Goal: Task Accomplishment & Management: Complete application form

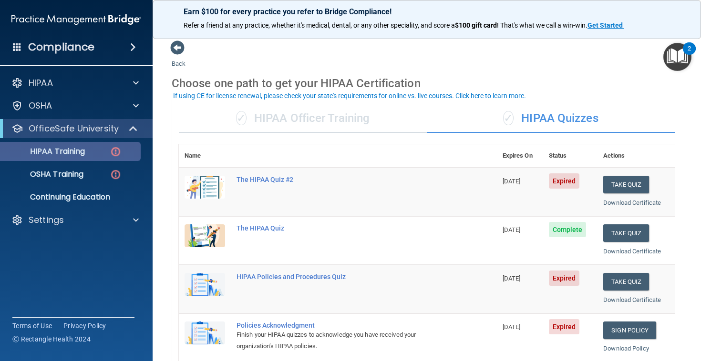
click at [96, 150] on div "HIPAA Training" at bounding box center [71, 152] width 130 height 10
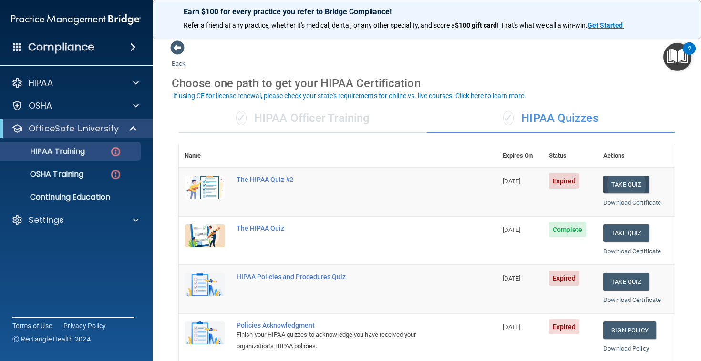
click at [623, 184] on button "Take Quiz" at bounding box center [626, 185] width 46 height 18
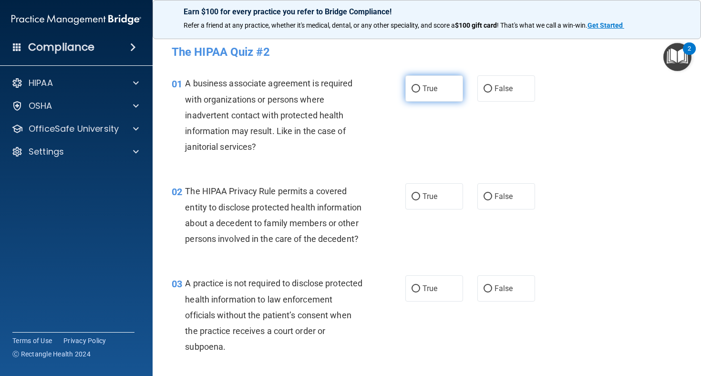
click at [415, 85] on input "True" at bounding box center [415, 88] width 9 height 7
radio input "true"
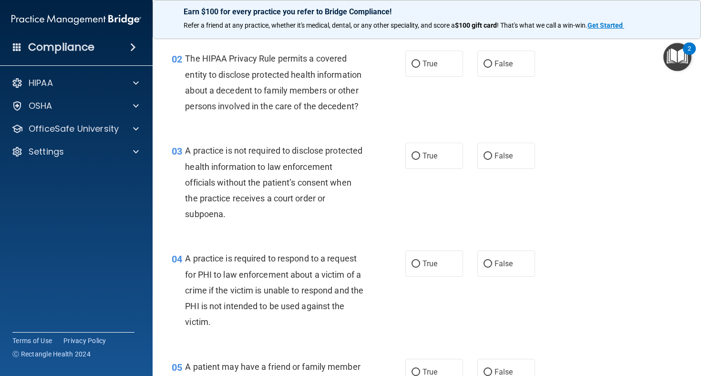
scroll to position [135, 0]
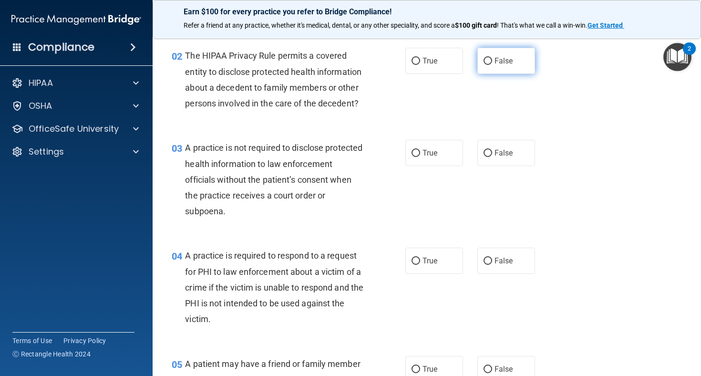
click at [482, 58] on label "False" at bounding box center [506, 61] width 58 height 26
click at [483, 58] on input "False" at bounding box center [487, 61] width 9 height 7
radio input "true"
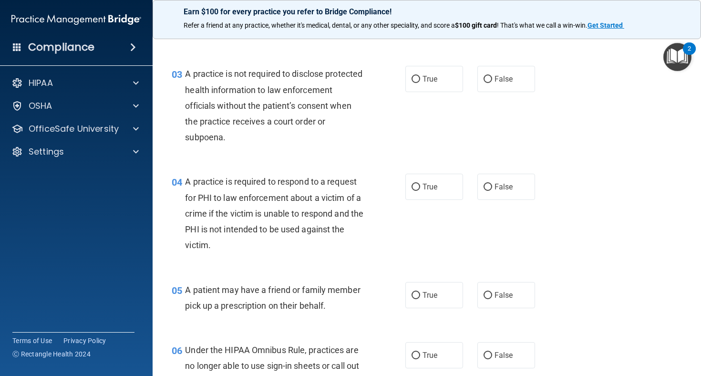
scroll to position [210, 0]
click at [493, 81] on label "False" at bounding box center [506, 78] width 58 height 26
click at [492, 81] on input "False" at bounding box center [487, 78] width 9 height 7
radio input "true"
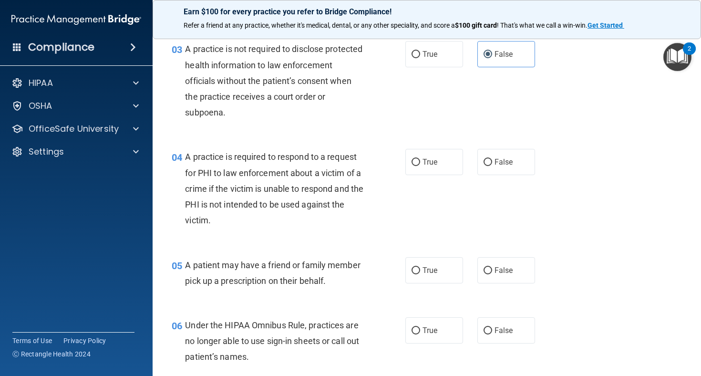
scroll to position [228, 0]
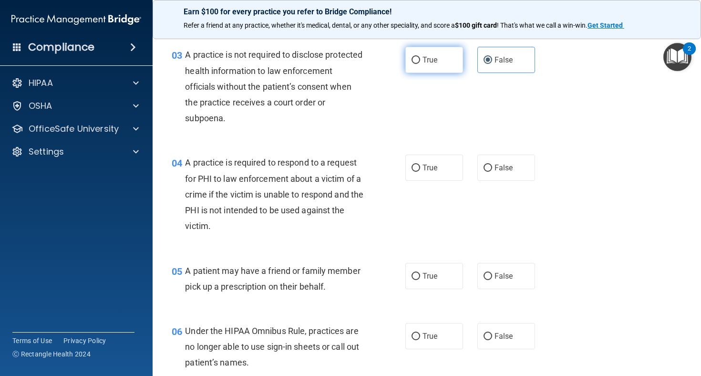
click at [422, 66] on label "True" at bounding box center [434, 60] width 58 height 26
click at [420, 64] on input "True" at bounding box center [415, 60] width 9 height 7
radio input "true"
radio input "false"
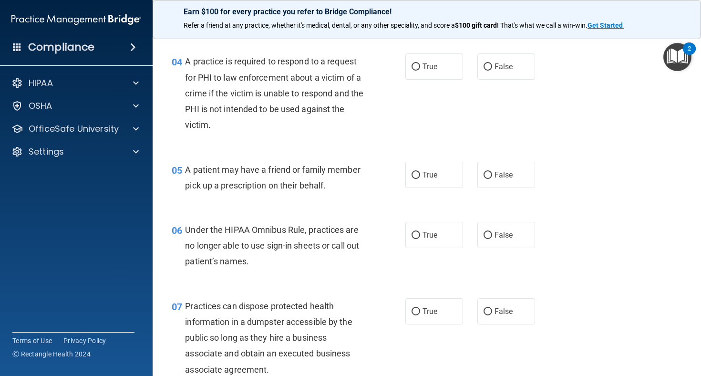
scroll to position [328, 0]
click at [501, 64] on span "False" at bounding box center [503, 67] width 19 height 9
click at [492, 64] on input "False" at bounding box center [487, 67] width 9 height 7
radio input "true"
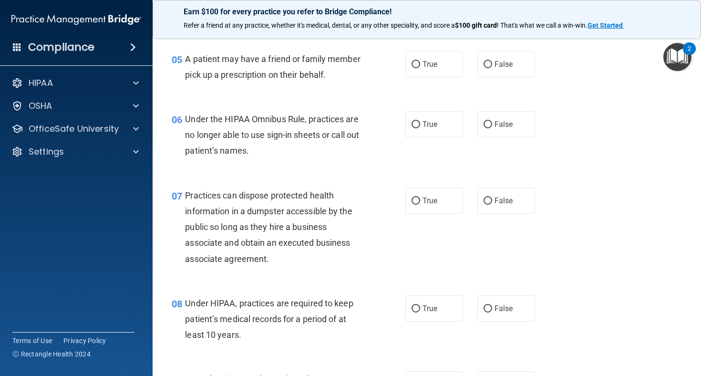
scroll to position [439, 0]
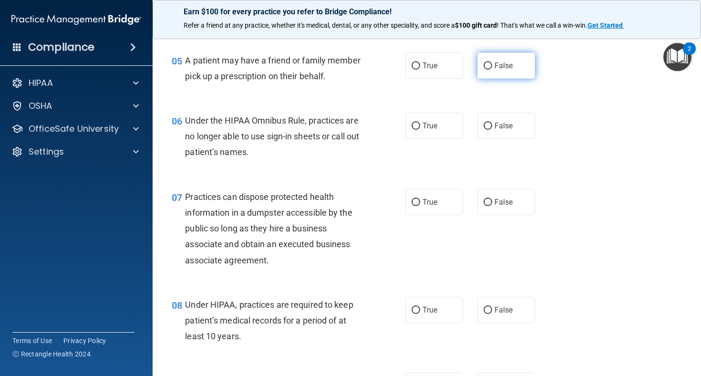
click at [494, 66] on span "False" at bounding box center [503, 65] width 19 height 9
click at [492, 66] on input "False" at bounding box center [487, 65] width 9 height 7
radio input "true"
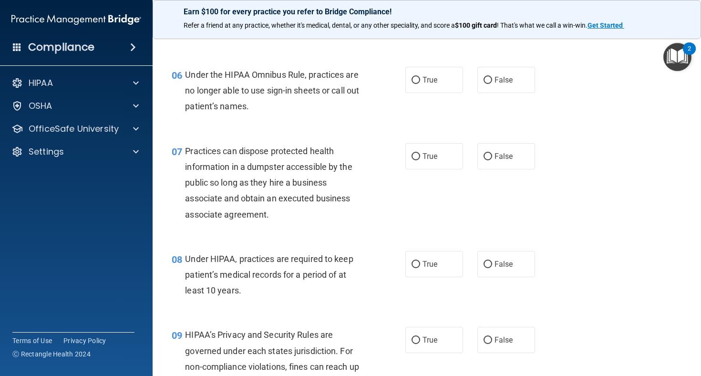
scroll to position [487, 0]
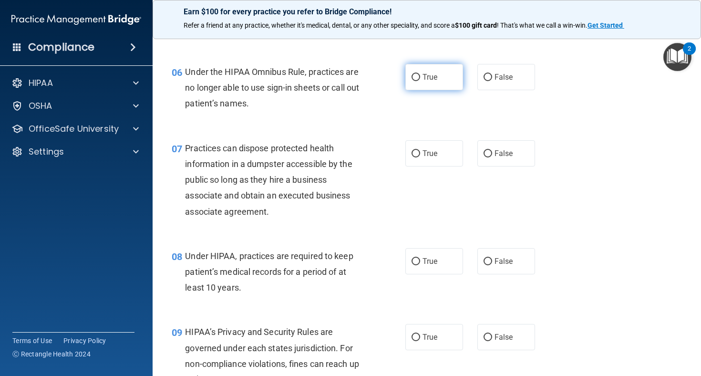
click at [433, 76] on span "True" at bounding box center [429, 76] width 15 height 9
click at [420, 76] on input "True" at bounding box center [415, 77] width 9 height 7
radio input "true"
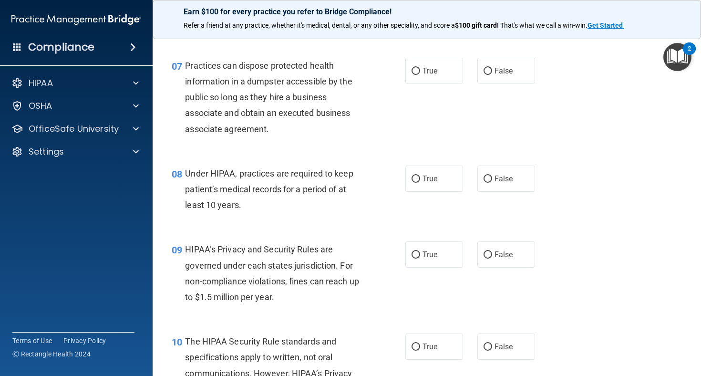
scroll to position [574, 0]
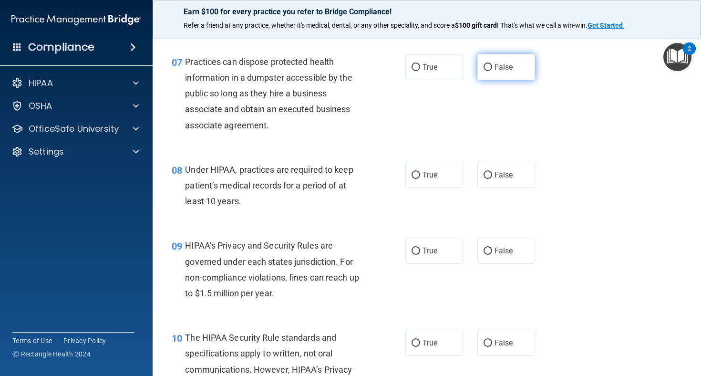
click at [482, 71] on label "False" at bounding box center [506, 67] width 58 height 26
click at [483, 71] on input "False" at bounding box center [487, 67] width 9 height 7
radio input "true"
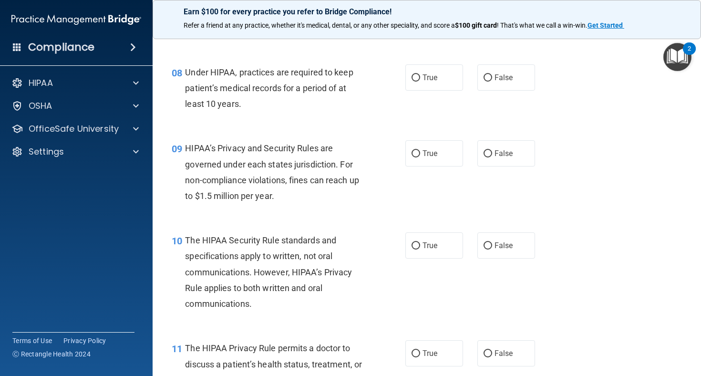
scroll to position [672, 0]
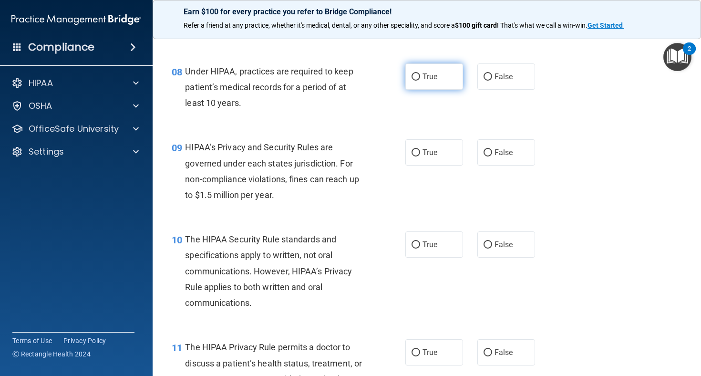
click at [433, 74] on span "True" at bounding box center [429, 76] width 15 height 9
click at [420, 74] on input "True" at bounding box center [415, 76] width 9 height 7
radio input "true"
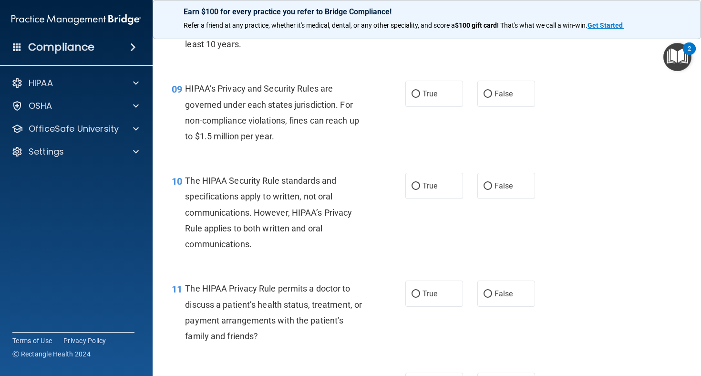
scroll to position [731, 0]
click at [435, 80] on label "True" at bounding box center [434, 93] width 58 height 26
click at [420, 90] on input "True" at bounding box center [415, 93] width 9 height 7
radio input "true"
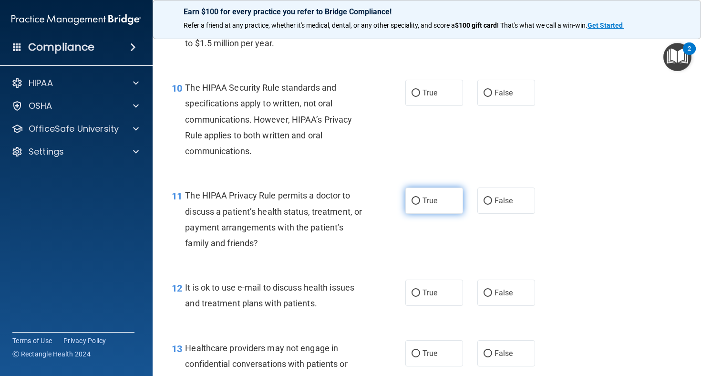
scroll to position [829, 0]
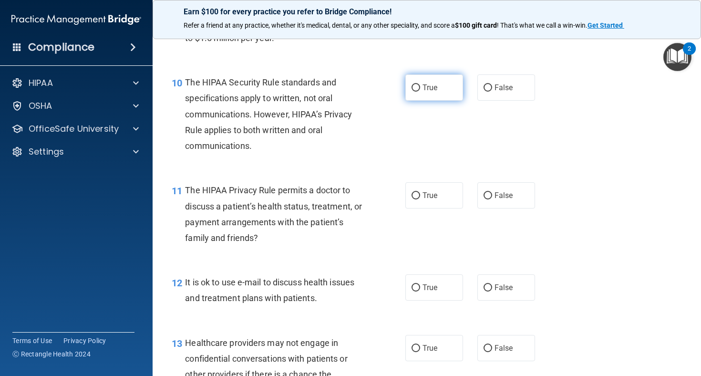
click at [443, 85] on label "True" at bounding box center [434, 87] width 58 height 26
click at [420, 85] on input "True" at bounding box center [415, 87] width 9 height 7
radio input "true"
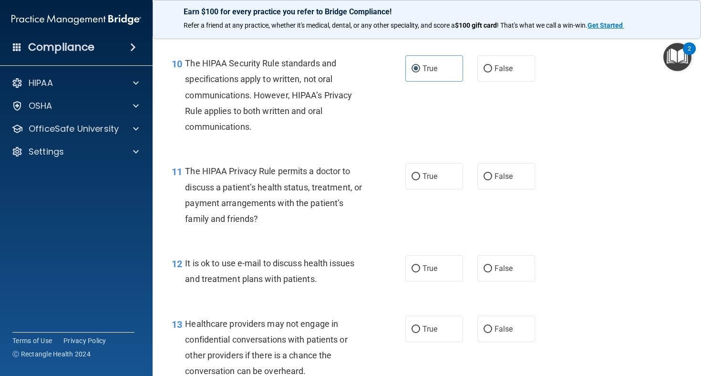
scroll to position [846, 0]
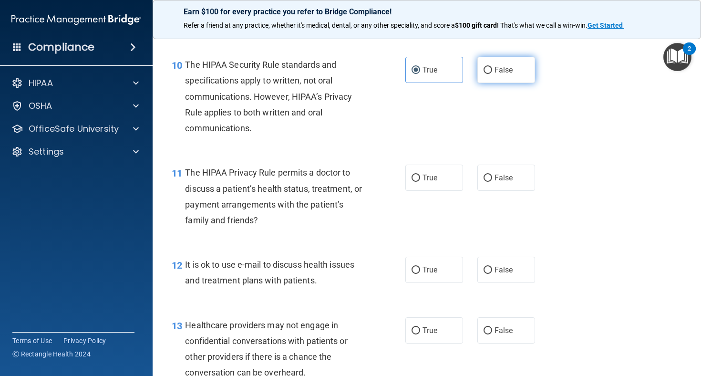
click at [486, 68] on input "False" at bounding box center [487, 70] width 9 height 7
radio input "true"
radio input "false"
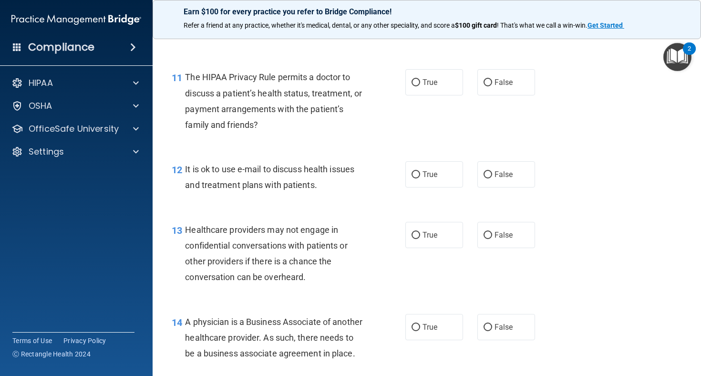
scroll to position [946, 0]
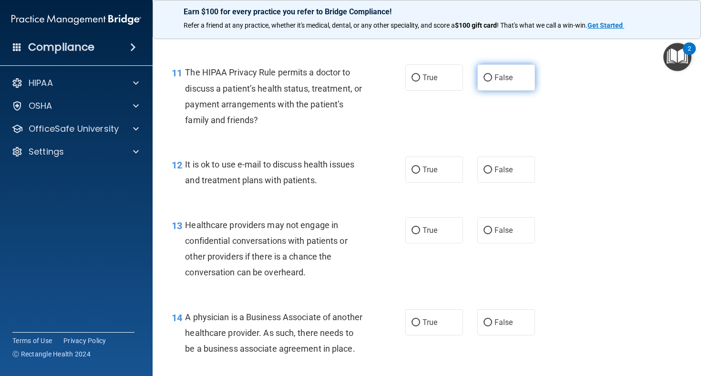
click at [506, 76] on span "False" at bounding box center [503, 77] width 19 height 9
click at [492, 76] on input "False" at bounding box center [487, 77] width 9 height 7
radio input "true"
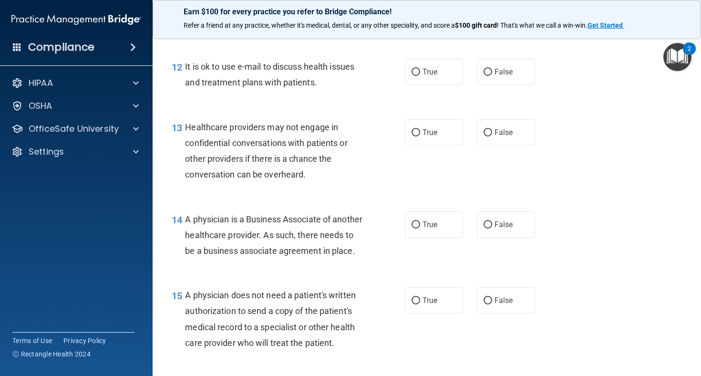
scroll to position [1045, 0]
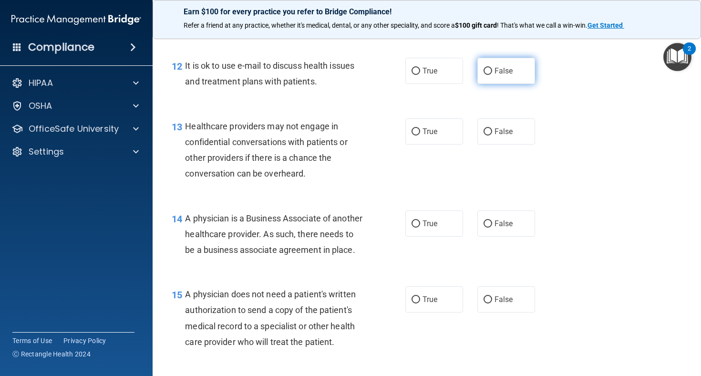
click at [496, 67] on span "False" at bounding box center [503, 70] width 19 height 9
click at [492, 68] on input "False" at bounding box center [487, 71] width 9 height 7
radio input "true"
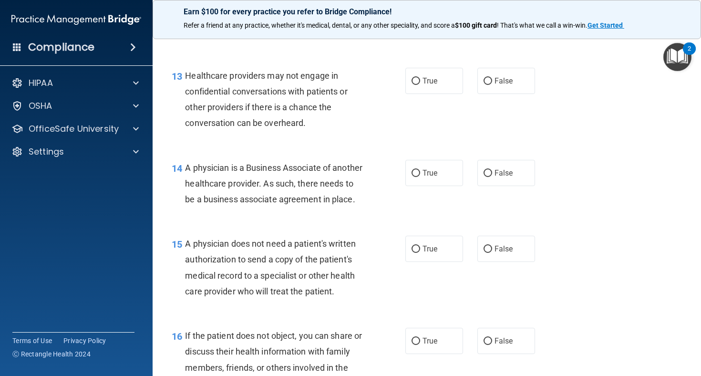
scroll to position [1098, 0]
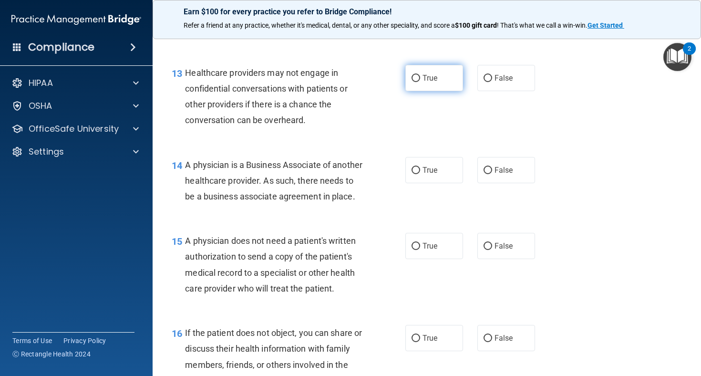
click at [431, 75] on span "True" at bounding box center [429, 77] width 15 height 9
click at [420, 75] on input "True" at bounding box center [415, 78] width 9 height 7
radio input "true"
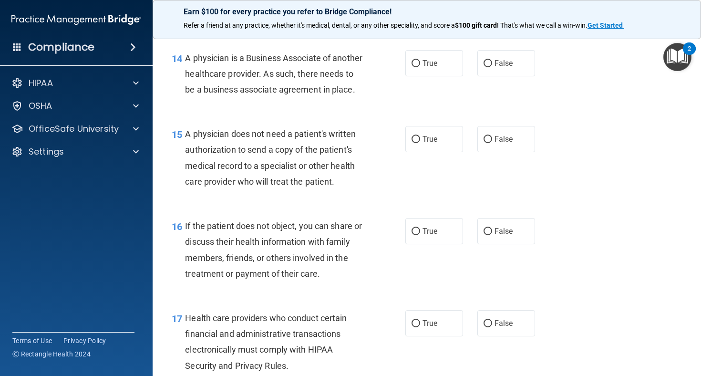
scroll to position [1204, 0]
click at [431, 63] on label "True" at bounding box center [434, 64] width 58 height 26
click at [420, 63] on input "True" at bounding box center [415, 64] width 9 height 7
radio input "true"
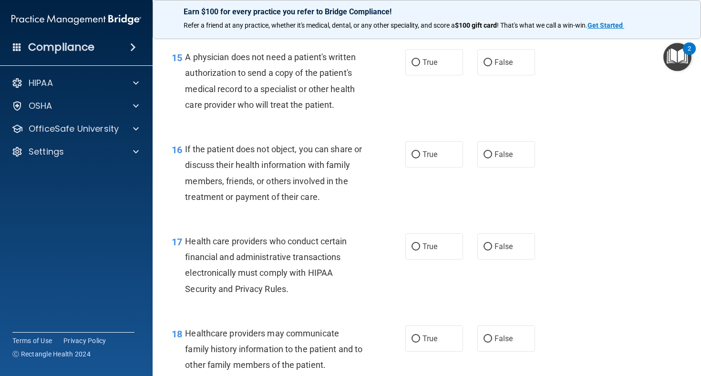
scroll to position [1283, 0]
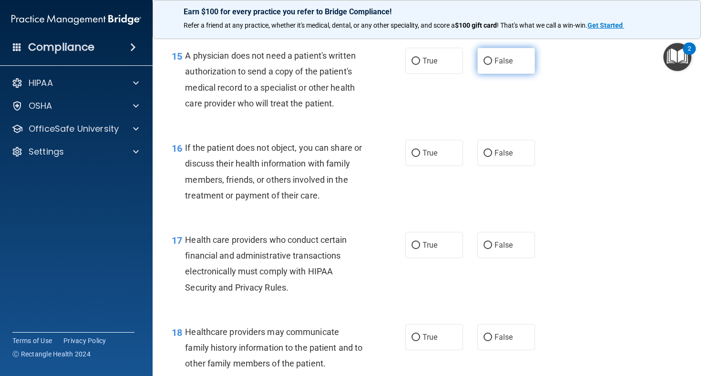
click at [487, 65] on input "False" at bounding box center [487, 61] width 9 height 7
radio input "true"
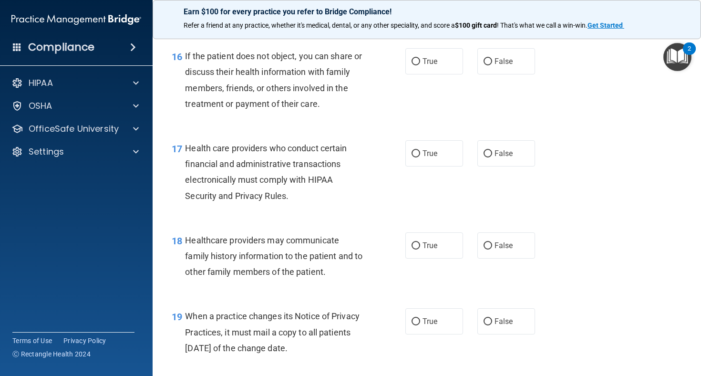
scroll to position [1378, 0]
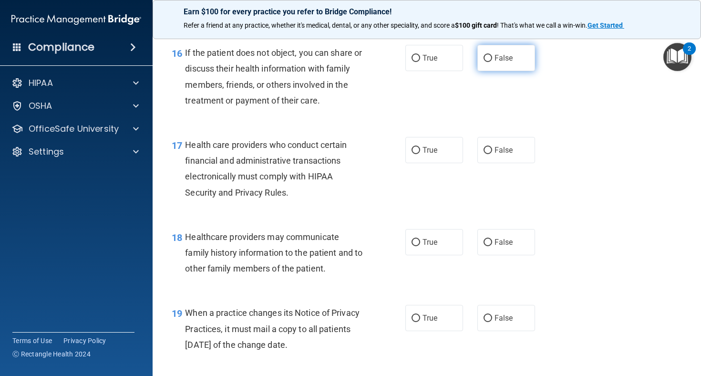
click at [491, 62] on input "False" at bounding box center [487, 58] width 9 height 7
radio input "true"
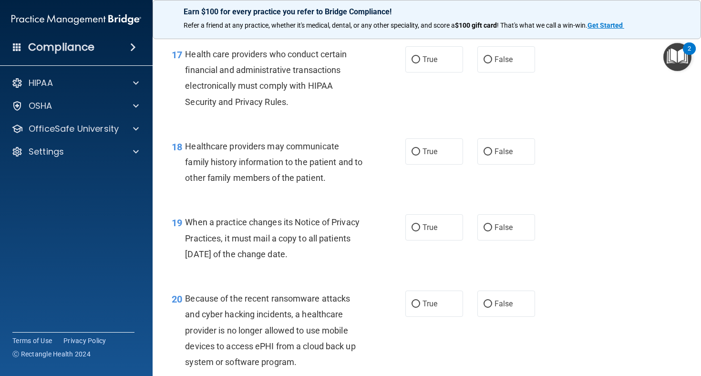
scroll to position [1471, 0]
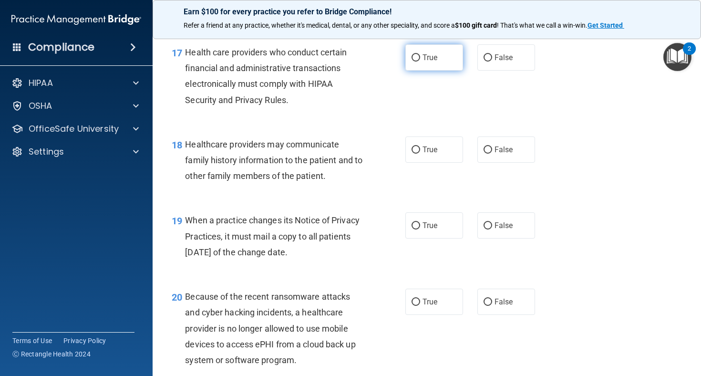
click at [431, 71] on label "True" at bounding box center [434, 57] width 58 height 26
click at [420, 61] on input "True" at bounding box center [415, 57] width 9 height 7
radio input "true"
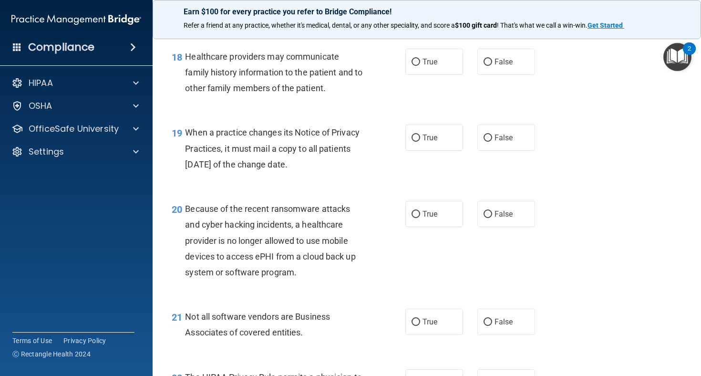
scroll to position [1561, 0]
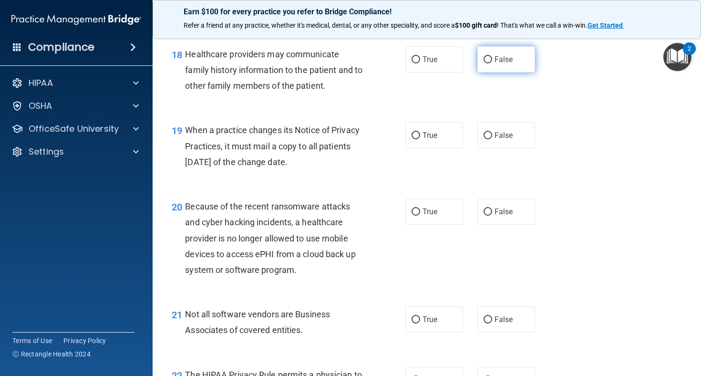
click at [492, 67] on label "False" at bounding box center [506, 59] width 58 height 26
click at [492, 63] on input "False" at bounding box center [487, 59] width 9 height 7
radio input "true"
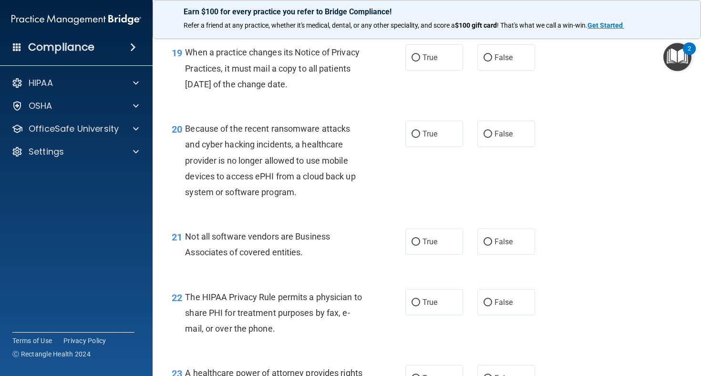
scroll to position [1639, 0]
click at [443, 70] on label "True" at bounding box center [434, 57] width 58 height 26
click at [420, 61] on input "True" at bounding box center [415, 57] width 9 height 7
radio input "true"
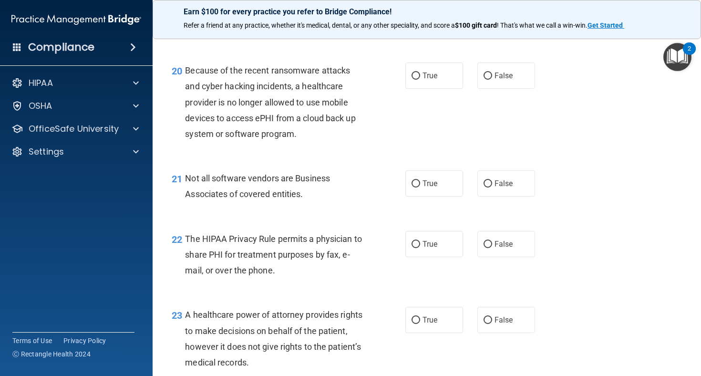
scroll to position [1703, 0]
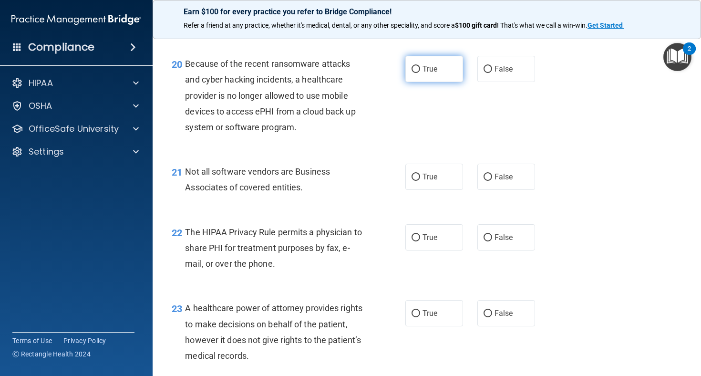
click at [435, 82] on label "True" at bounding box center [434, 69] width 58 height 26
click at [420, 73] on input "True" at bounding box center [415, 69] width 9 height 7
radio input "true"
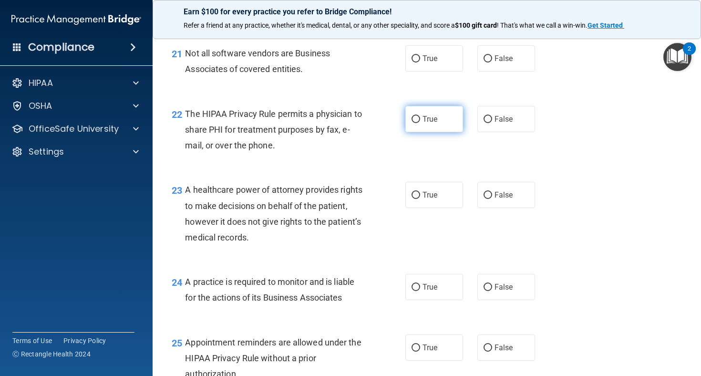
scroll to position [1822, 0]
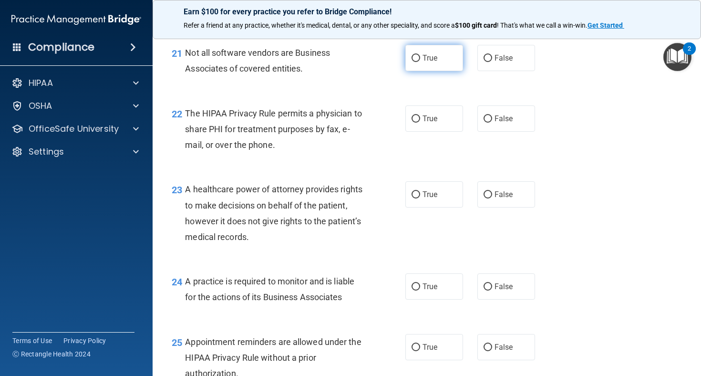
click at [443, 59] on label "True" at bounding box center [434, 58] width 58 height 26
click at [420, 59] on input "True" at bounding box center [415, 58] width 9 height 7
radio input "true"
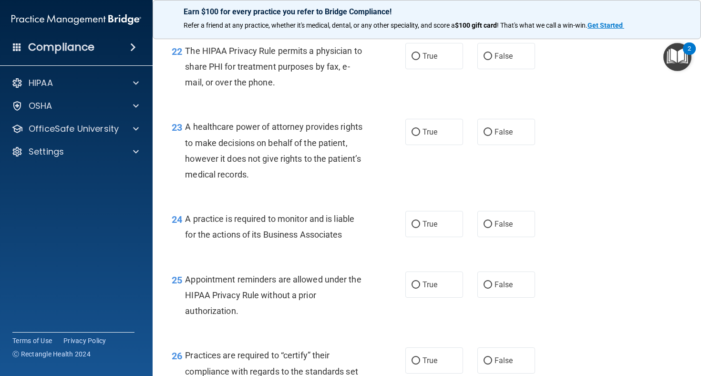
scroll to position [1886, 0]
click at [496, 60] on span "False" at bounding box center [503, 55] width 19 height 9
click at [492, 59] on input "False" at bounding box center [487, 55] width 9 height 7
radio input "true"
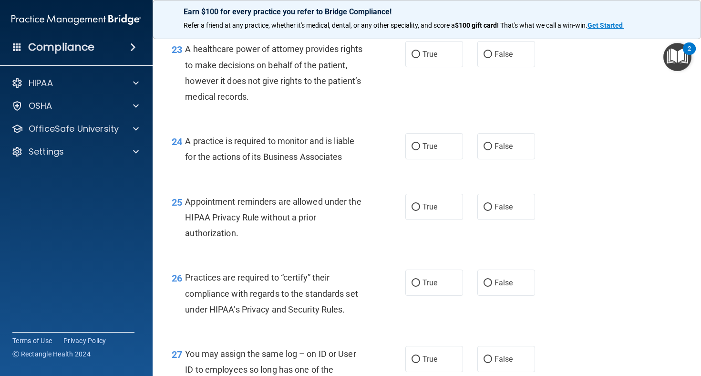
scroll to position [1963, 0]
click at [437, 58] on span "True" at bounding box center [429, 53] width 15 height 9
click at [420, 58] on input "True" at bounding box center [415, 54] width 9 height 7
radio input "true"
click at [482, 56] on label "False" at bounding box center [506, 54] width 58 height 26
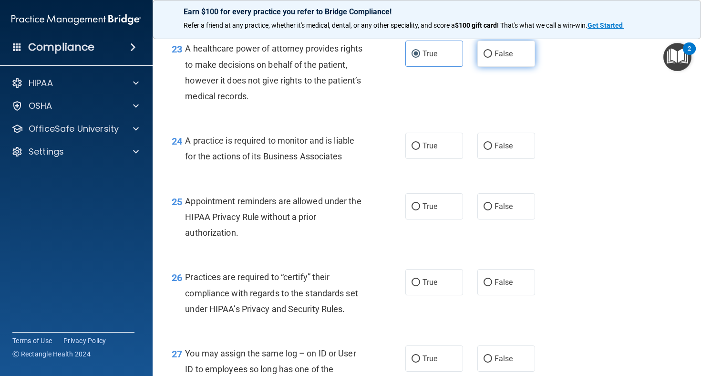
click at [483, 56] on input "False" at bounding box center [487, 54] width 9 height 7
radio input "true"
radio input "false"
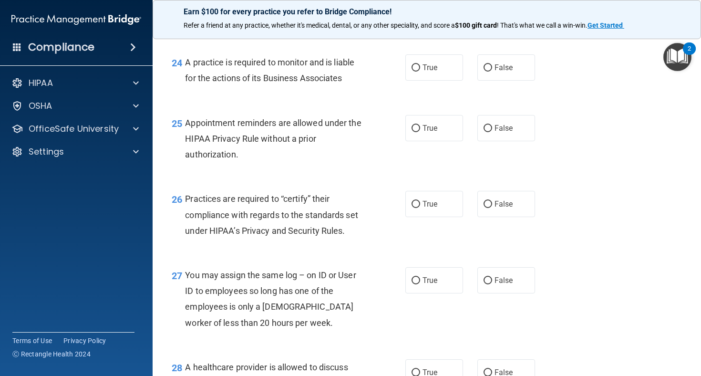
scroll to position [2043, 0]
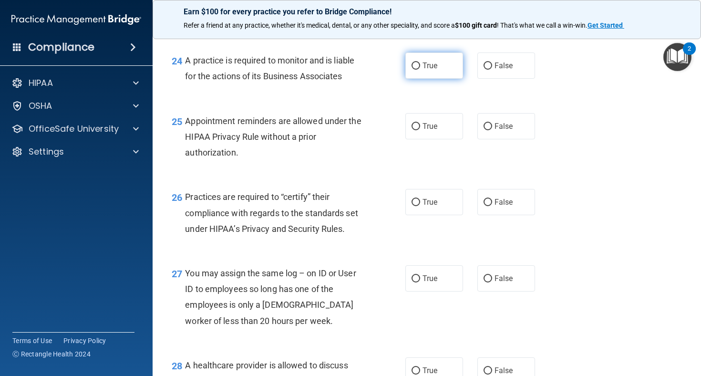
click at [430, 79] on label "True" at bounding box center [434, 65] width 58 height 26
click at [420, 70] on input "True" at bounding box center [415, 65] width 9 height 7
radio input "true"
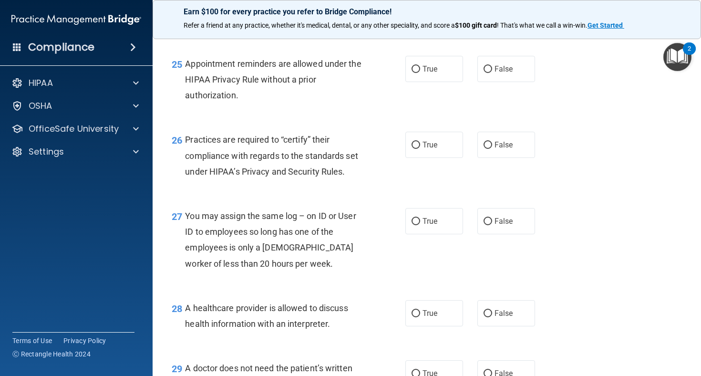
scroll to position [2101, 0]
click at [505, 73] on span "False" at bounding box center [503, 68] width 19 height 9
click at [492, 72] on input "False" at bounding box center [487, 68] width 9 height 7
radio input "true"
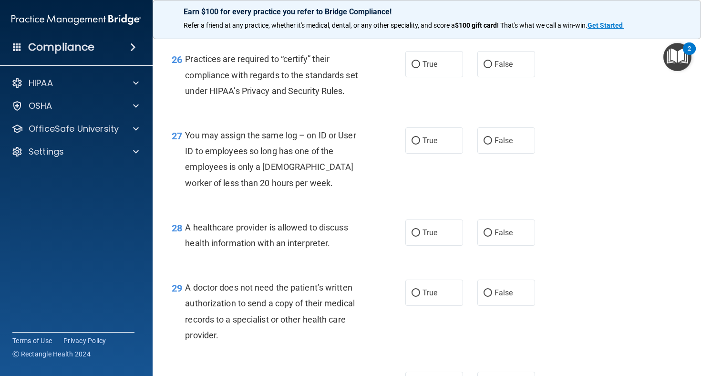
scroll to position [2182, 0]
click at [435, 68] on span "True" at bounding box center [429, 63] width 15 height 9
click at [420, 67] on input "True" at bounding box center [415, 63] width 9 height 7
radio input "true"
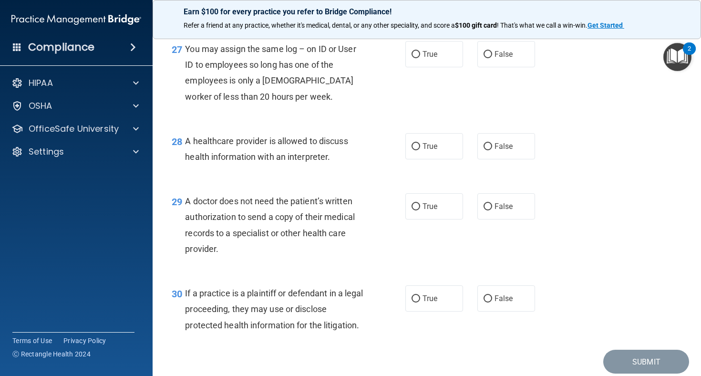
scroll to position [2269, 0]
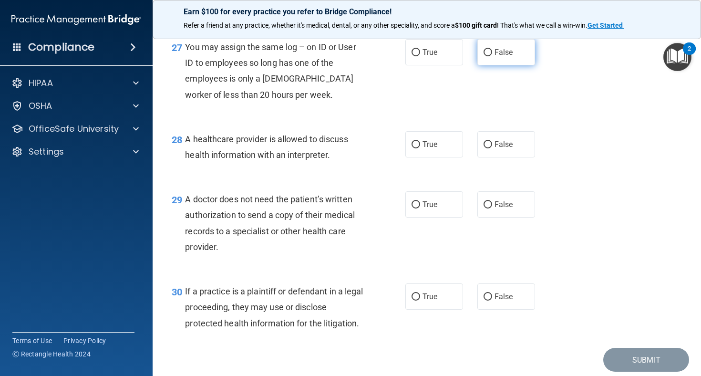
click at [483, 65] on label "False" at bounding box center [506, 52] width 58 height 26
click at [483, 56] on input "False" at bounding box center [487, 52] width 9 height 7
radio input "true"
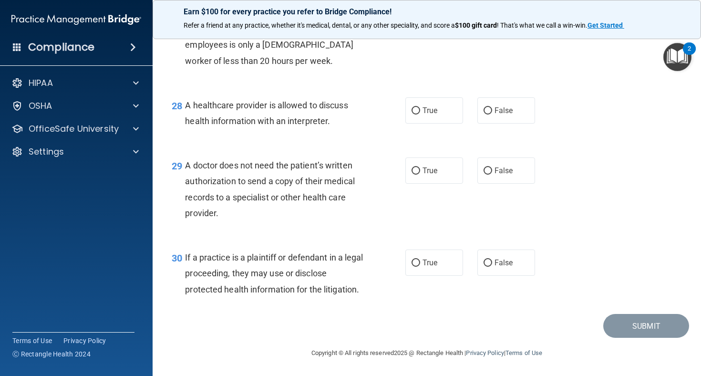
scroll to position [2307, 0]
click at [492, 112] on label "False" at bounding box center [506, 110] width 58 height 26
click at [492, 112] on input "False" at bounding box center [487, 110] width 9 height 7
radio input "true"
click at [437, 100] on label "True" at bounding box center [434, 110] width 58 height 26
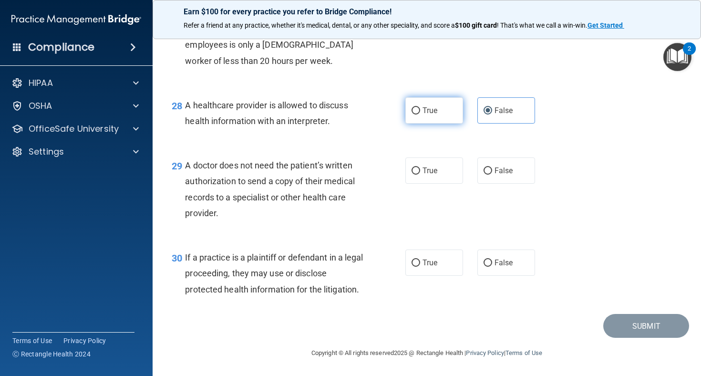
click at [420, 107] on input "True" at bounding box center [415, 110] width 9 height 7
radio input "true"
click at [484, 112] on input "False" at bounding box center [487, 110] width 9 height 7
radio input "true"
click at [434, 116] on label "True" at bounding box center [434, 110] width 58 height 26
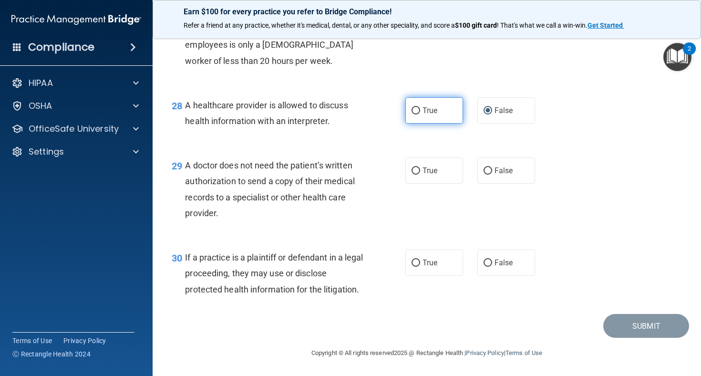
click at [420, 114] on input "True" at bounding box center [415, 110] width 9 height 7
radio input "true"
radio input "false"
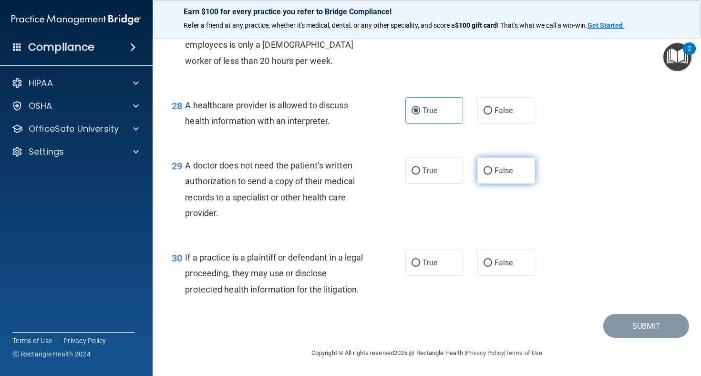
click at [487, 178] on label "False" at bounding box center [506, 170] width 58 height 26
click at [487, 174] on input "False" at bounding box center [487, 170] width 9 height 7
radio input "true"
click at [478, 268] on label "False" at bounding box center [506, 262] width 58 height 26
click at [483, 266] on input "False" at bounding box center [487, 262] width 9 height 7
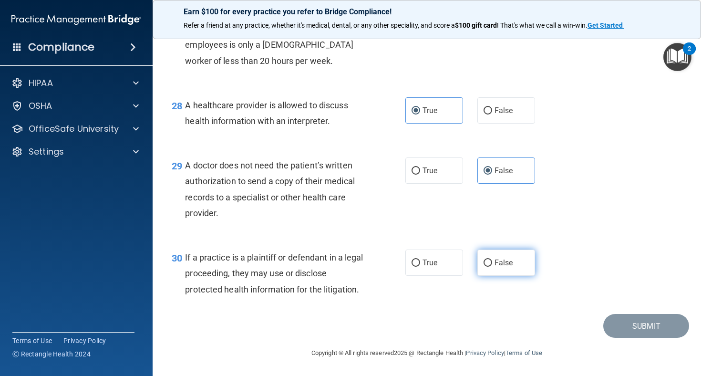
radio input "true"
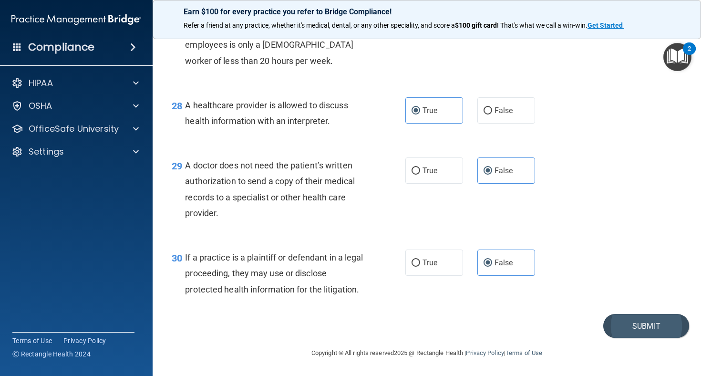
click at [621, 330] on button "Submit" at bounding box center [646, 326] width 86 height 24
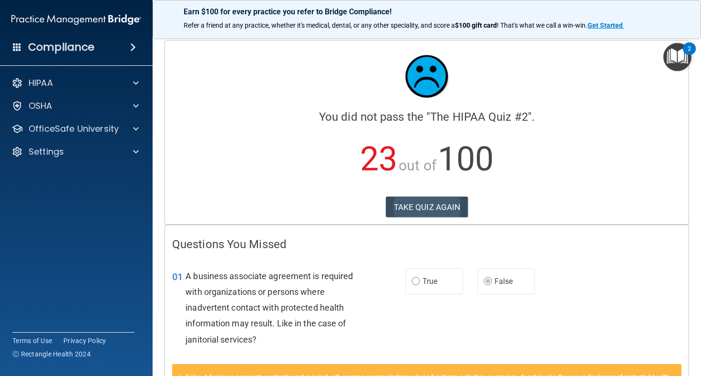
click at [432, 207] on button "TAKE QUIZ AGAIN" at bounding box center [427, 206] width 82 height 21
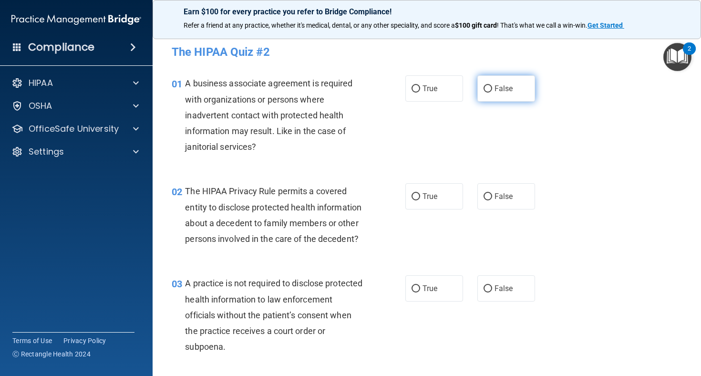
click at [497, 87] on span "False" at bounding box center [503, 88] width 19 height 9
click at [492, 87] on input "False" at bounding box center [487, 88] width 9 height 7
radio input "true"
click at [433, 190] on label "True" at bounding box center [434, 196] width 58 height 26
click at [420, 193] on input "True" at bounding box center [415, 196] width 9 height 7
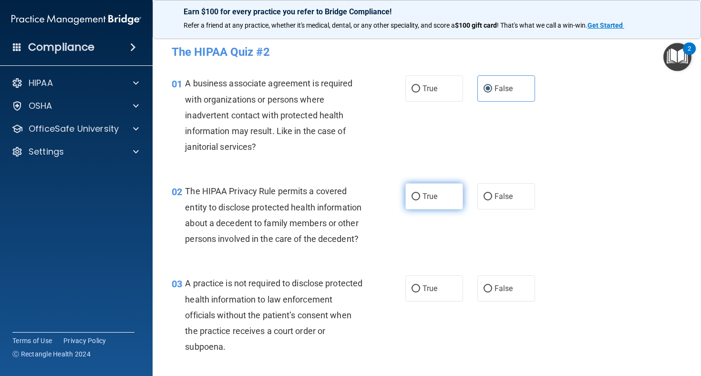
radio input "true"
click at [490, 280] on label "False" at bounding box center [506, 288] width 58 height 26
click at [490, 285] on input "False" at bounding box center [487, 288] width 9 height 7
radio input "true"
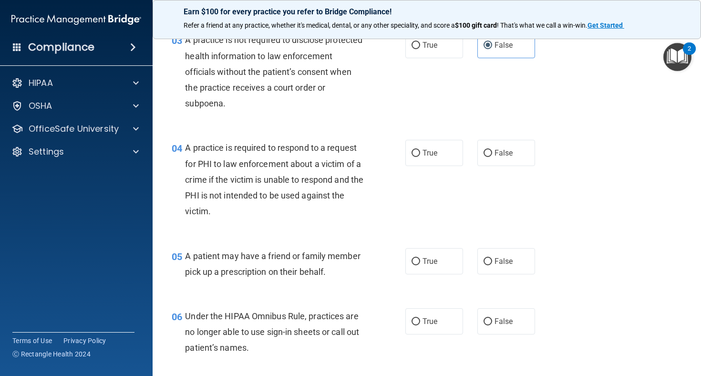
scroll to position [251, 0]
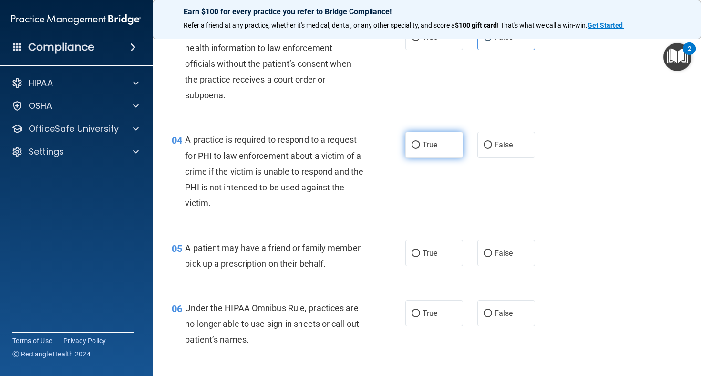
click at [439, 145] on label "True" at bounding box center [434, 145] width 58 height 26
click at [420, 145] on input "True" at bounding box center [415, 145] width 9 height 7
radio input "true"
click at [431, 264] on div "05 A patient may have a friend or family member pick up a prescription on their…" at bounding box center [426, 258] width 524 height 60
click at [422, 251] on label "True" at bounding box center [434, 253] width 58 height 26
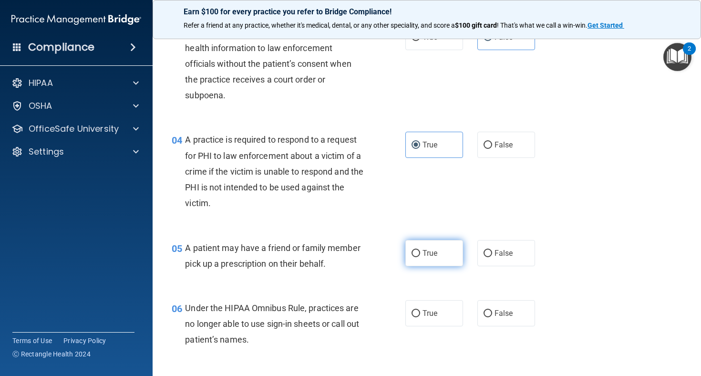
click at [420, 251] on input "True" at bounding box center [415, 253] width 9 height 7
radio input "true"
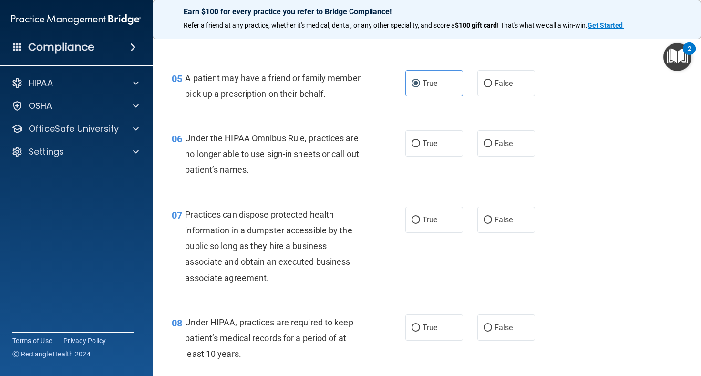
scroll to position [424, 0]
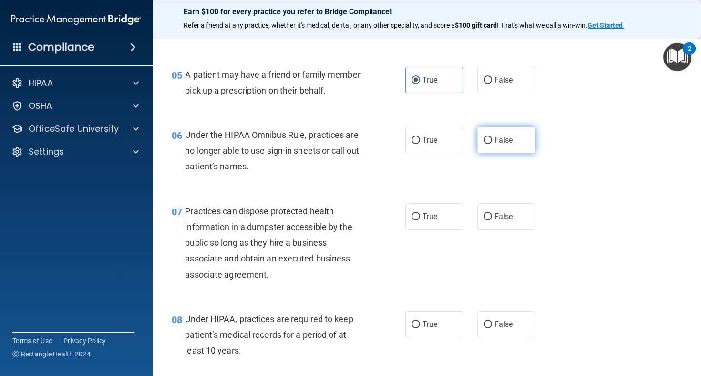
click at [500, 138] on span "False" at bounding box center [503, 139] width 19 height 9
click at [492, 138] on input "False" at bounding box center [487, 140] width 9 height 7
radio input "true"
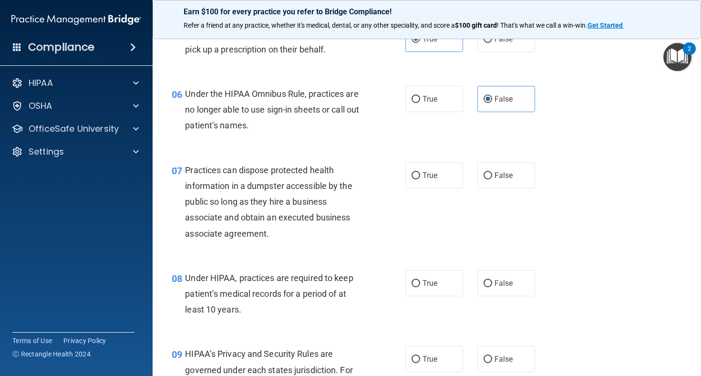
scroll to position [486, 0]
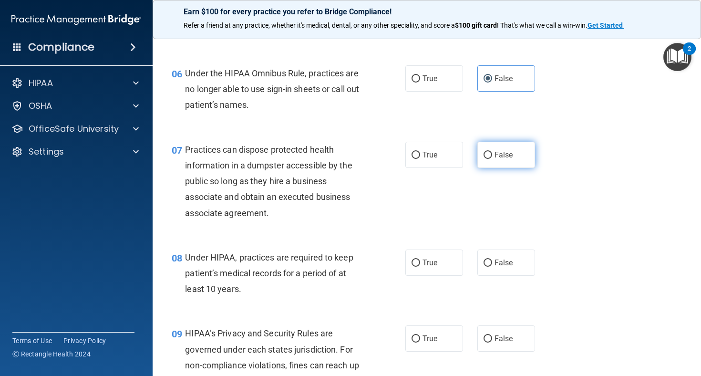
click at [503, 151] on span "False" at bounding box center [503, 154] width 19 height 9
click at [492, 152] on input "False" at bounding box center [487, 155] width 9 height 7
radio input "true"
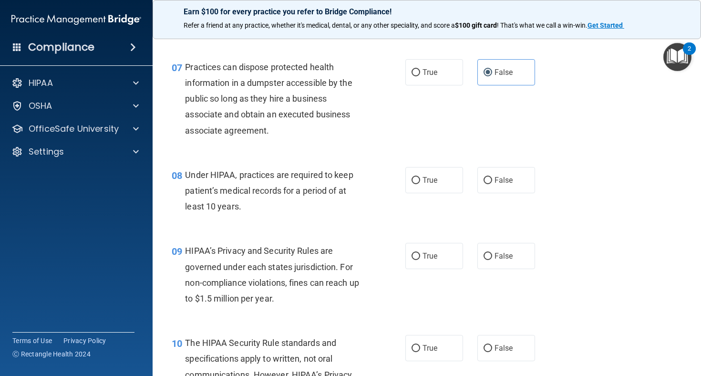
scroll to position [578, 0]
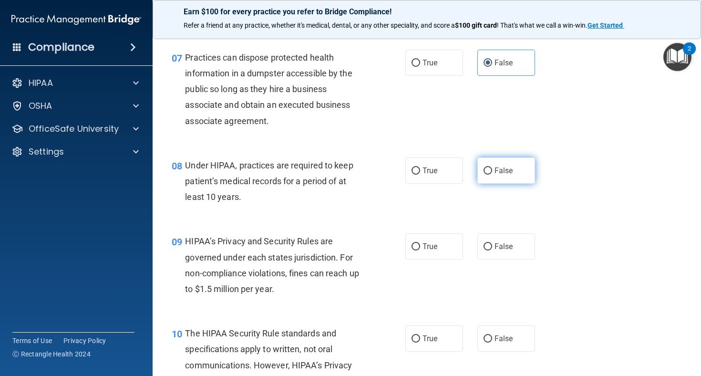
click at [512, 166] on span "False" at bounding box center [503, 170] width 19 height 9
click at [492, 167] on input "False" at bounding box center [487, 170] width 9 height 7
radio input "true"
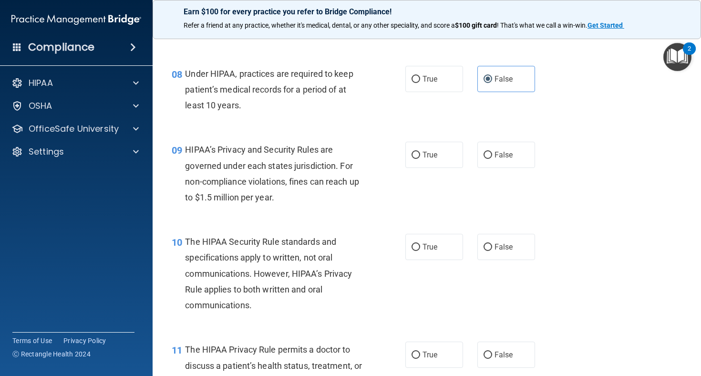
scroll to position [684, 0]
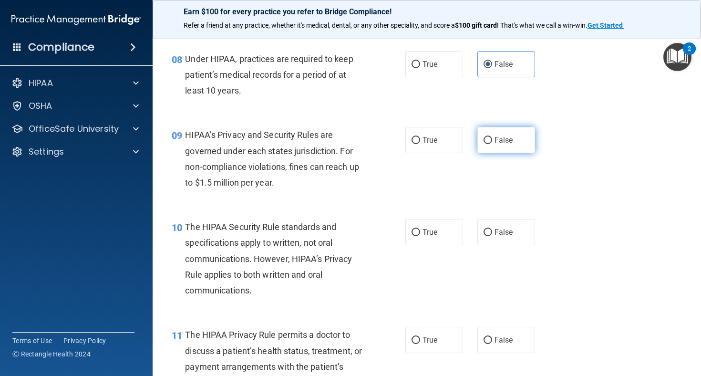
click at [501, 129] on label "False" at bounding box center [506, 140] width 58 height 26
click at [492, 137] on input "False" at bounding box center [487, 140] width 9 height 7
radio input "true"
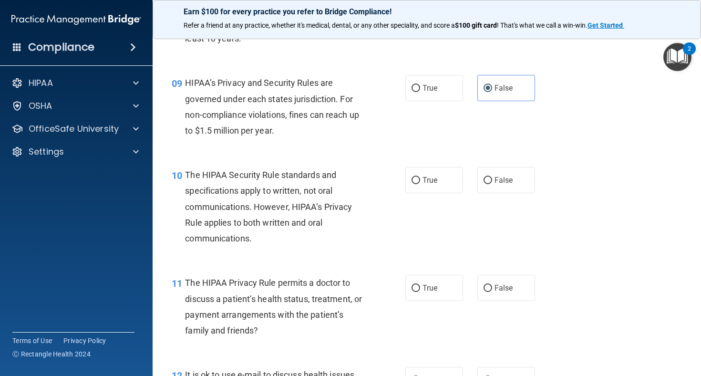
scroll to position [740, 0]
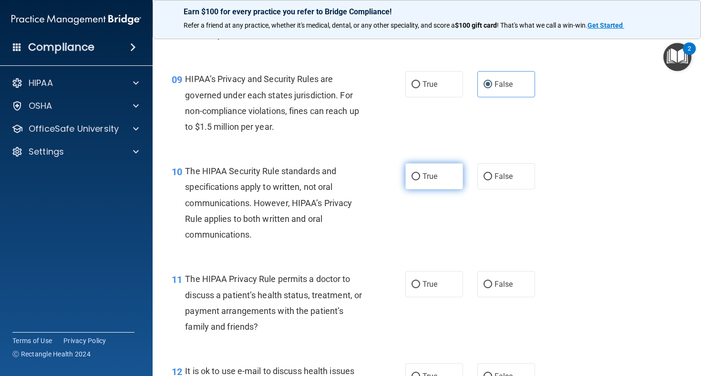
click at [418, 176] on input "True" at bounding box center [415, 176] width 9 height 7
radio input "true"
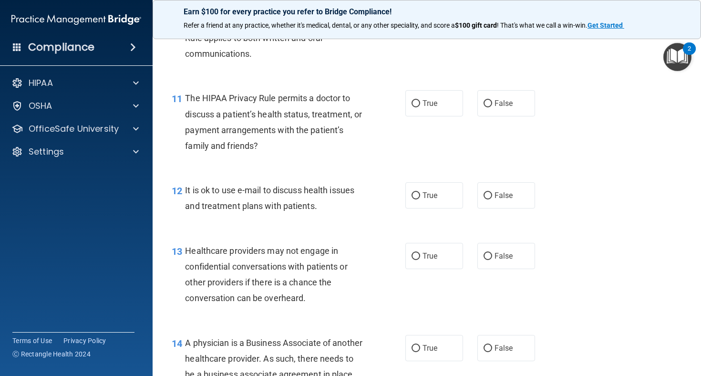
scroll to position [926, 0]
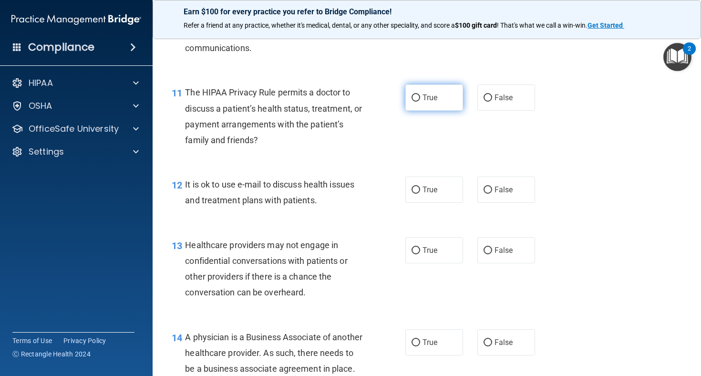
click at [425, 93] on span "True" at bounding box center [429, 97] width 15 height 9
click at [420, 94] on input "True" at bounding box center [415, 97] width 9 height 7
radio input "true"
click at [438, 171] on div "12 It is ok to use e-mail to discuss health issues and treatment plans with pat…" at bounding box center [426, 194] width 524 height 60
click at [426, 186] on span "True" at bounding box center [429, 189] width 15 height 9
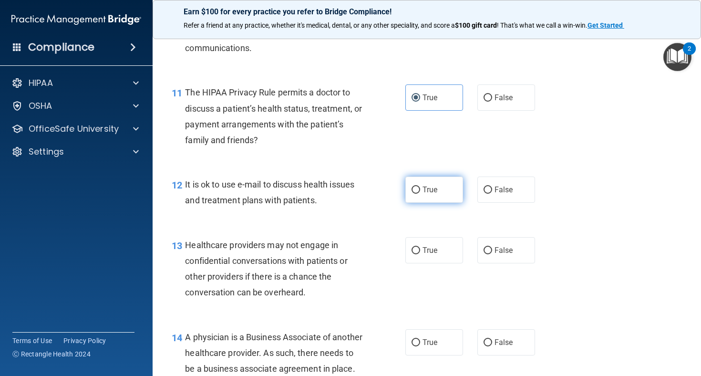
click at [420, 186] on input "True" at bounding box center [415, 189] width 9 height 7
radio input "true"
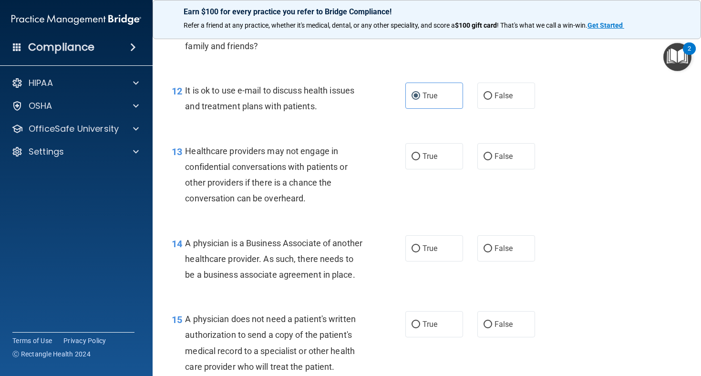
scroll to position [1032, 0]
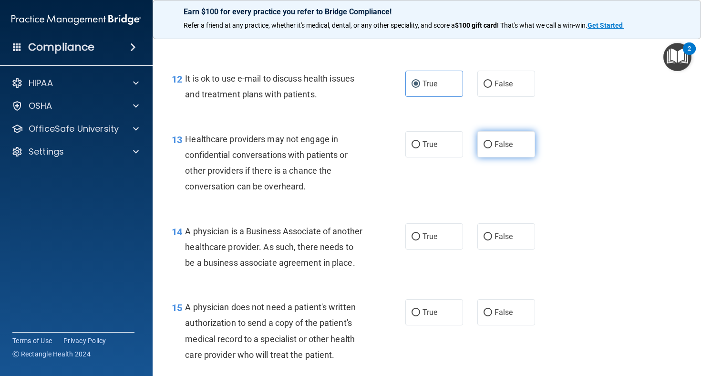
click at [520, 132] on label "False" at bounding box center [506, 144] width 58 height 26
click at [492, 141] on input "False" at bounding box center [487, 144] width 9 height 7
radio input "true"
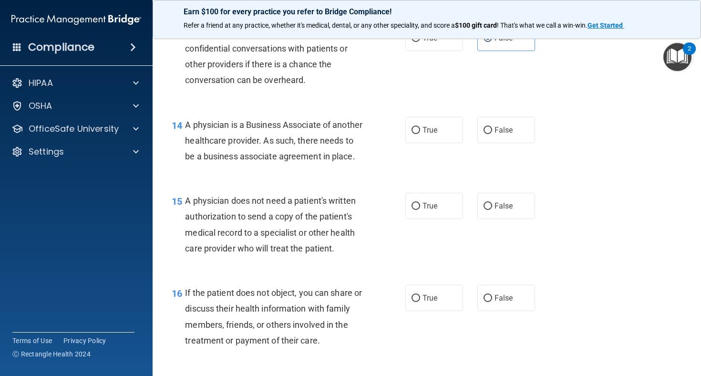
scroll to position [1140, 0]
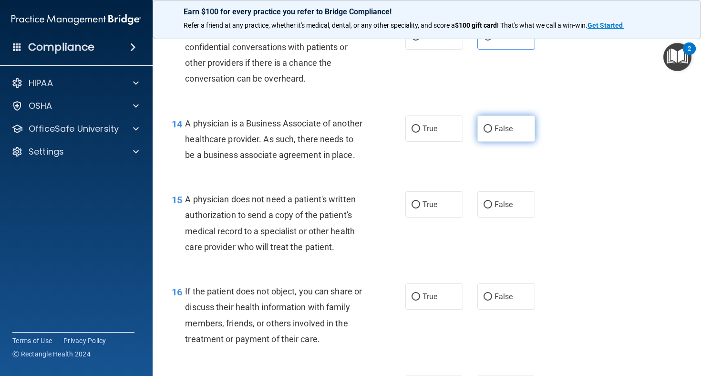
click at [502, 118] on label "False" at bounding box center [506, 128] width 58 height 26
click at [492, 125] on input "False" at bounding box center [487, 128] width 9 height 7
radio input "true"
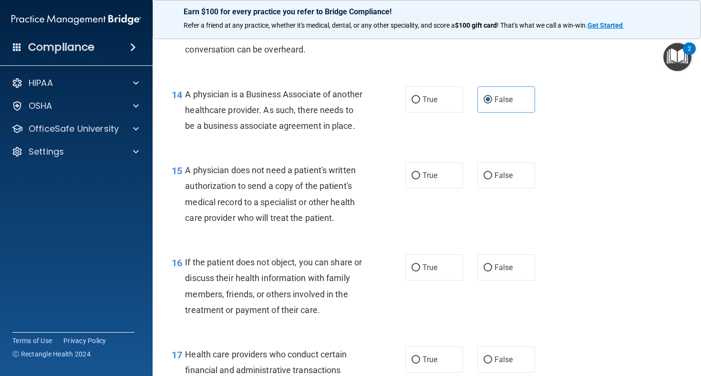
scroll to position [1174, 0]
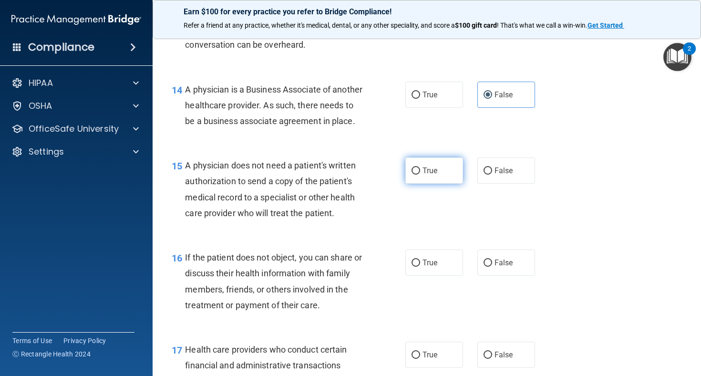
click at [430, 184] on label "True" at bounding box center [434, 170] width 58 height 26
click at [420, 174] on input "True" at bounding box center [415, 170] width 9 height 7
radio input "true"
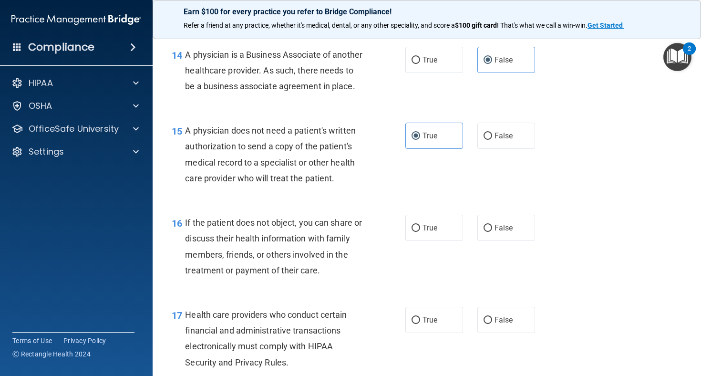
scroll to position [1219, 0]
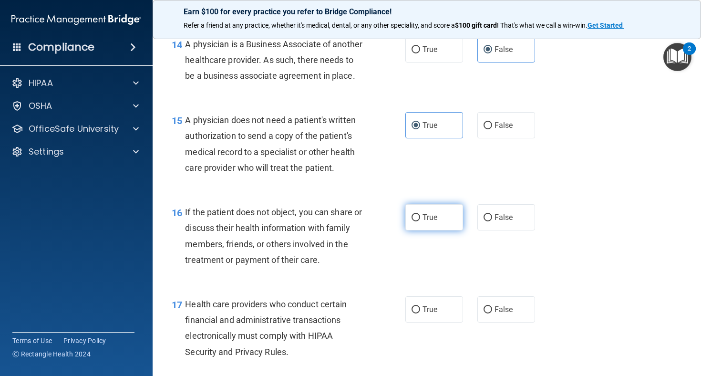
click at [422, 221] on label "True" at bounding box center [434, 217] width 58 height 26
click at [420, 221] on input "True" at bounding box center [415, 217] width 9 height 7
radio input "true"
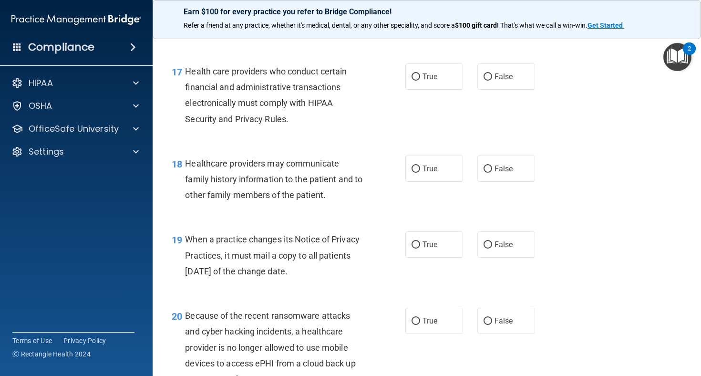
scroll to position [1454, 0]
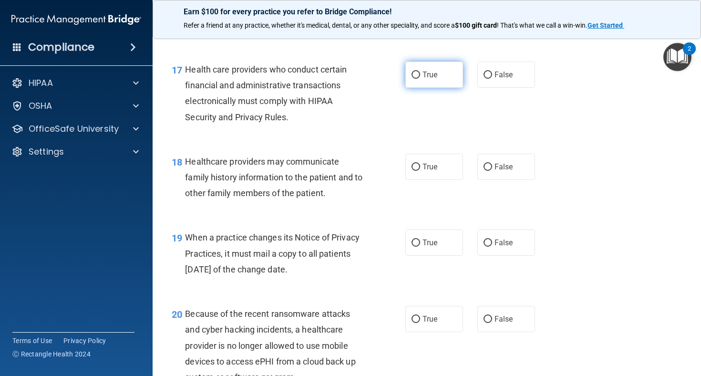
click at [444, 81] on label "True" at bounding box center [434, 74] width 58 height 26
click at [420, 79] on input "True" at bounding box center [415, 75] width 9 height 7
radio input "true"
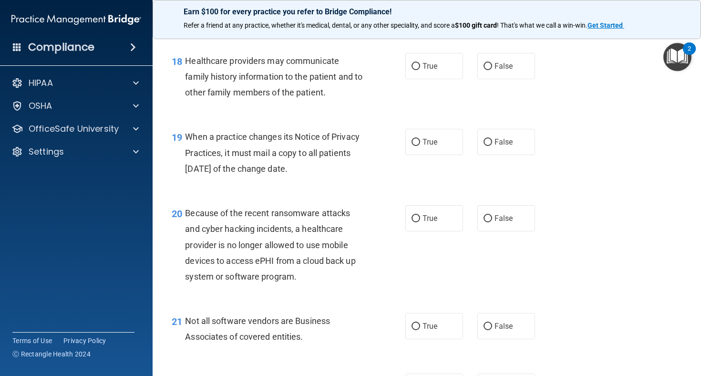
scroll to position [1556, 0]
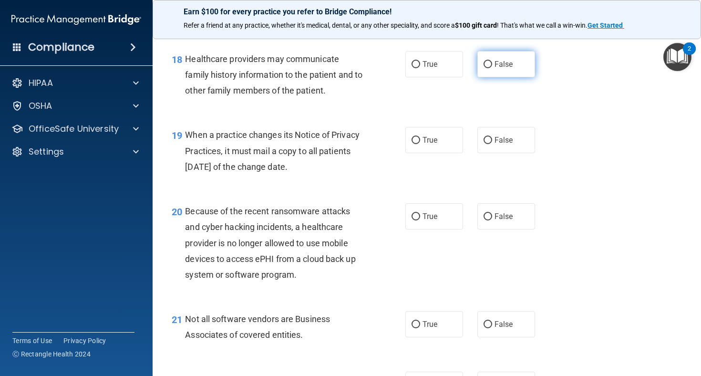
click at [499, 69] on span "False" at bounding box center [503, 64] width 19 height 9
click at [492, 68] on input "False" at bounding box center [487, 64] width 9 height 7
radio input "true"
click at [482, 143] on label "False" at bounding box center [506, 140] width 58 height 26
click at [483, 143] on input "False" at bounding box center [487, 140] width 9 height 7
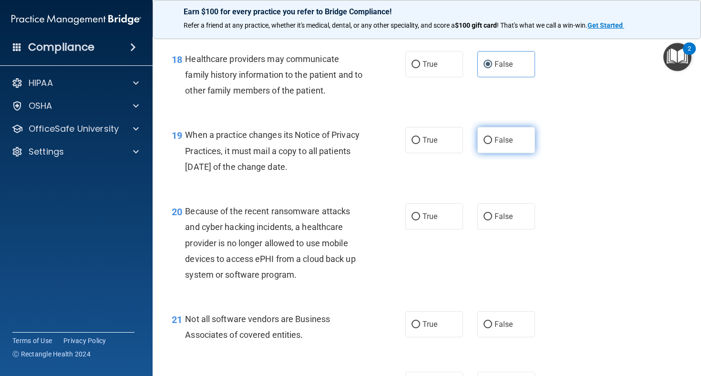
radio input "true"
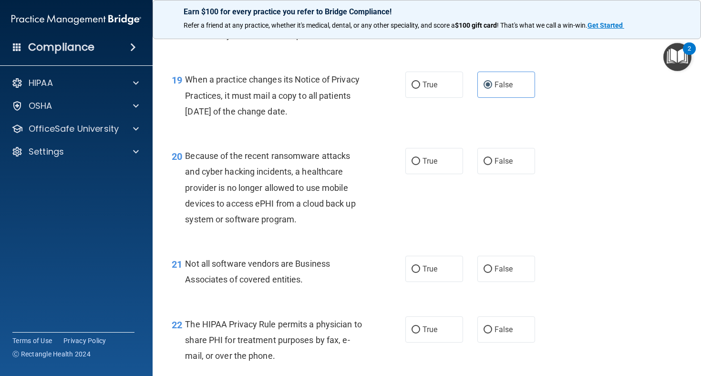
scroll to position [1636, 0]
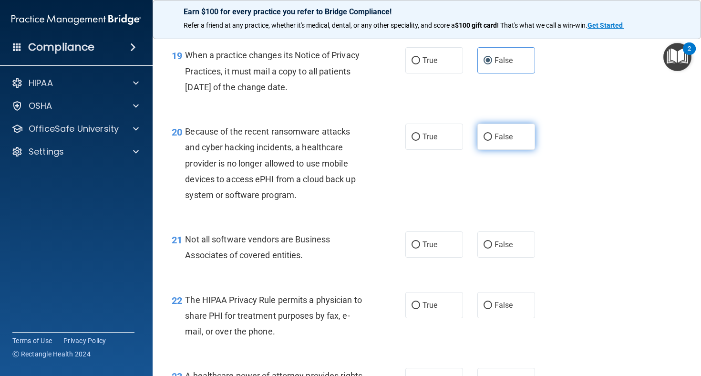
click at [504, 141] on span "False" at bounding box center [503, 136] width 19 height 9
click at [492, 141] on input "False" at bounding box center [487, 136] width 9 height 7
radio input "true"
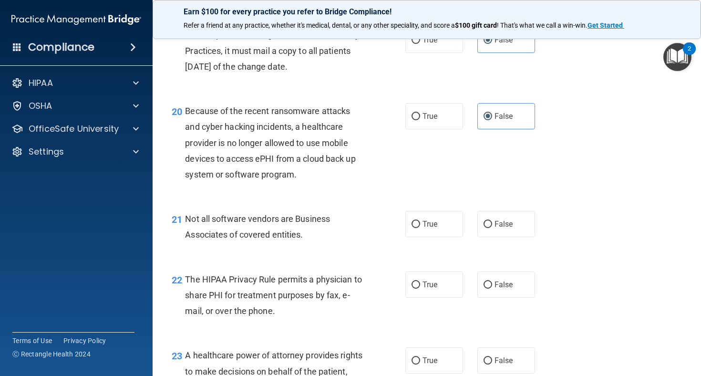
scroll to position [1662, 0]
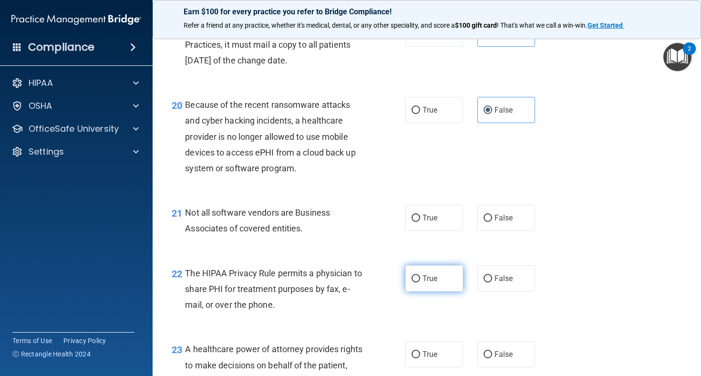
click at [420, 286] on label "True" at bounding box center [434, 278] width 58 height 26
click at [420, 282] on input "True" at bounding box center [415, 278] width 9 height 7
radio input "true"
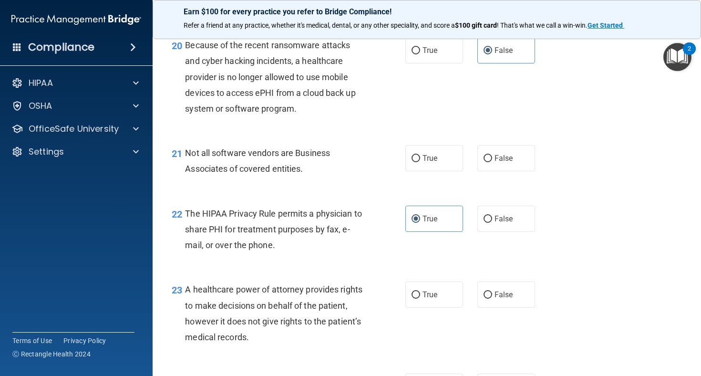
scroll to position [1725, 0]
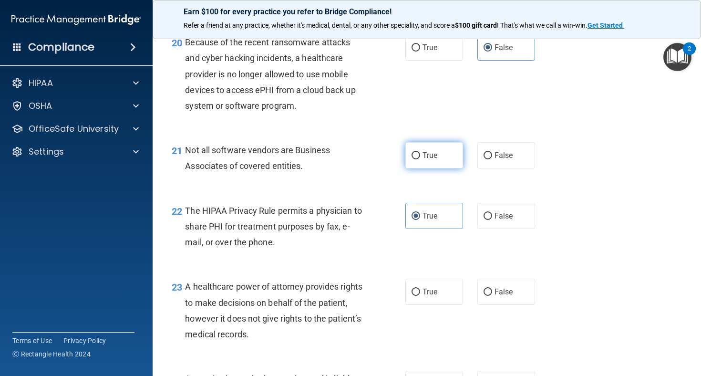
click at [417, 159] on input "True" at bounding box center [415, 155] width 9 height 7
radio input "true"
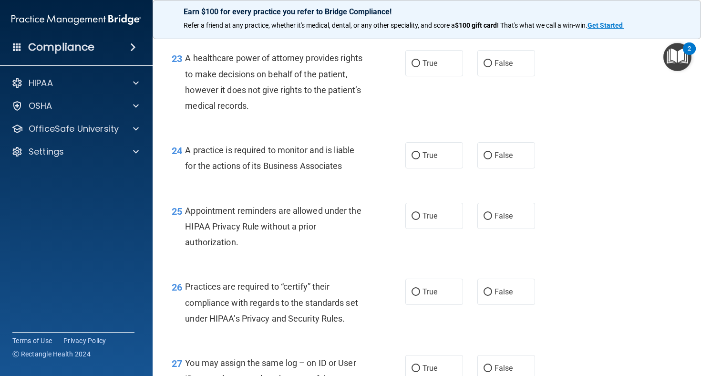
scroll to position [1960, 0]
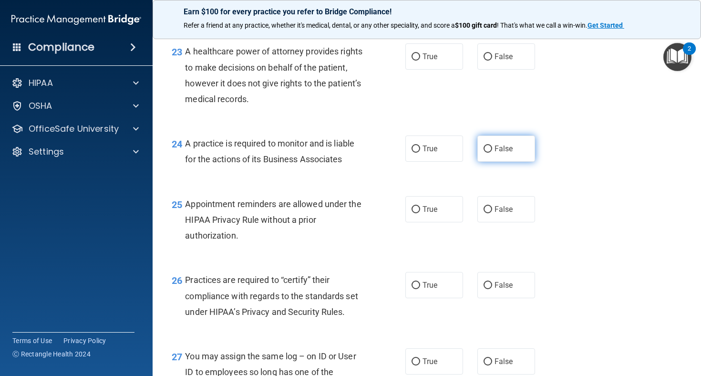
click at [498, 153] on span "False" at bounding box center [503, 148] width 19 height 9
click at [492, 153] on input "False" at bounding box center [487, 148] width 9 height 7
radio input "true"
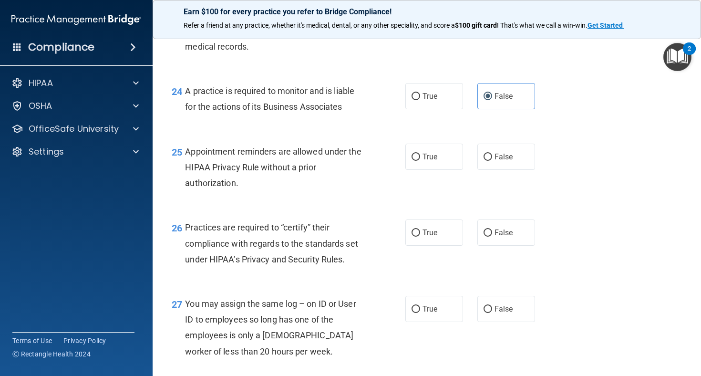
scroll to position [2014, 0]
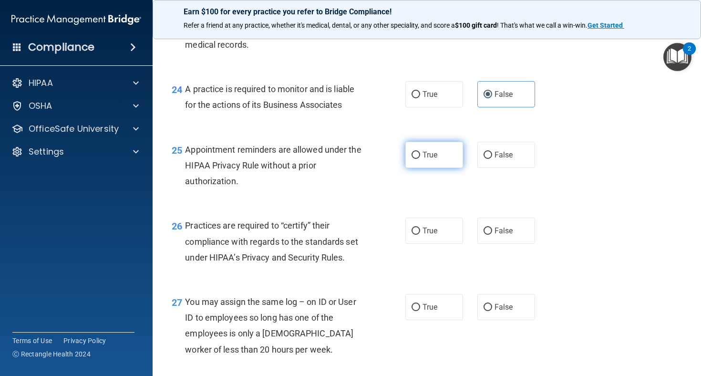
click at [425, 159] on span "True" at bounding box center [429, 154] width 15 height 9
click at [420, 159] on input "True" at bounding box center [415, 155] width 9 height 7
radio input "true"
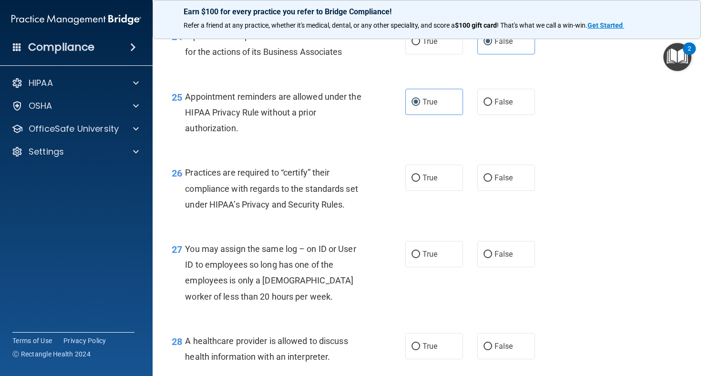
scroll to position [2068, 0]
click at [504, 190] on label "False" at bounding box center [506, 177] width 58 height 26
click at [492, 181] on input "False" at bounding box center [487, 177] width 9 height 7
radio input "true"
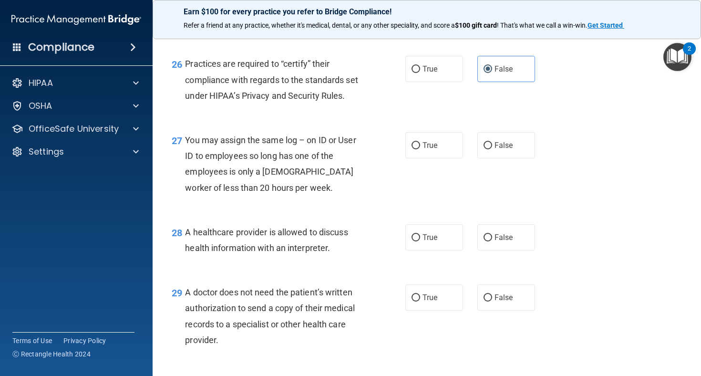
scroll to position [2194, 0]
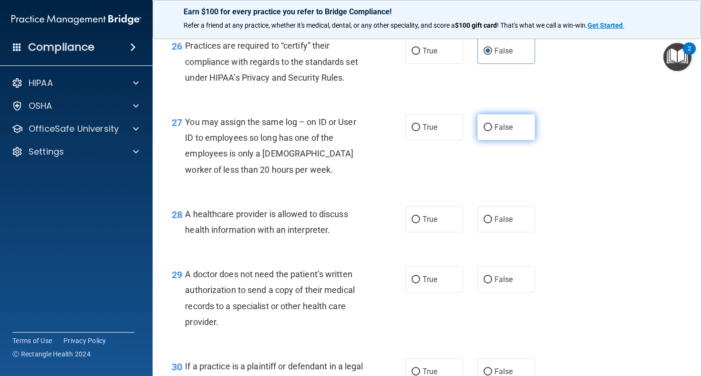
click at [499, 125] on label "False" at bounding box center [506, 127] width 58 height 26
click at [492, 125] on input "False" at bounding box center [487, 127] width 9 height 7
radio input "true"
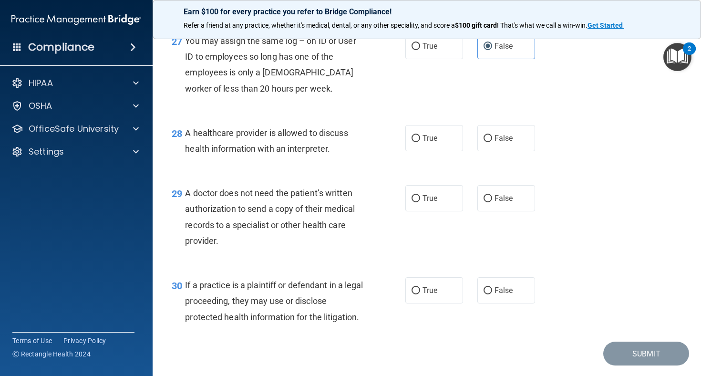
scroll to position [2288, 0]
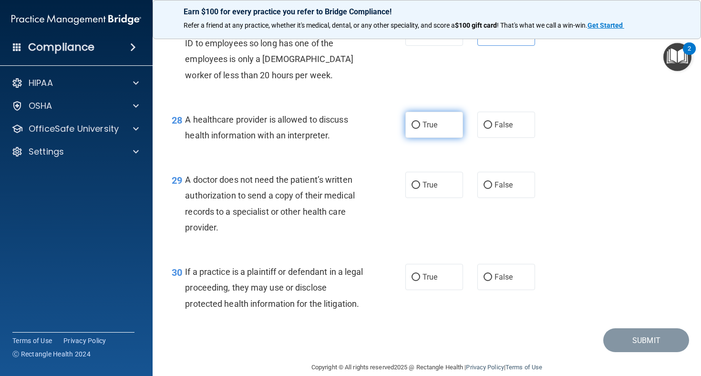
click at [417, 127] on input "True" at bounding box center [415, 125] width 9 height 7
radio input "true"
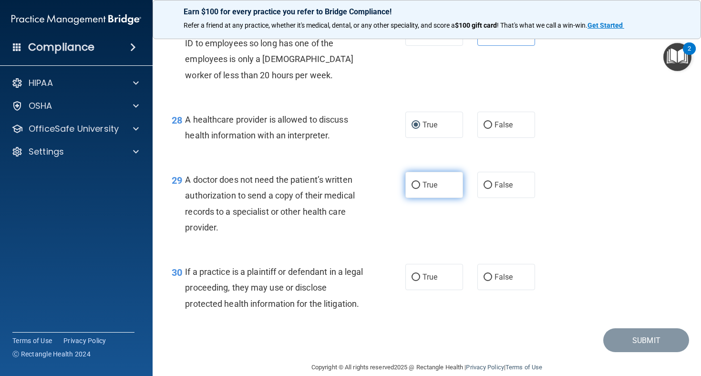
click at [417, 187] on input "True" at bounding box center [415, 185] width 9 height 7
radio input "true"
click at [431, 281] on span "True" at bounding box center [429, 276] width 15 height 9
click at [420, 281] on input "True" at bounding box center [415, 277] width 9 height 7
radio input "true"
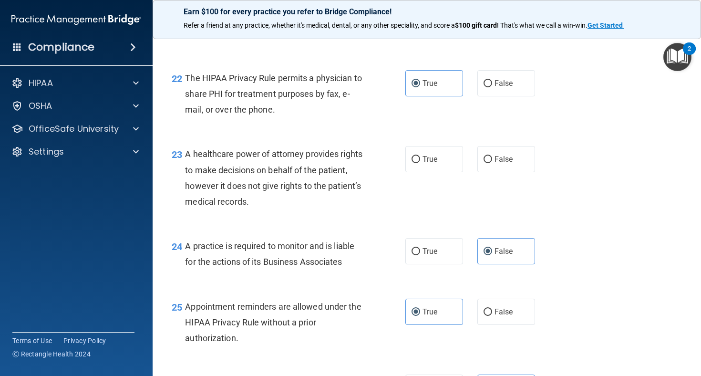
scroll to position [1855, 0]
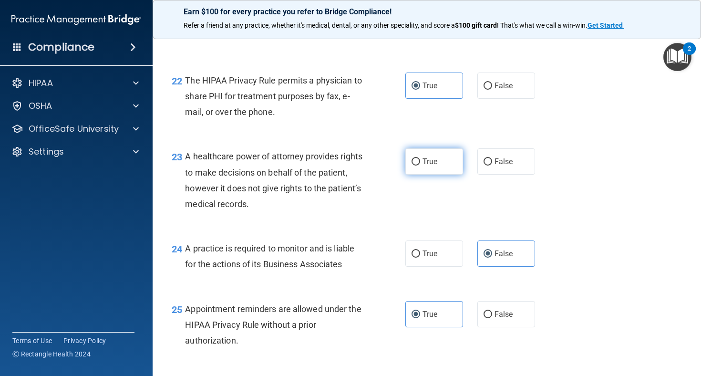
click at [435, 174] on label "True" at bounding box center [434, 161] width 58 height 26
click at [420, 165] on input "True" at bounding box center [415, 161] width 9 height 7
radio input "true"
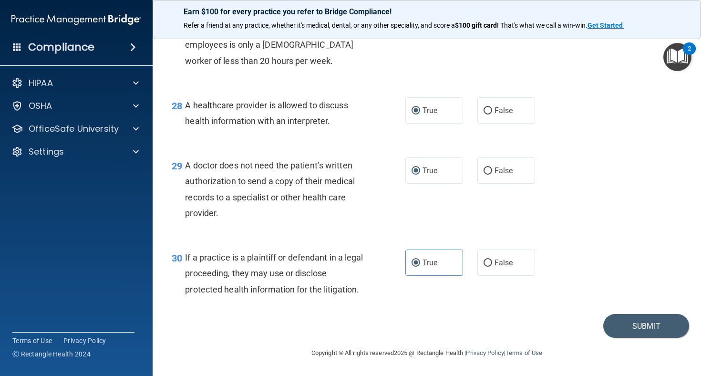
scroll to position [2307, 0]
click at [618, 333] on button "Submit" at bounding box center [646, 326] width 86 height 24
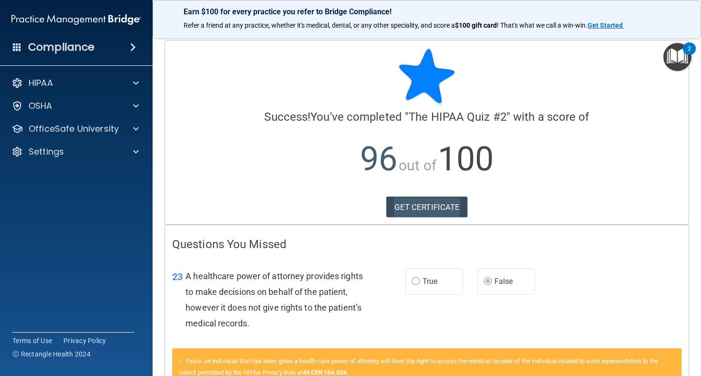
click at [413, 210] on link "GET CERTIFICATE" at bounding box center [427, 206] width 82 height 21
click at [90, 85] on div "HIPAA" at bounding box center [63, 82] width 118 height 11
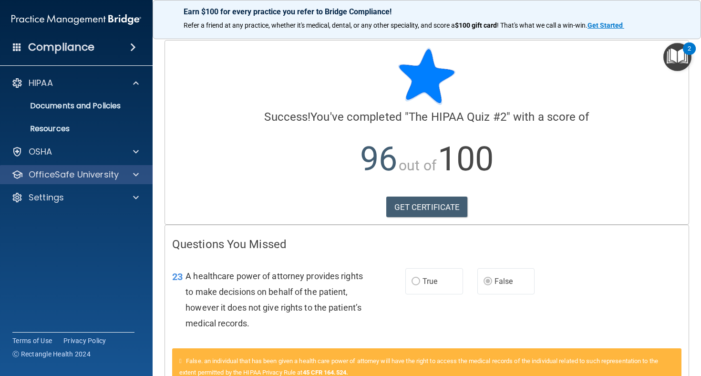
click at [73, 174] on p "OfficeSafe University" at bounding box center [74, 174] width 90 height 11
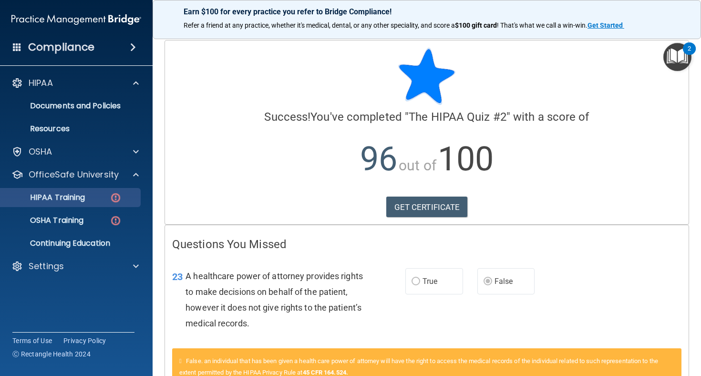
click at [72, 202] on p "HIPAA Training" at bounding box center [45, 198] width 79 height 10
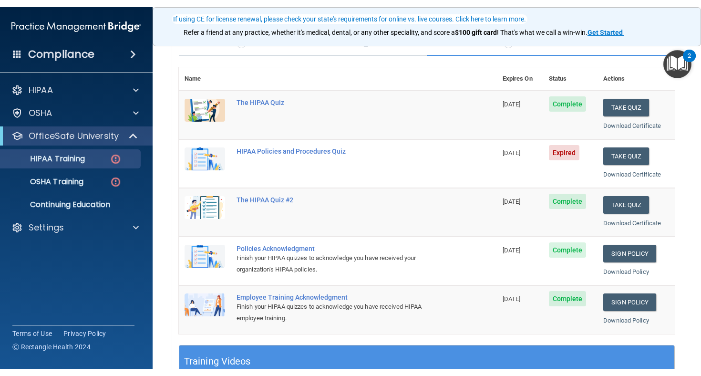
scroll to position [84, 0]
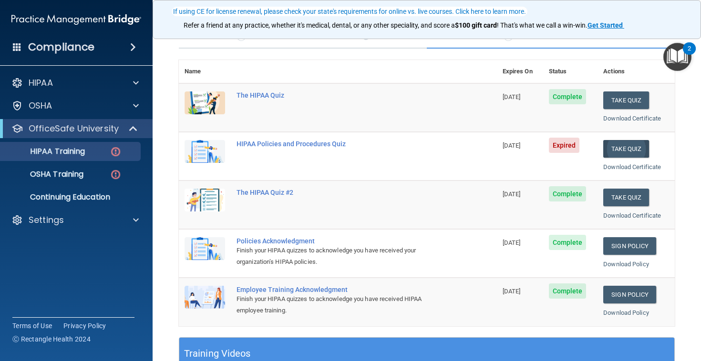
click at [621, 148] on button "Take Quiz" at bounding box center [626, 149] width 46 height 18
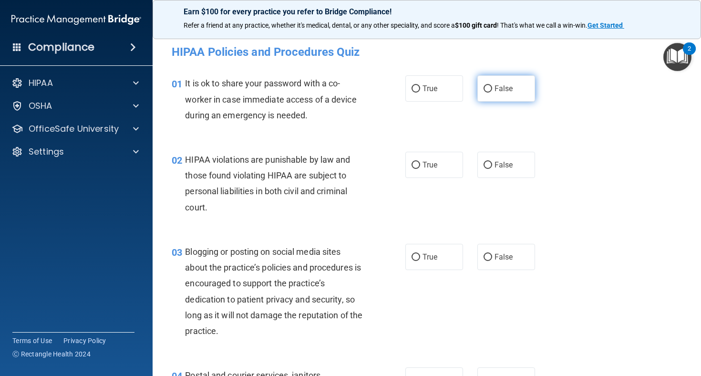
click at [495, 91] on span "False" at bounding box center [503, 88] width 19 height 9
click at [492, 91] on input "False" at bounding box center [487, 88] width 9 height 7
radio input "true"
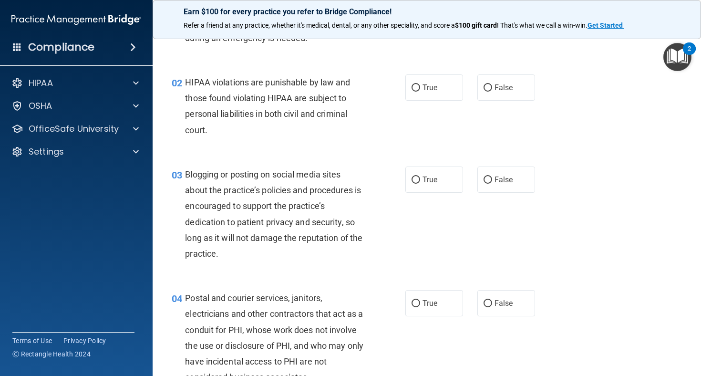
scroll to position [79, 0]
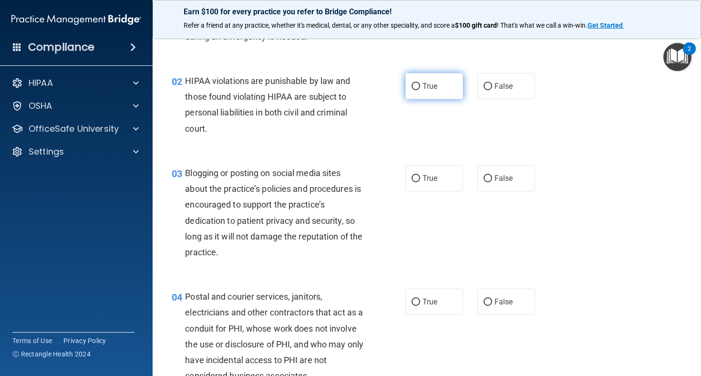
click at [435, 90] on label "True" at bounding box center [434, 86] width 58 height 26
click at [420, 90] on input "True" at bounding box center [415, 86] width 9 height 7
radio input "true"
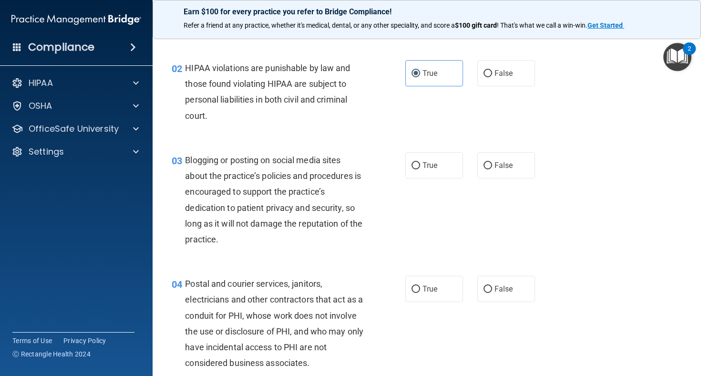
scroll to position [94, 0]
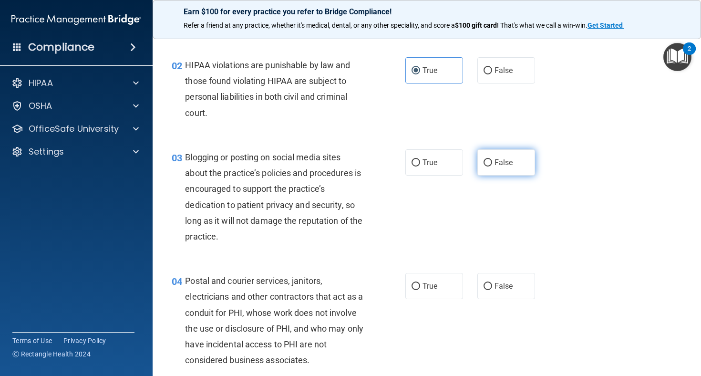
click at [495, 158] on span "False" at bounding box center [503, 162] width 19 height 9
click at [492, 159] on input "False" at bounding box center [487, 162] width 9 height 7
radio input "true"
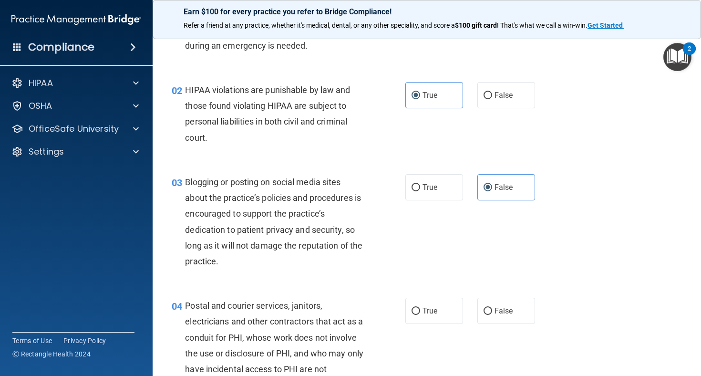
scroll to position [65, 0]
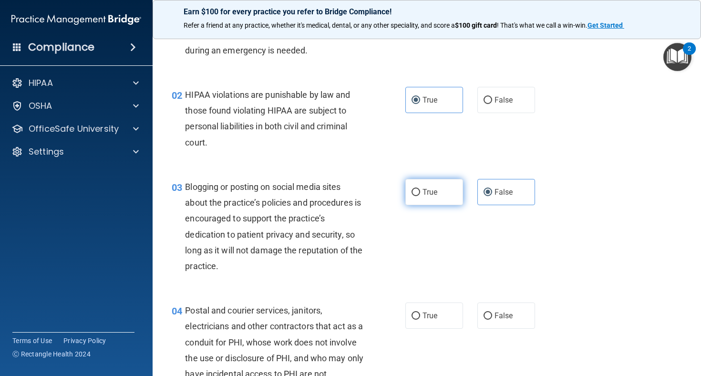
click at [431, 190] on span "True" at bounding box center [429, 191] width 15 height 9
click at [420, 190] on input "True" at bounding box center [415, 192] width 9 height 7
radio input "true"
click at [504, 190] on span "False" at bounding box center [503, 191] width 19 height 9
click at [492, 190] on input "False" at bounding box center [487, 192] width 9 height 7
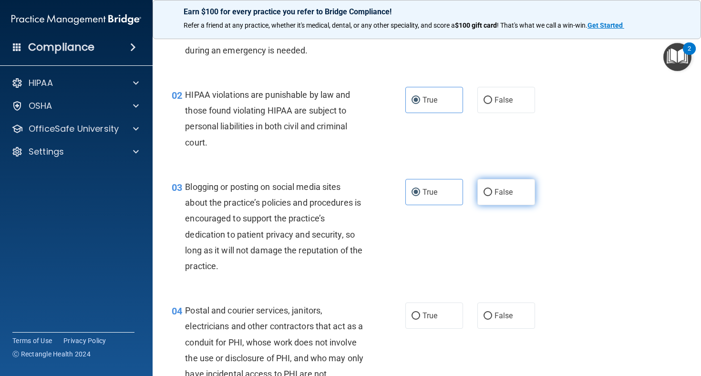
radio input "true"
radio input "false"
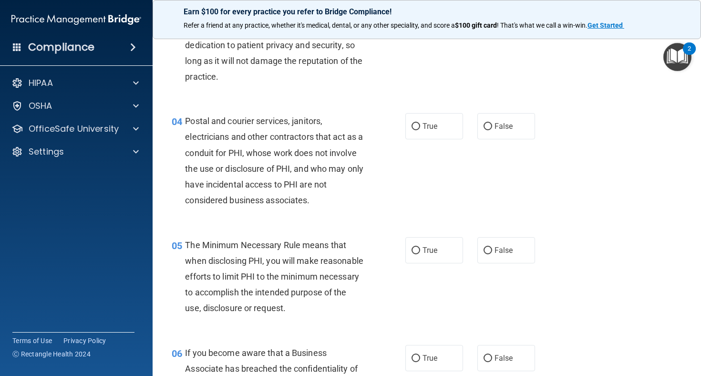
scroll to position [256, 0]
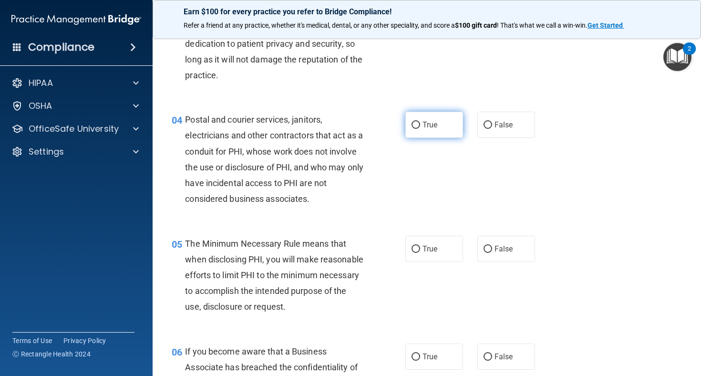
click at [437, 123] on span "True" at bounding box center [429, 124] width 15 height 9
click at [420, 123] on input "True" at bounding box center [415, 125] width 9 height 7
radio input "true"
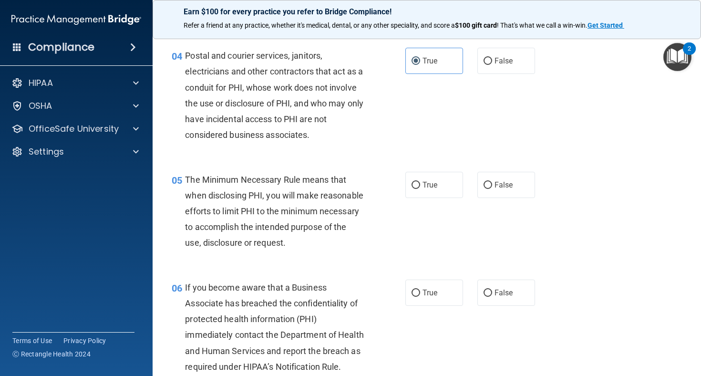
scroll to position [314, 0]
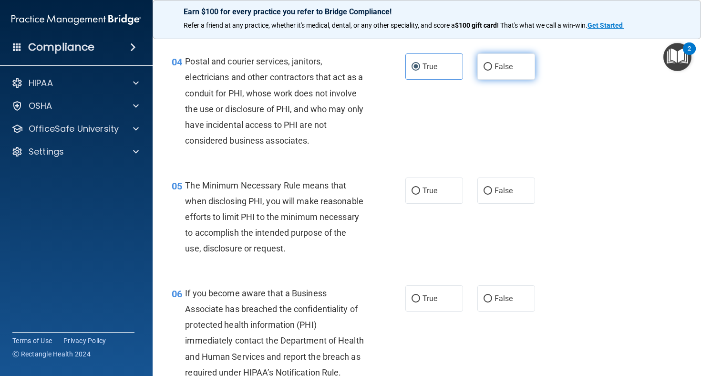
click at [499, 70] on label "False" at bounding box center [506, 66] width 58 height 26
click at [492, 70] on input "False" at bounding box center [487, 66] width 9 height 7
radio input "true"
radio input "false"
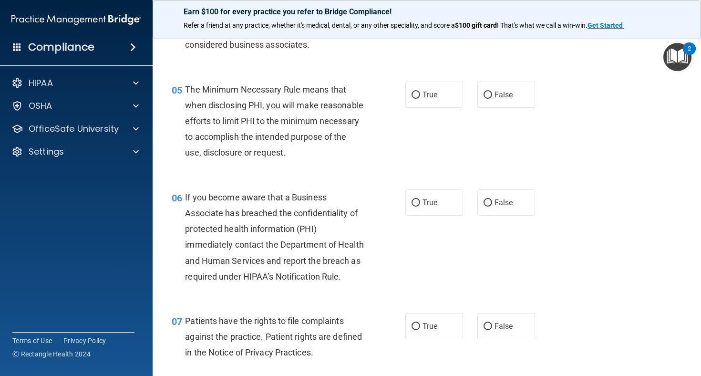
scroll to position [413, 0]
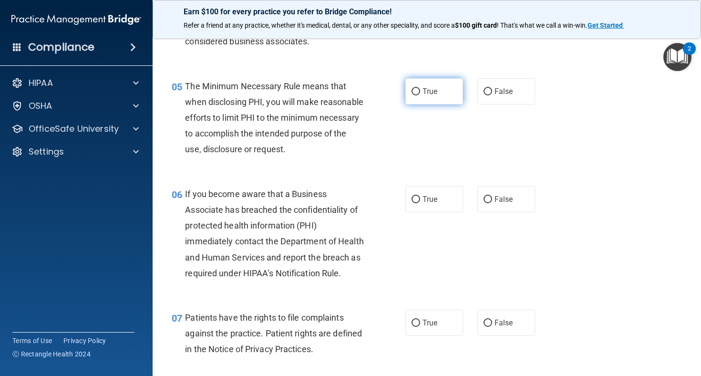
click at [426, 101] on label "True" at bounding box center [434, 91] width 58 height 26
click at [420, 95] on input "True" at bounding box center [415, 91] width 9 height 7
radio input "true"
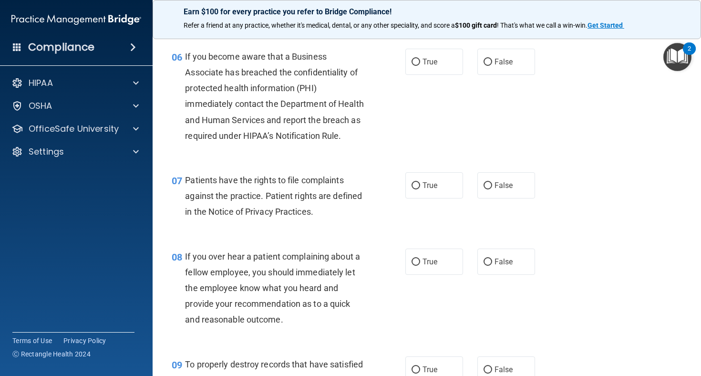
scroll to position [552, 0]
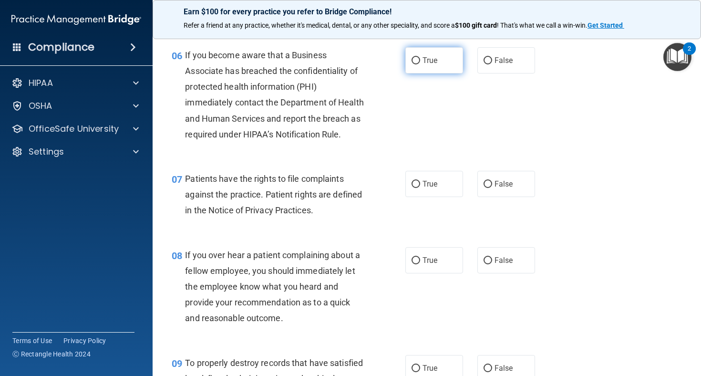
click at [432, 65] on span "True" at bounding box center [429, 60] width 15 height 9
click at [420, 64] on input "True" at bounding box center [415, 60] width 9 height 7
radio input "true"
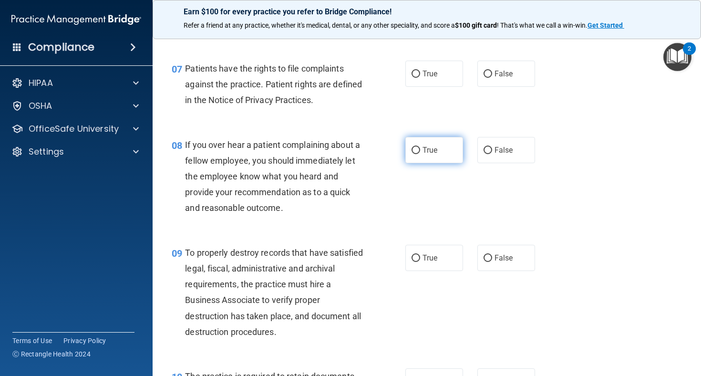
scroll to position [669, 0]
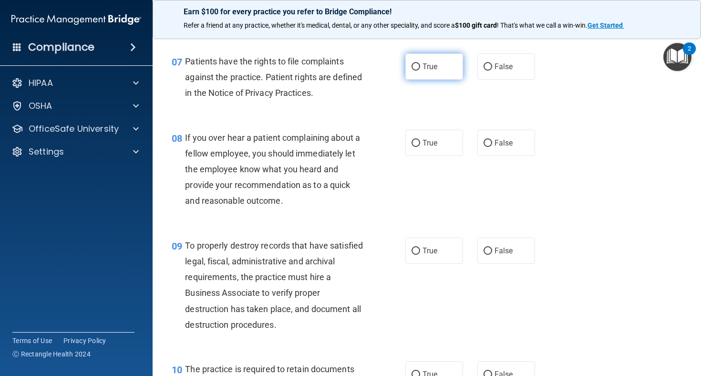
click at [437, 71] on span "True" at bounding box center [429, 66] width 15 height 9
click at [420, 71] on input "True" at bounding box center [415, 66] width 9 height 7
radio input "true"
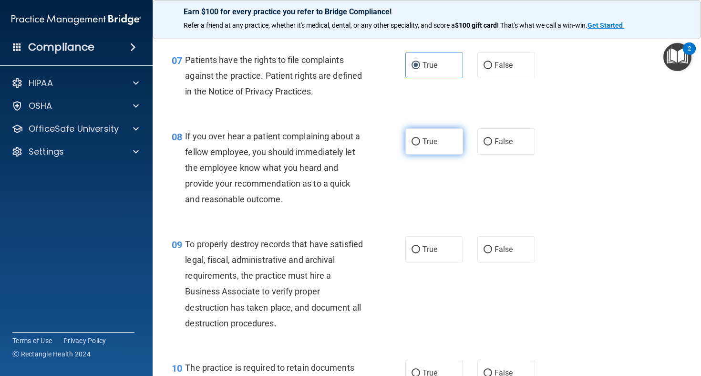
scroll to position [671, 0]
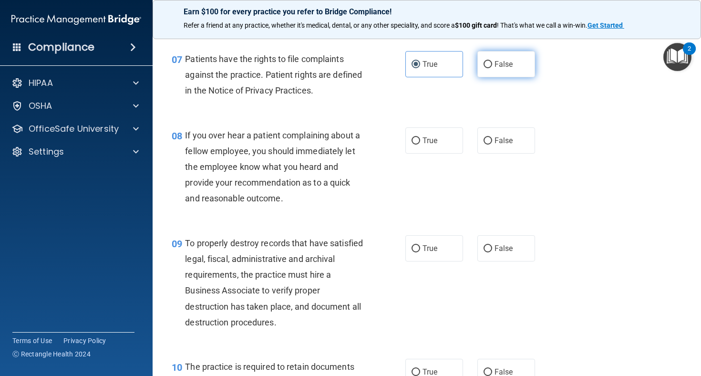
click at [499, 77] on label "False" at bounding box center [506, 64] width 58 height 26
click at [492, 68] on input "False" at bounding box center [487, 64] width 9 height 7
radio input "true"
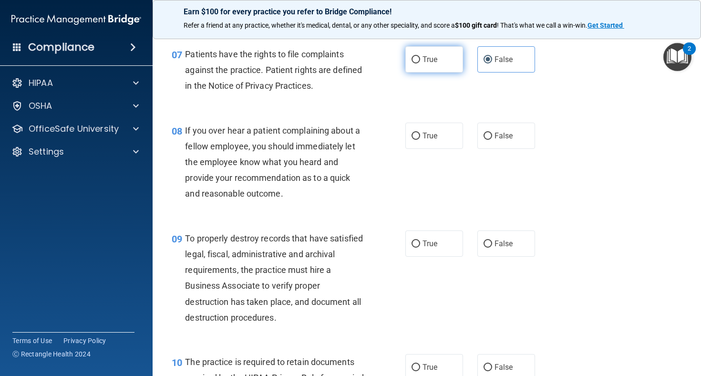
click at [427, 72] on label "True" at bounding box center [434, 59] width 58 height 26
click at [420, 63] on input "True" at bounding box center [415, 59] width 9 height 7
radio input "true"
radio input "false"
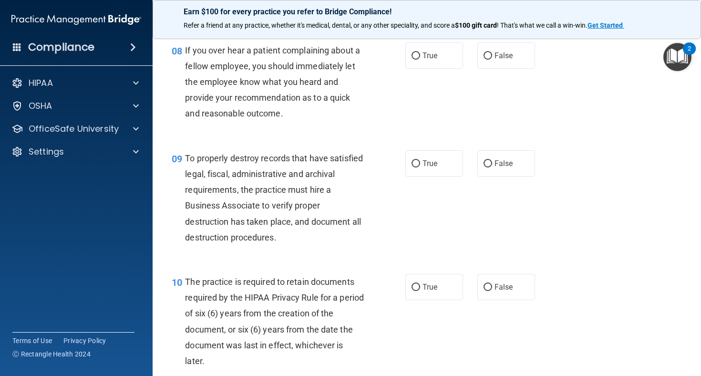
scroll to position [759, 0]
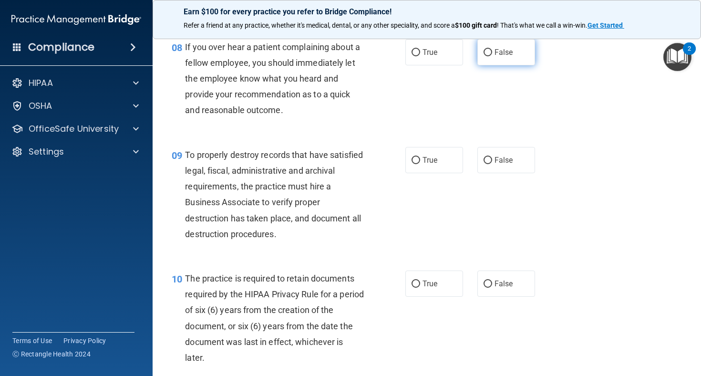
click at [498, 57] on span "False" at bounding box center [503, 52] width 19 height 9
click at [492, 56] on input "False" at bounding box center [487, 52] width 9 height 7
radio input "true"
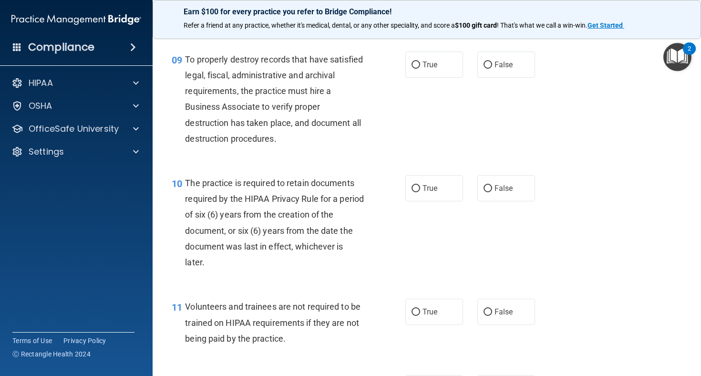
scroll to position [857, 0]
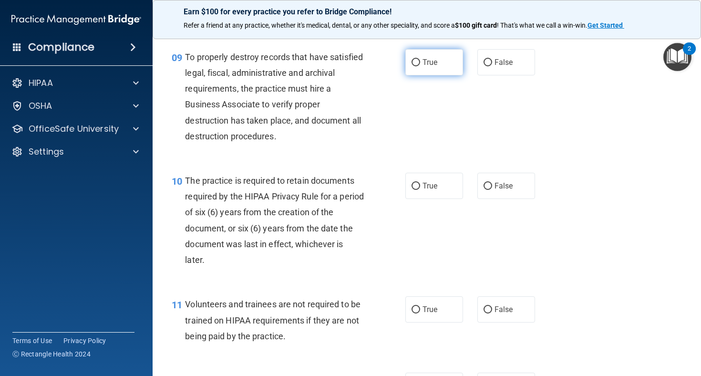
click at [433, 75] on label "True" at bounding box center [434, 62] width 58 height 26
click at [420, 66] on input "True" at bounding box center [415, 62] width 9 height 7
radio input "true"
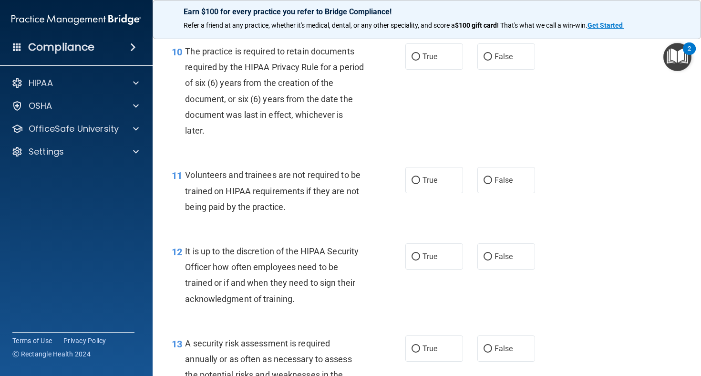
scroll to position [988, 0]
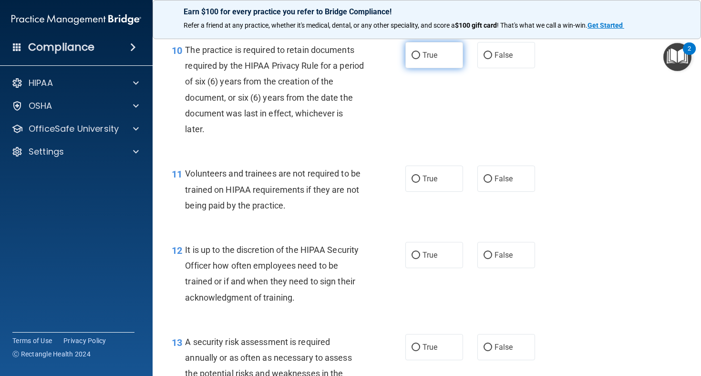
click at [437, 58] on label "True" at bounding box center [434, 55] width 58 height 26
click at [420, 58] on input "True" at bounding box center [415, 55] width 9 height 7
radio input "true"
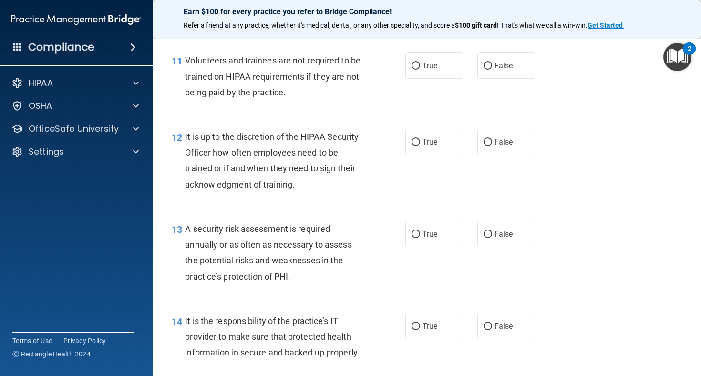
scroll to position [1108, 0]
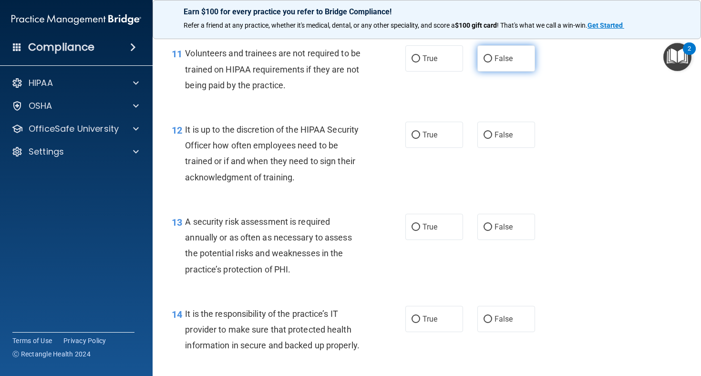
click at [499, 63] on span "False" at bounding box center [503, 58] width 19 height 9
click at [492, 62] on input "False" at bounding box center [487, 58] width 9 height 7
radio input "true"
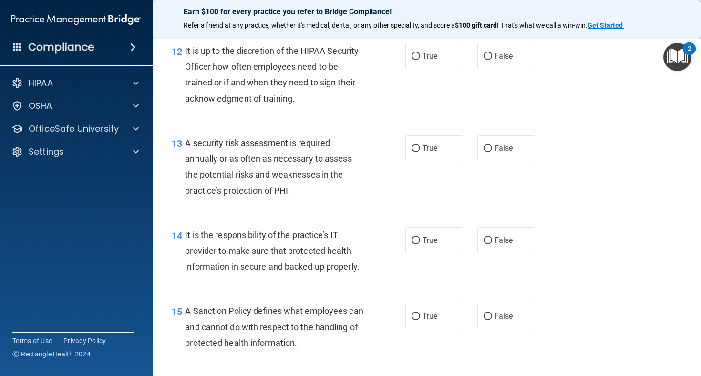
scroll to position [1188, 0]
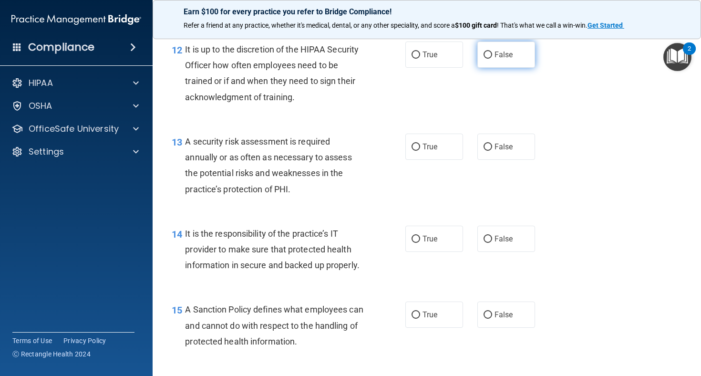
click at [494, 56] on label "False" at bounding box center [506, 54] width 58 height 26
click at [492, 56] on input "False" at bounding box center [487, 54] width 9 height 7
radio input "true"
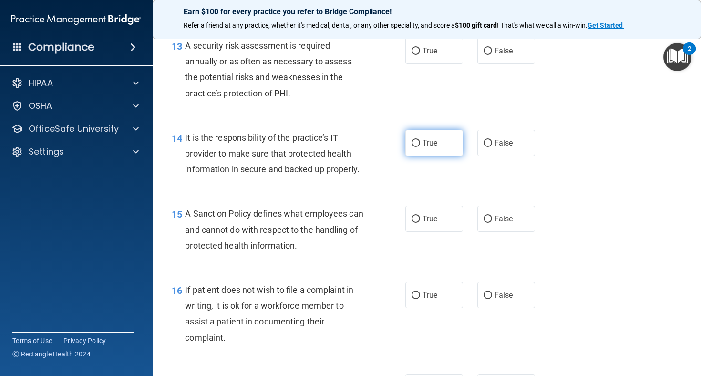
scroll to position [1284, 0]
click at [428, 55] on span "True" at bounding box center [429, 50] width 15 height 9
click at [420, 54] on input "True" at bounding box center [415, 50] width 9 height 7
radio input "true"
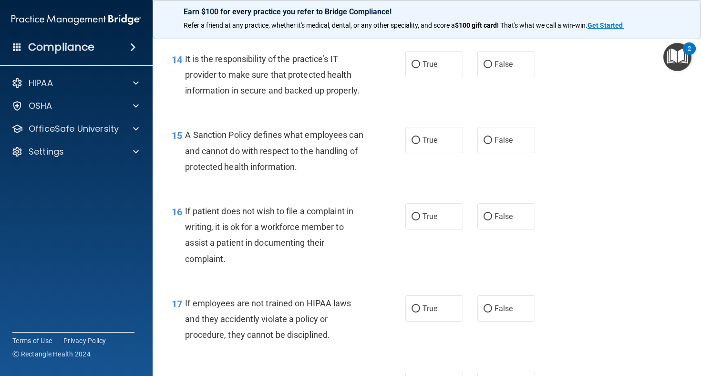
scroll to position [1366, 0]
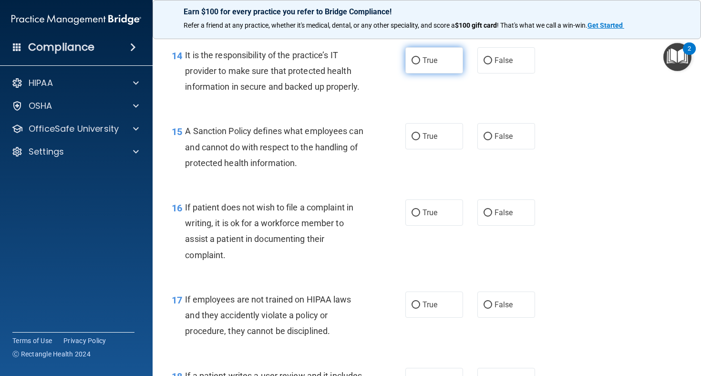
click at [432, 65] on span "True" at bounding box center [429, 60] width 15 height 9
click at [420, 64] on input "True" at bounding box center [415, 60] width 9 height 7
radio input "true"
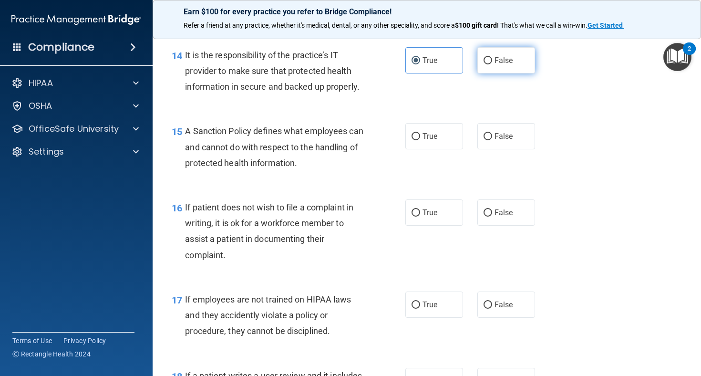
click at [506, 65] on span "False" at bounding box center [503, 60] width 19 height 9
click at [492, 64] on input "False" at bounding box center [487, 60] width 9 height 7
radio input "true"
radio input "false"
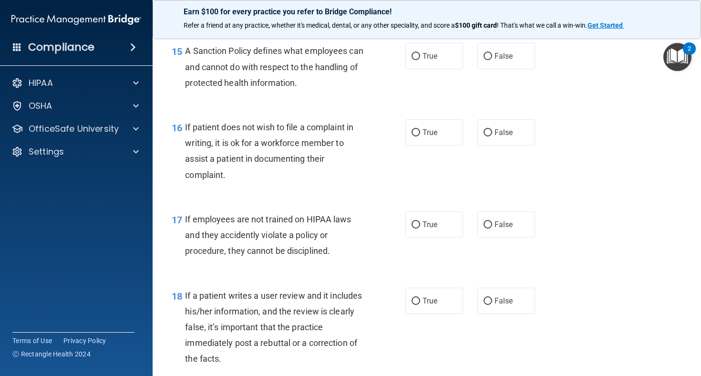
scroll to position [1451, 0]
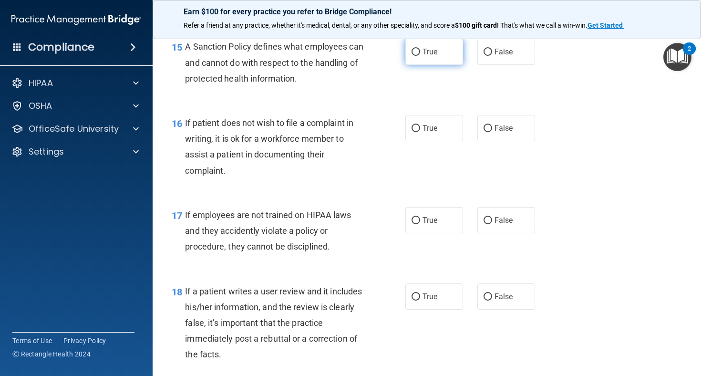
click at [434, 56] on span "True" at bounding box center [429, 51] width 15 height 9
click at [420, 56] on input "True" at bounding box center [415, 52] width 9 height 7
radio input "true"
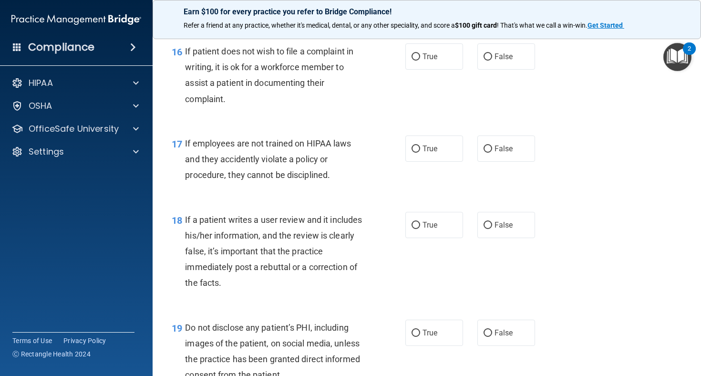
scroll to position [1524, 0]
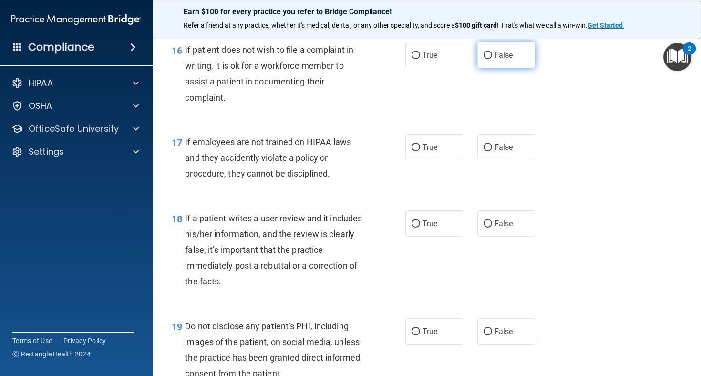
click at [489, 59] on input "False" at bounding box center [487, 55] width 9 height 7
radio input "true"
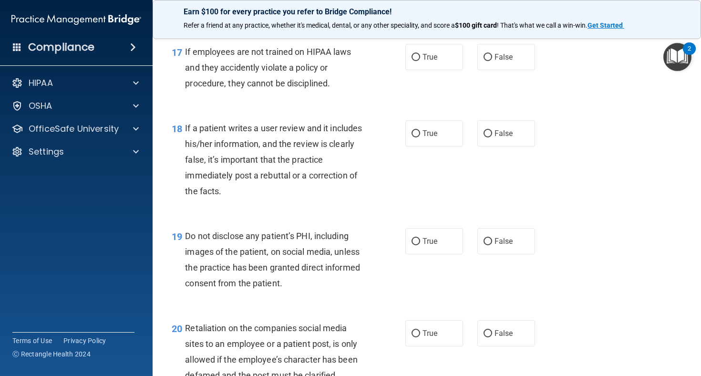
scroll to position [1618, 0]
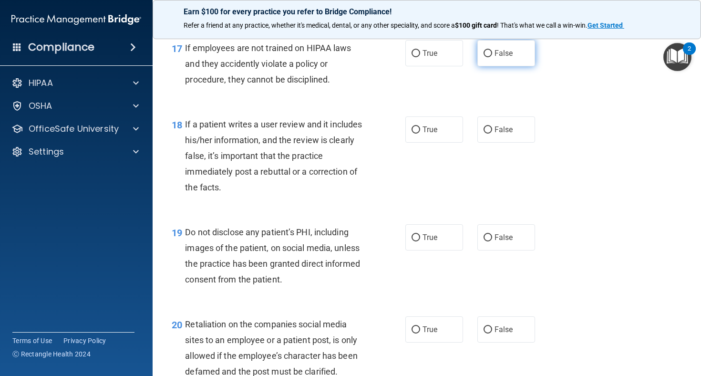
click at [494, 58] on span "False" at bounding box center [503, 53] width 19 height 9
click at [492, 57] on input "False" at bounding box center [487, 53] width 9 height 7
radio input "true"
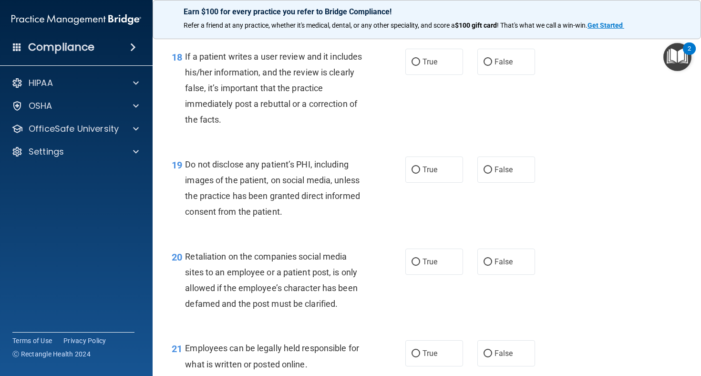
scroll to position [1691, 0]
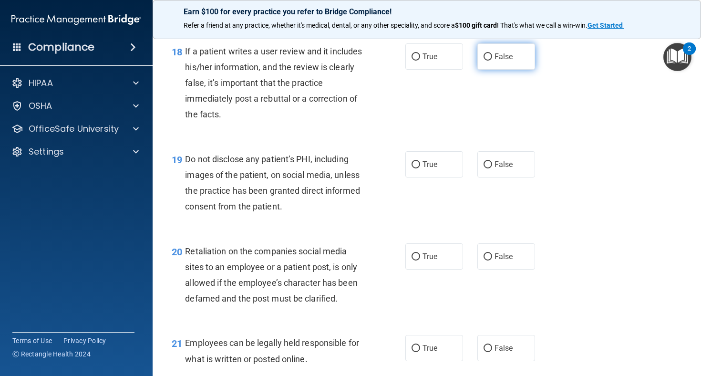
click at [497, 61] on span "False" at bounding box center [503, 56] width 19 height 9
click at [492, 61] on input "False" at bounding box center [487, 56] width 9 height 7
radio input "true"
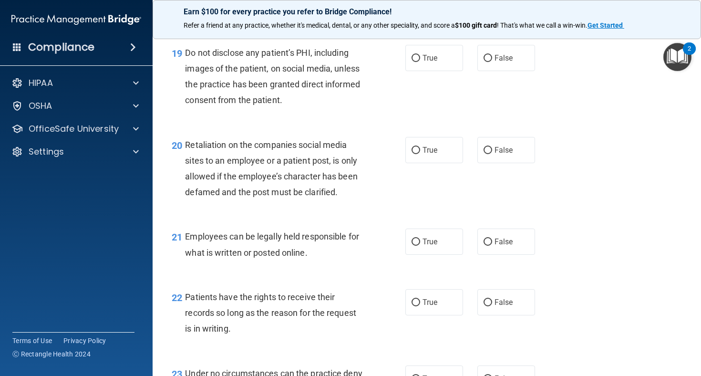
scroll to position [1808, 0]
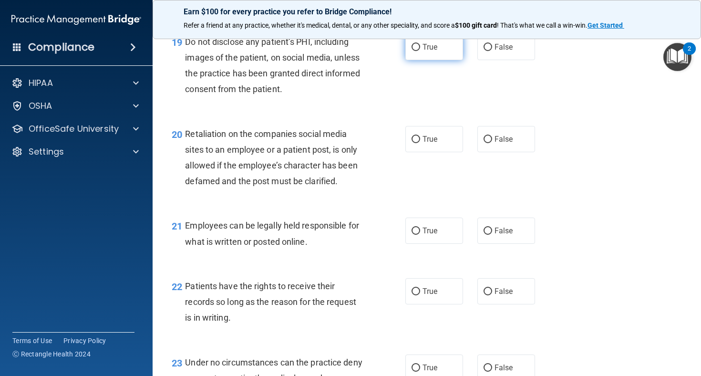
click at [439, 57] on label "True" at bounding box center [434, 47] width 58 height 26
click at [420, 51] on input "True" at bounding box center [415, 47] width 9 height 7
radio input "true"
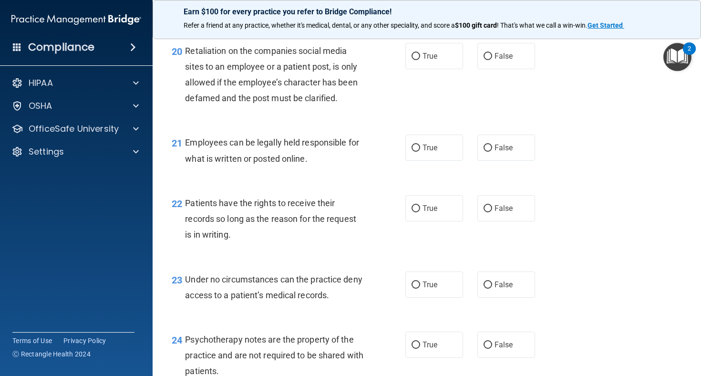
scroll to position [1896, 0]
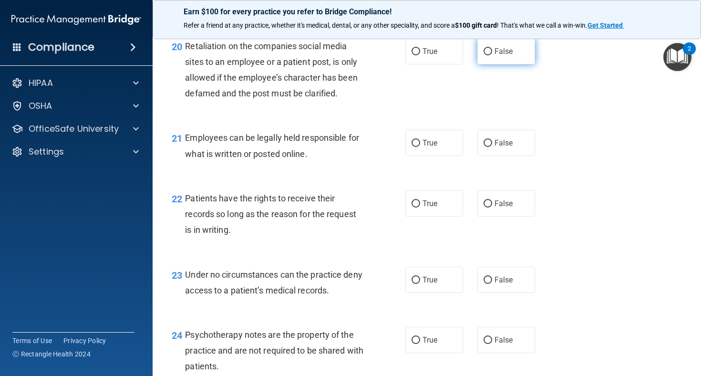
click at [496, 55] on span "False" at bounding box center [503, 51] width 19 height 9
click at [492, 55] on input "False" at bounding box center [487, 51] width 9 height 7
radio input "true"
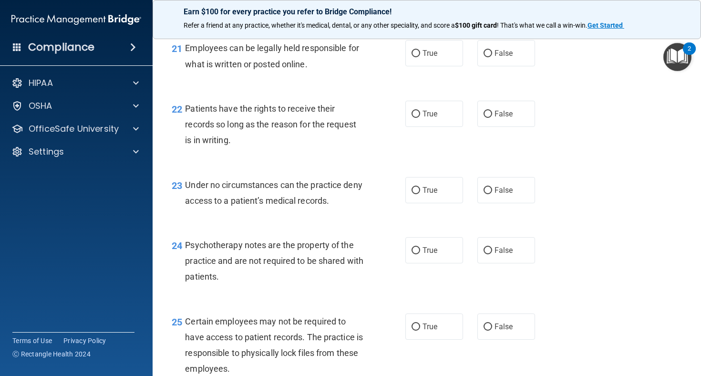
scroll to position [1988, 0]
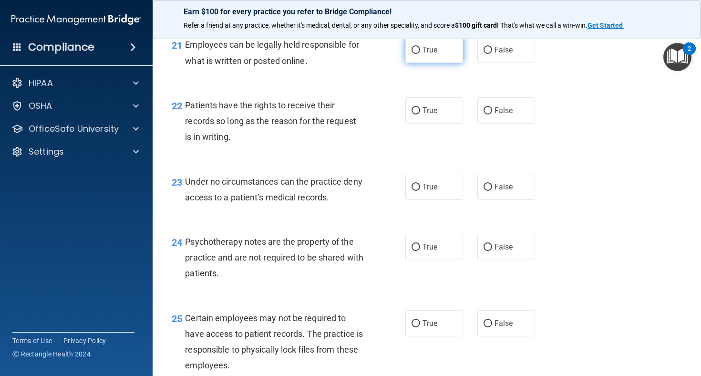
click at [430, 54] on span "True" at bounding box center [429, 49] width 15 height 9
click at [420, 54] on input "True" at bounding box center [415, 50] width 9 height 7
radio input "true"
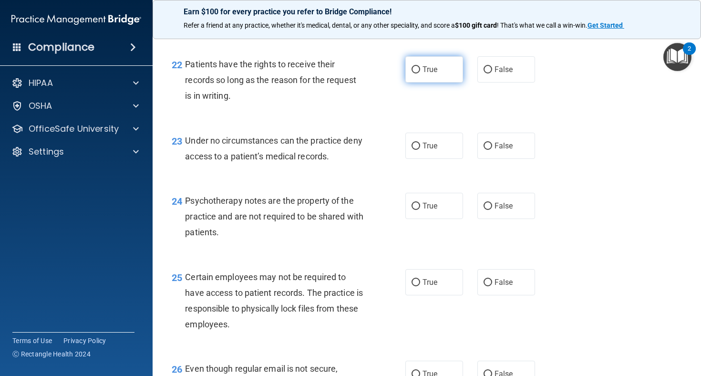
scroll to position [2038, 0]
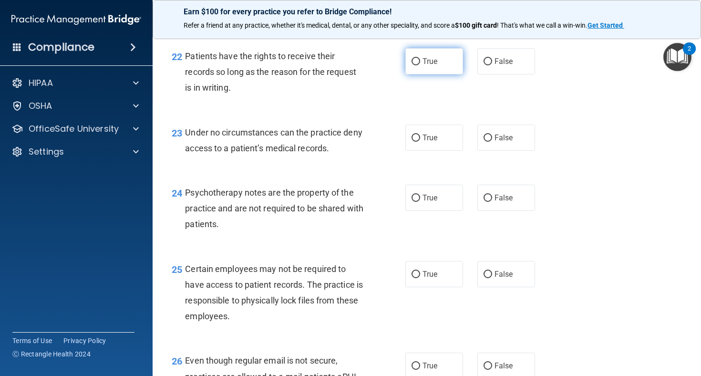
click at [445, 72] on label "True" at bounding box center [434, 61] width 58 height 26
click at [420, 65] on input "True" at bounding box center [415, 61] width 9 height 7
radio input "true"
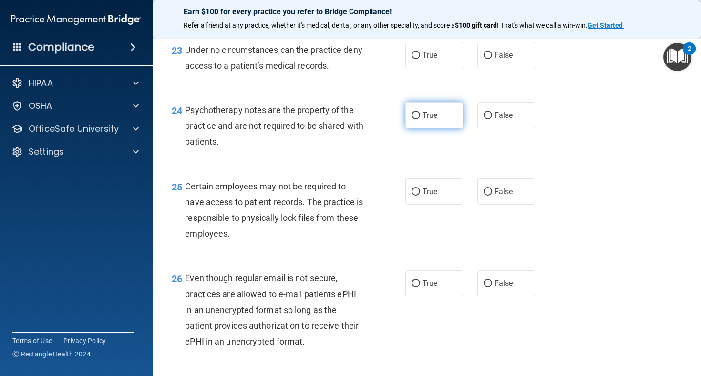
scroll to position [2123, 0]
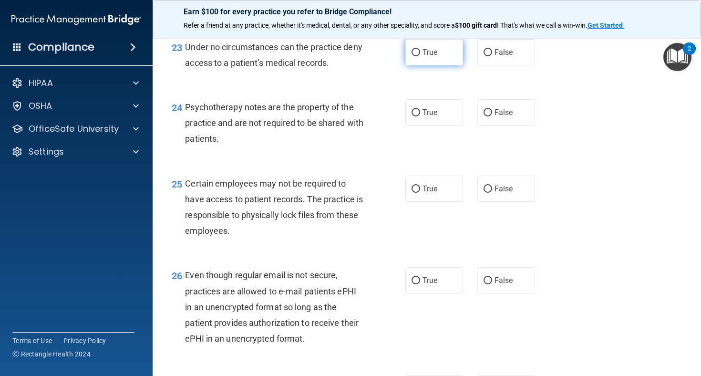
click at [436, 65] on label "True" at bounding box center [434, 52] width 58 height 26
click at [420, 56] on input "True" at bounding box center [415, 52] width 9 height 7
radio input "true"
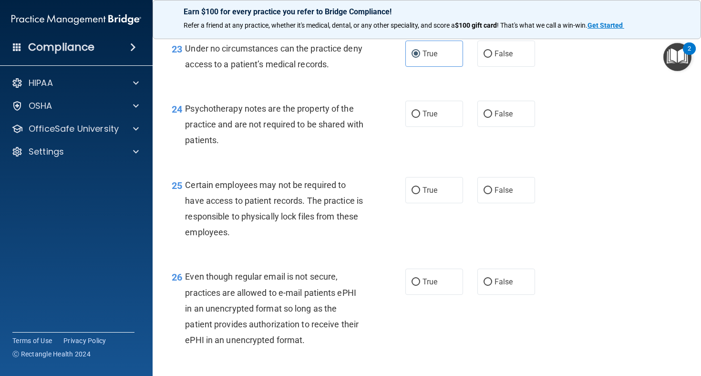
scroll to position [2121, 0]
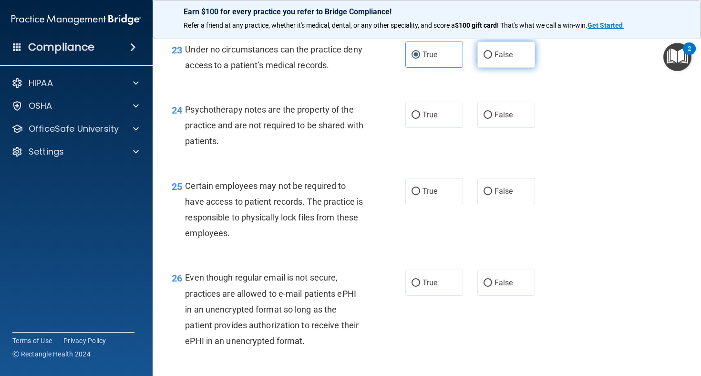
click at [486, 59] on input "False" at bounding box center [487, 54] width 9 height 7
radio input "true"
radio input "false"
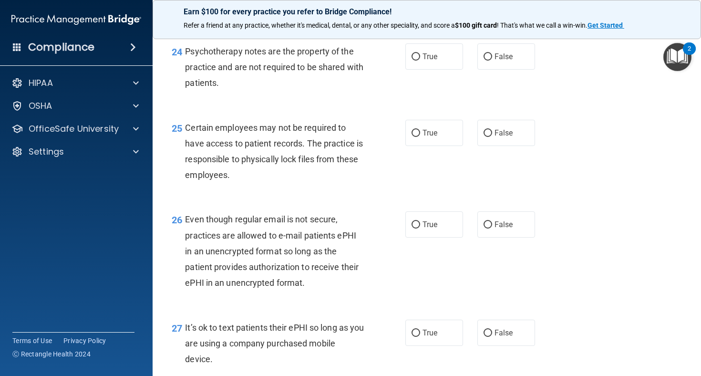
scroll to position [2182, 0]
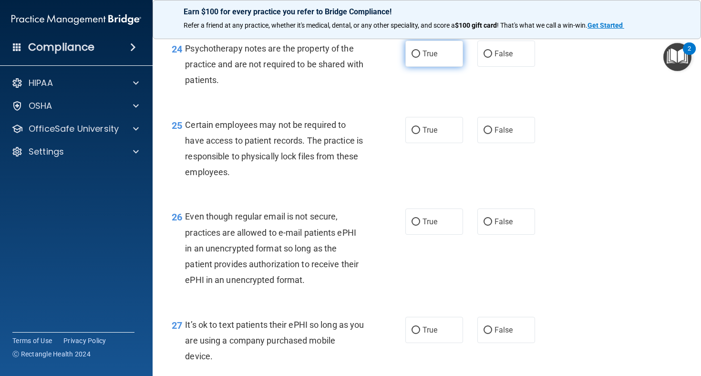
click at [432, 64] on label "True" at bounding box center [434, 54] width 58 height 26
click at [420, 58] on input "True" at bounding box center [415, 54] width 9 height 7
radio input "true"
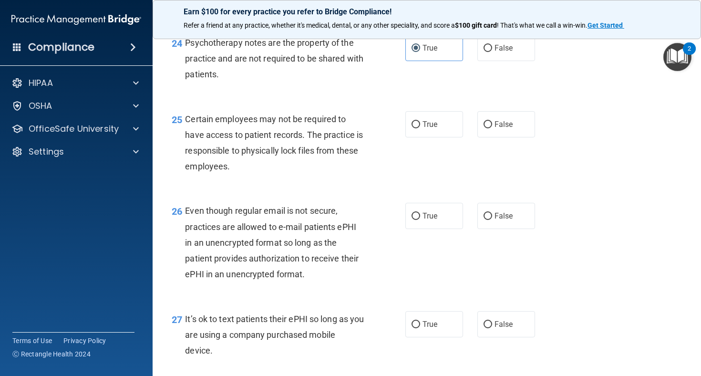
scroll to position [2181, 0]
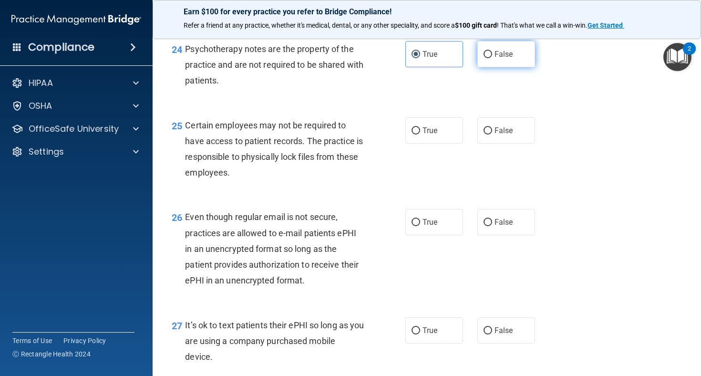
click at [503, 53] on label "False" at bounding box center [506, 54] width 58 height 26
click at [492, 53] on input "False" at bounding box center [487, 54] width 9 height 7
radio input "true"
radio input "false"
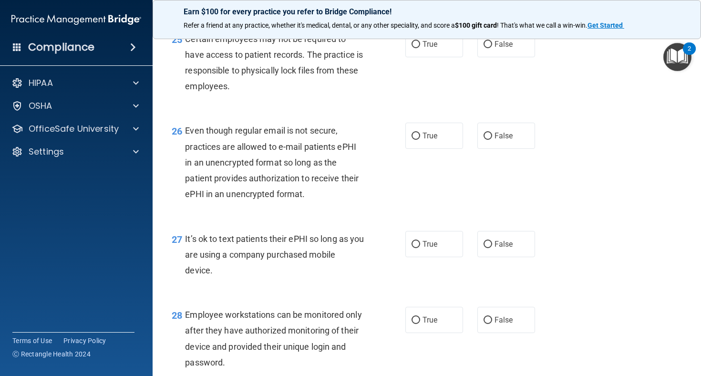
scroll to position [2268, 0]
click at [436, 48] on span "True" at bounding box center [429, 43] width 15 height 9
click at [420, 48] on input "True" at bounding box center [415, 44] width 9 height 7
radio input "true"
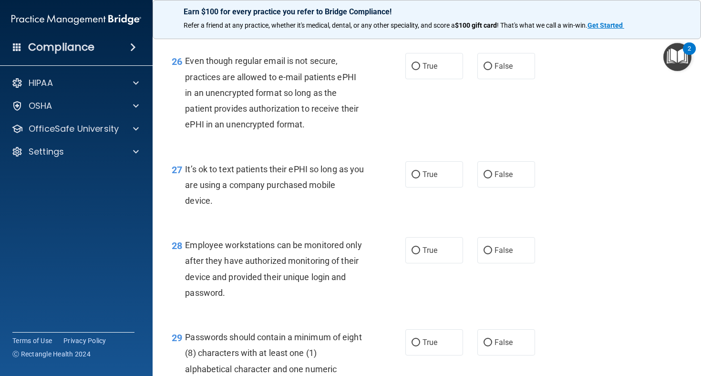
scroll to position [2344, 0]
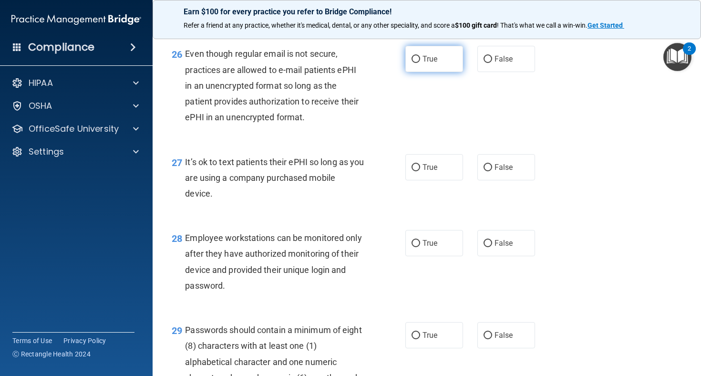
click at [432, 72] on label "True" at bounding box center [434, 59] width 58 height 26
click at [420, 63] on input "True" at bounding box center [415, 59] width 9 height 7
radio input "true"
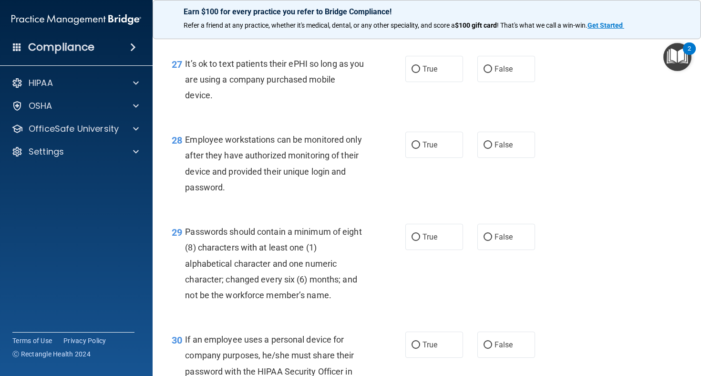
scroll to position [2444, 0]
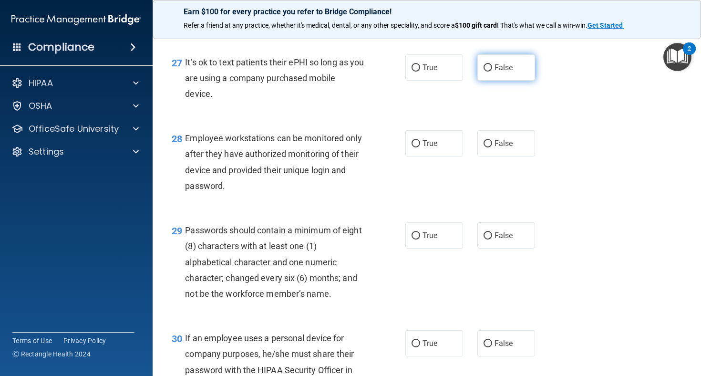
click at [486, 68] on input "False" at bounding box center [487, 67] width 9 height 7
radio input "true"
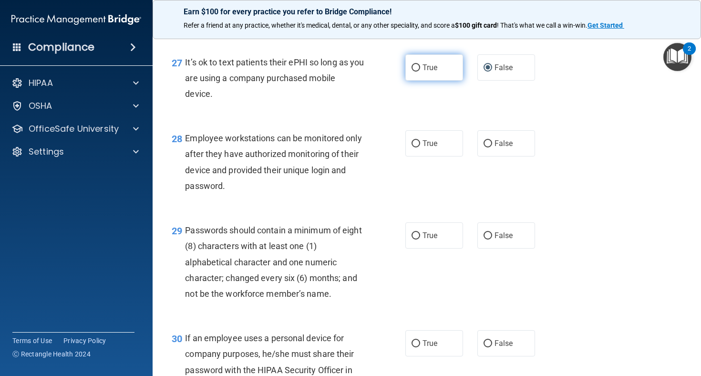
click at [439, 76] on label "True" at bounding box center [434, 67] width 58 height 26
click at [420, 72] on input "True" at bounding box center [415, 67] width 9 height 7
radio input "true"
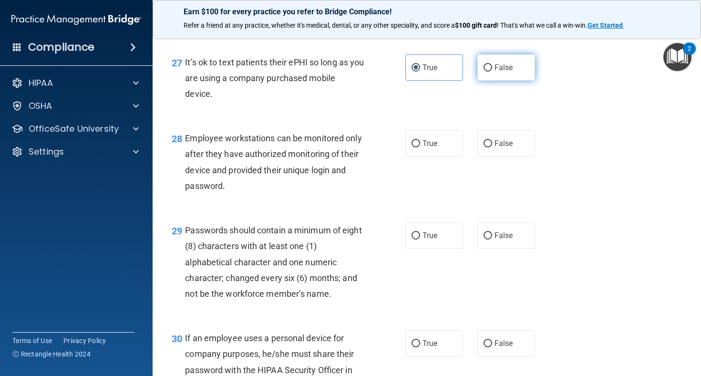
click at [495, 68] on span "False" at bounding box center [503, 67] width 19 height 9
click at [492, 68] on input "False" at bounding box center [487, 67] width 9 height 7
radio input "true"
radio input "false"
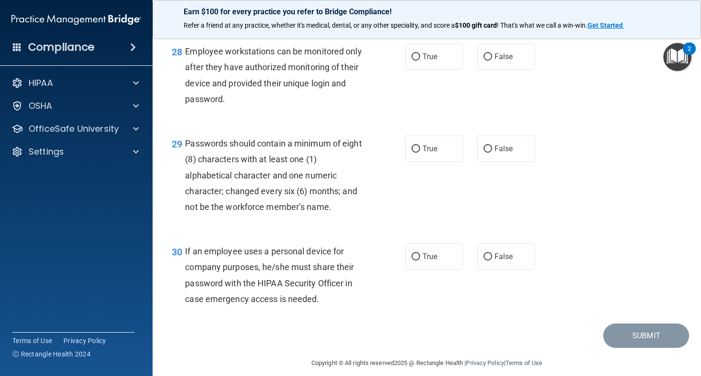
scroll to position [2535, 0]
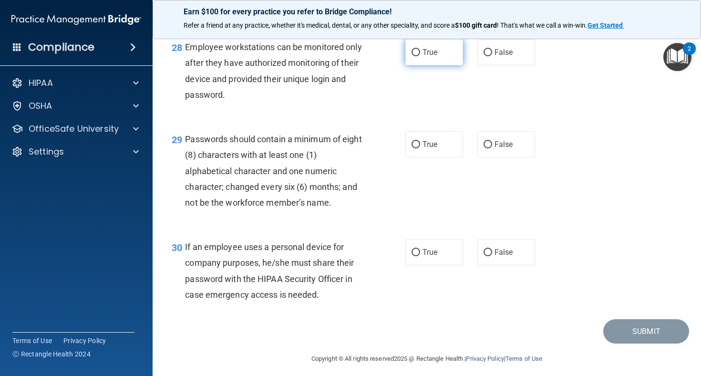
click at [434, 57] on span "True" at bounding box center [429, 52] width 15 height 9
click at [420, 56] on input "True" at bounding box center [415, 52] width 9 height 7
radio input "true"
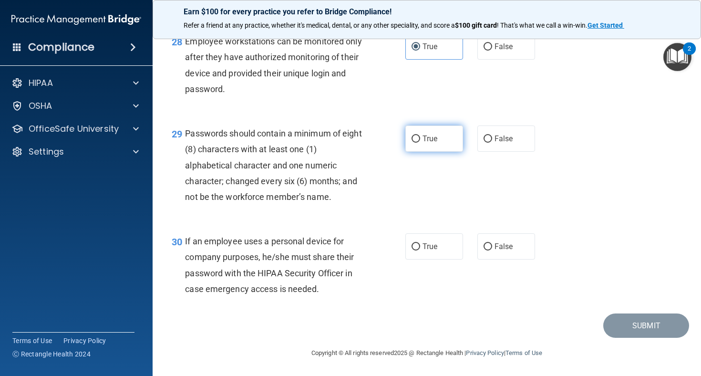
scroll to position [2543, 0]
click at [430, 143] on span "True" at bounding box center [429, 138] width 15 height 9
click at [420, 143] on input "True" at bounding box center [415, 138] width 9 height 7
radio input "true"
click at [488, 248] on input "False" at bounding box center [487, 246] width 9 height 7
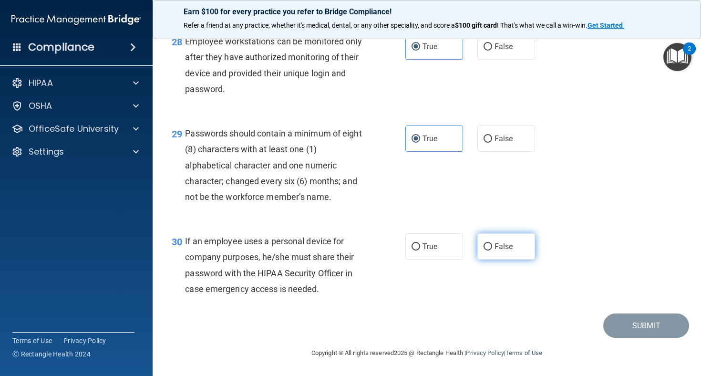
radio input "true"
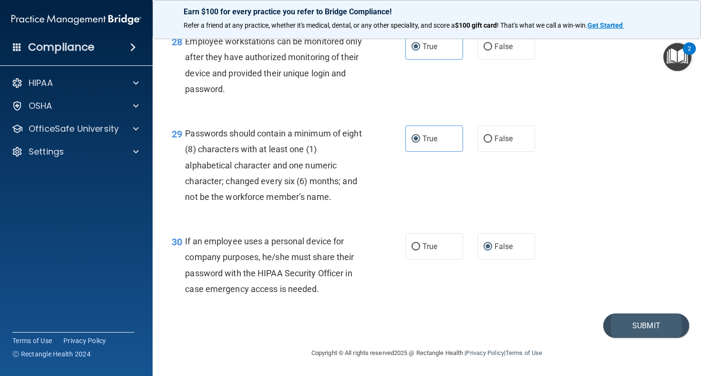
click at [629, 331] on button "Submit" at bounding box center [646, 325] width 86 height 24
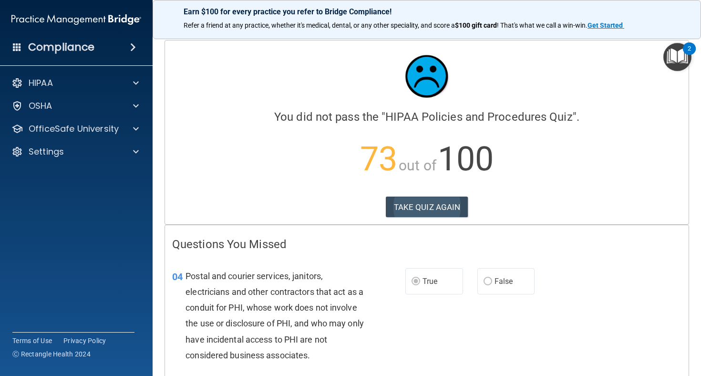
click at [431, 199] on button "TAKE QUIZ AGAIN" at bounding box center [427, 206] width 82 height 21
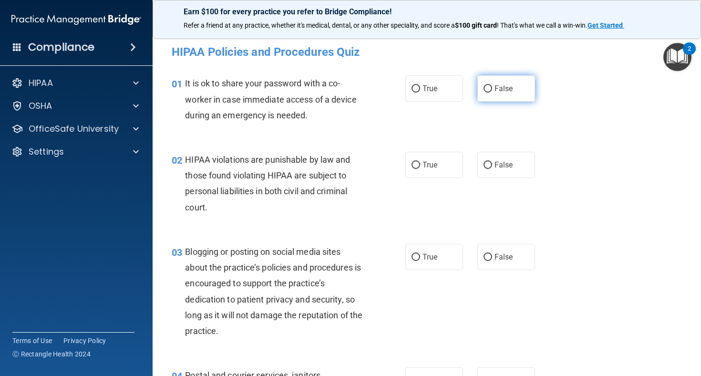
click at [496, 84] on span "False" at bounding box center [503, 88] width 19 height 9
click at [492, 85] on input "False" at bounding box center [487, 88] width 9 height 7
radio input "true"
click at [430, 163] on span "True" at bounding box center [429, 164] width 15 height 9
click at [420, 163] on input "True" at bounding box center [415, 165] width 9 height 7
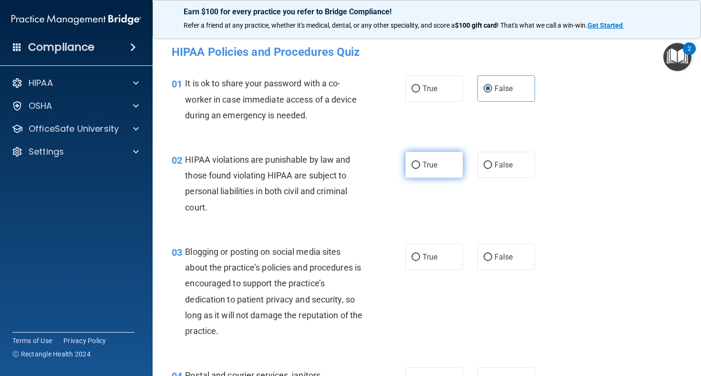
radio input "true"
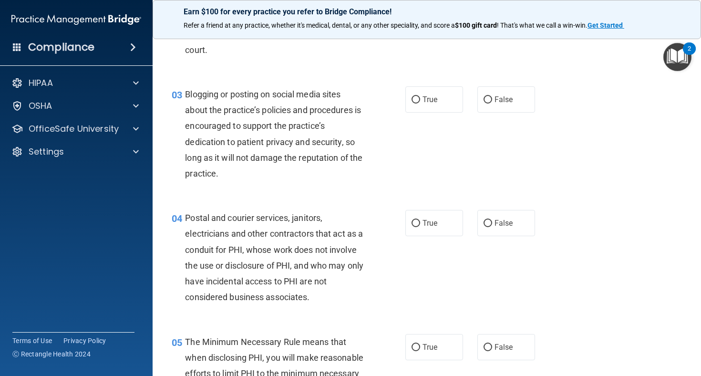
scroll to position [171, 0]
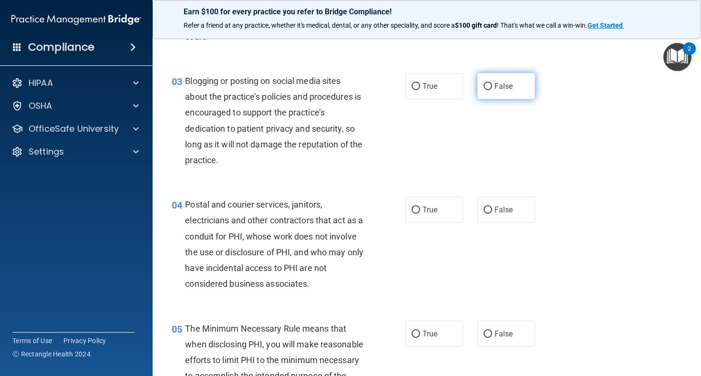
click at [521, 82] on label "False" at bounding box center [506, 86] width 58 height 26
click at [492, 83] on input "False" at bounding box center [487, 86] width 9 height 7
radio input "true"
click at [421, 214] on label "True" at bounding box center [434, 209] width 58 height 26
click at [420, 214] on input "True" at bounding box center [415, 209] width 9 height 7
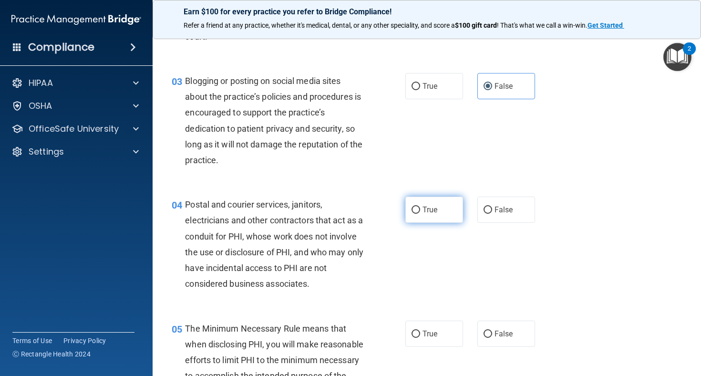
radio input "true"
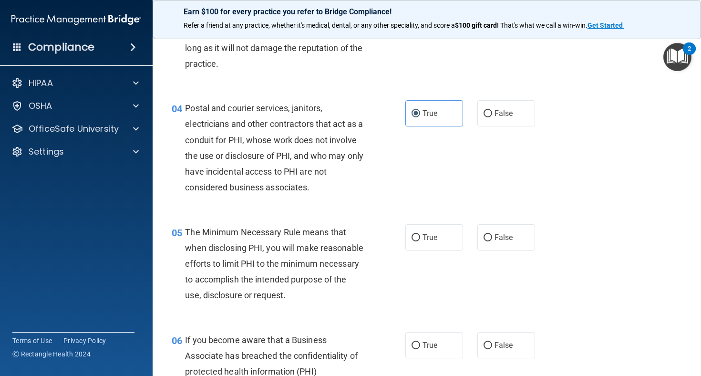
scroll to position [275, 0]
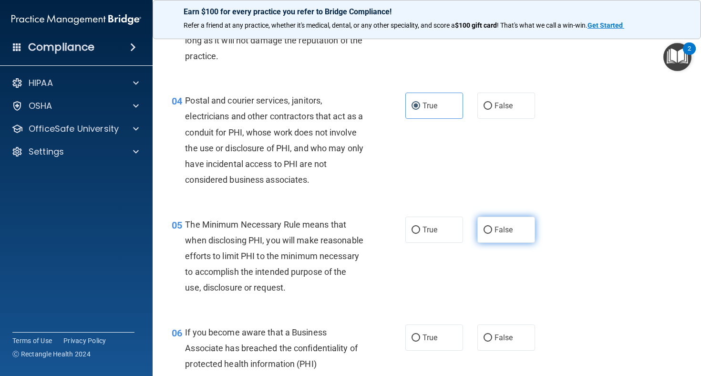
click at [494, 225] on span "False" at bounding box center [503, 229] width 19 height 9
click at [492, 226] on input "False" at bounding box center [487, 229] width 9 height 7
radio input "true"
click at [494, 225] on span "False" at bounding box center [503, 229] width 19 height 9
click at [492, 226] on input "False" at bounding box center [487, 229] width 9 height 7
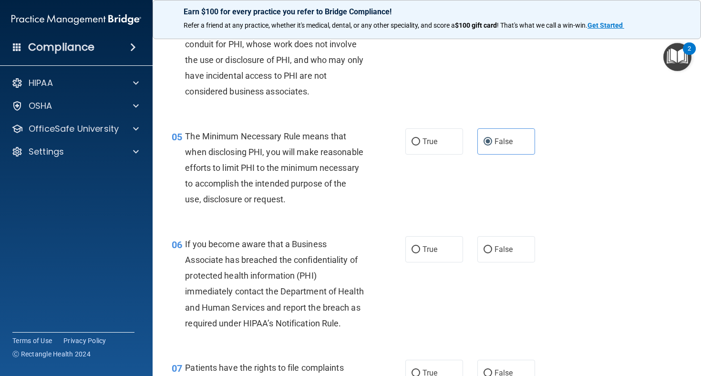
scroll to position [372, 0]
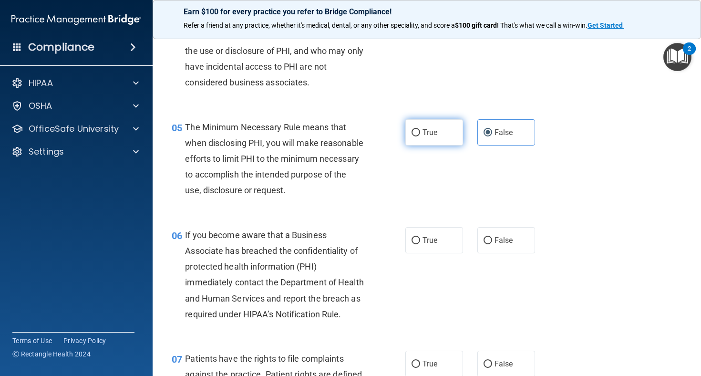
click at [444, 129] on label "True" at bounding box center [434, 132] width 58 height 26
click at [420, 129] on input "True" at bounding box center [415, 132] width 9 height 7
radio input "true"
radio input "false"
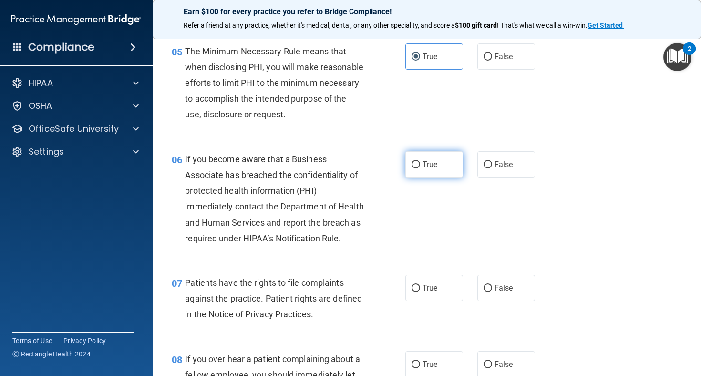
scroll to position [451, 0]
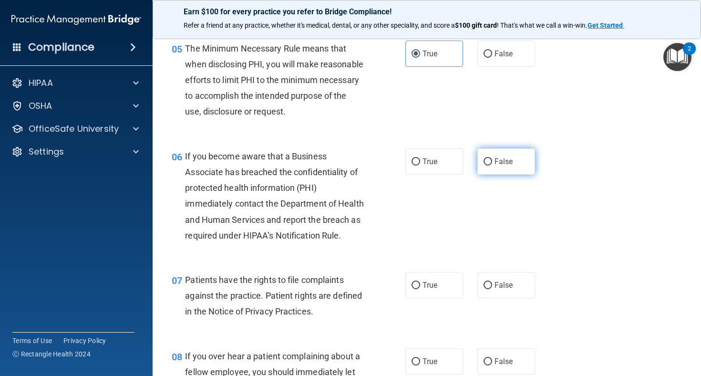
click at [503, 166] on span "False" at bounding box center [503, 161] width 19 height 9
click at [492, 165] on input "False" at bounding box center [487, 161] width 9 height 7
radio input "true"
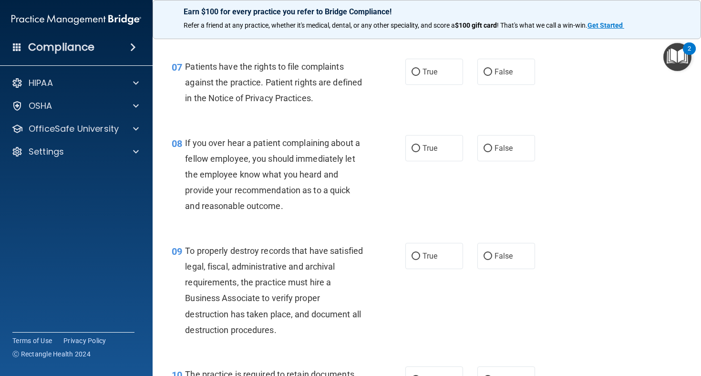
scroll to position [667, 0]
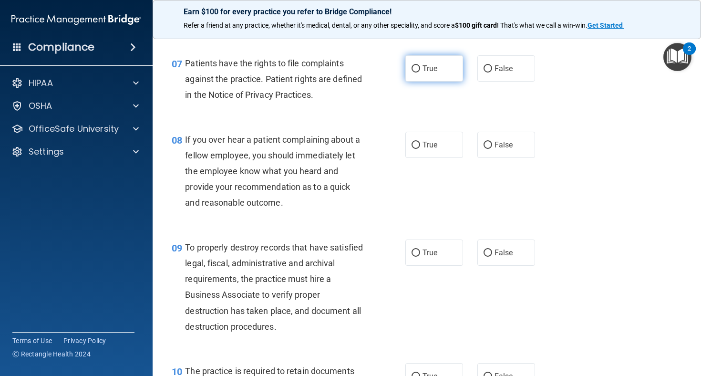
click at [433, 73] on span "True" at bounding box center [429, 68] width 15 height 9
click at [420, 72] on input "True" at bounding box center [415, 68] width 9 height 7
radio input "true"
click at [497, 149] on span "False" at bounding box center [503, 144] width 19 height 9
click at [492, 149] on input "False" at bounding box center [487, 145] width 9 height 7
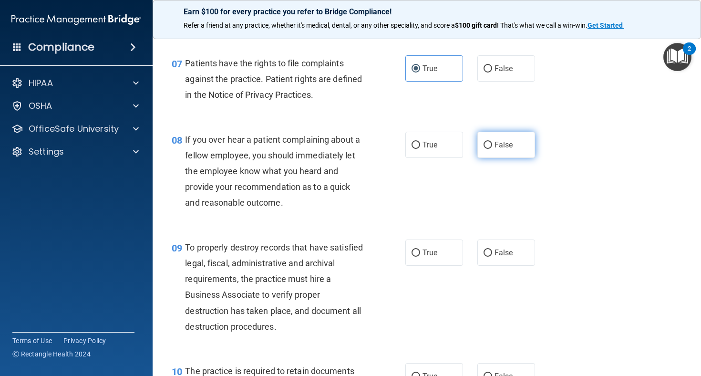
radio input "true"
click at [508, 266] on label "False" at bounding box center [506, 252] width 58 height 26
click at [492, 256] on input "False" at bounding box center [487, 252] width 9 height 7
radio input "true"
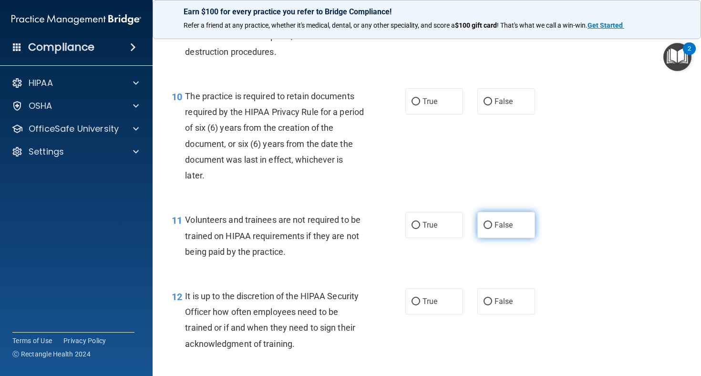
scroll to position [945, 0]
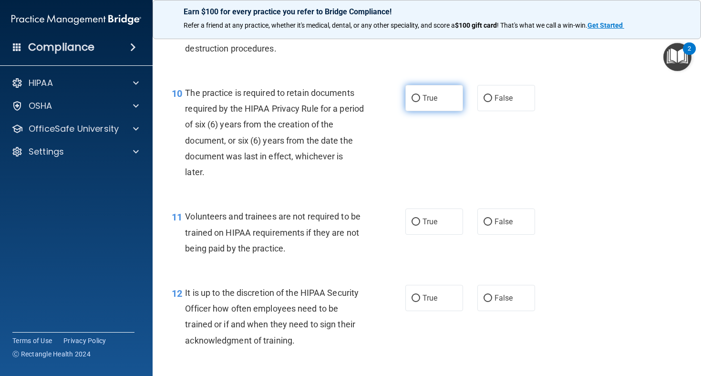
click at [426, 100] on label "True" at bounding box center [434, 98] width 58 height 26
click at [420, 100] on input "True" at bounding box center [415, 98] width 9 height 7
radio input "true"
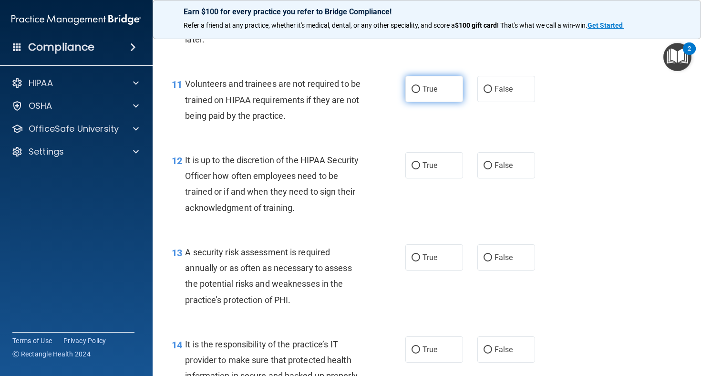
scroll to position [1100, 0]
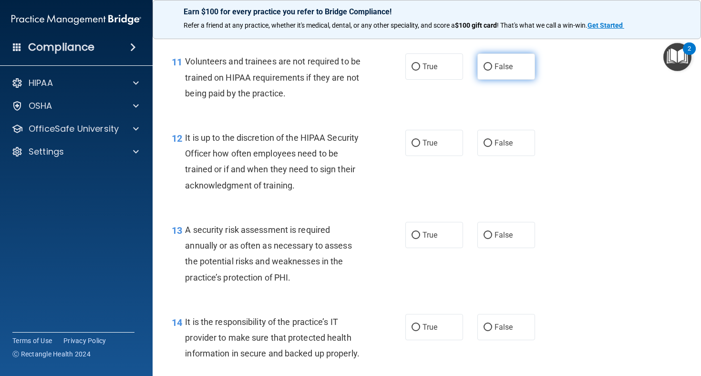
click at [490, 71] on input "False" at bounding box center [487, 66] width 9 height 7
radio input "true"
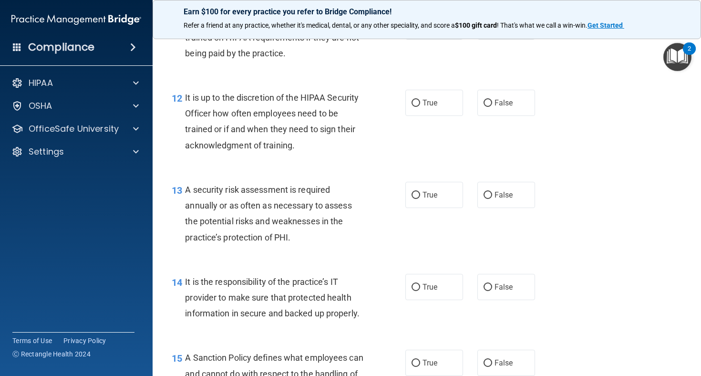
scroll to position [1153, 0]
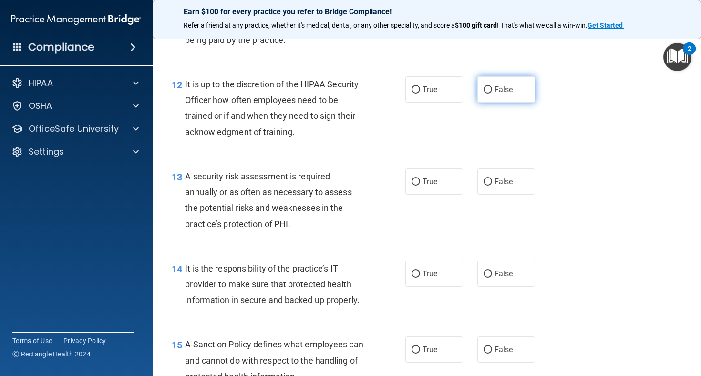
click at [489, 93] on label "False" at bounding box center [506, 89] width 58 height 26
click at [489, 93] on input "False" at bounding box center [487, 89] width 9 height 7
radio input "true"
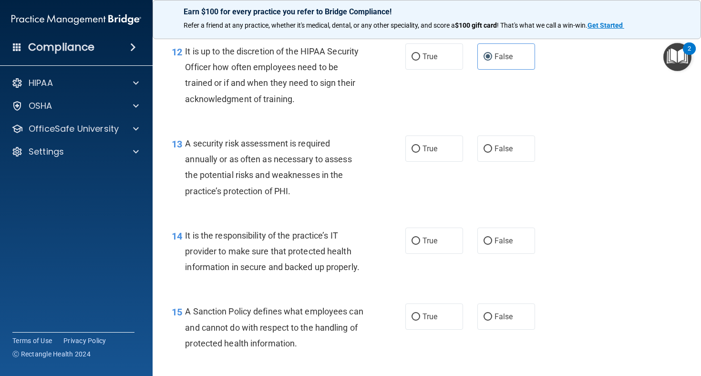
scroll to position [1195, 0]
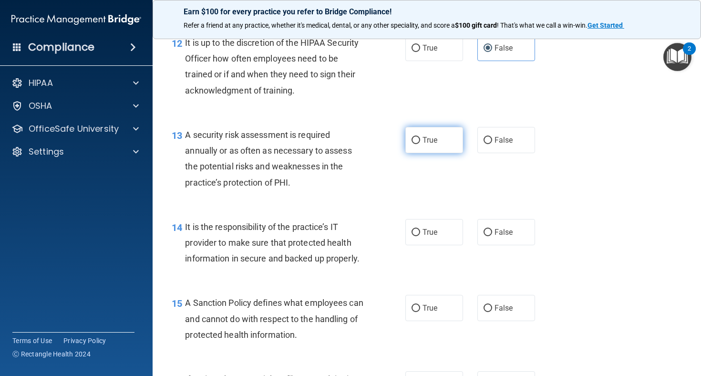
click at [432, 144] on span "True" at bounding box center [429, 139] width 15 height 9
click at [420, 144] on input "True" at bounding box center [415, 140] width 9 height 7
radio input "true"
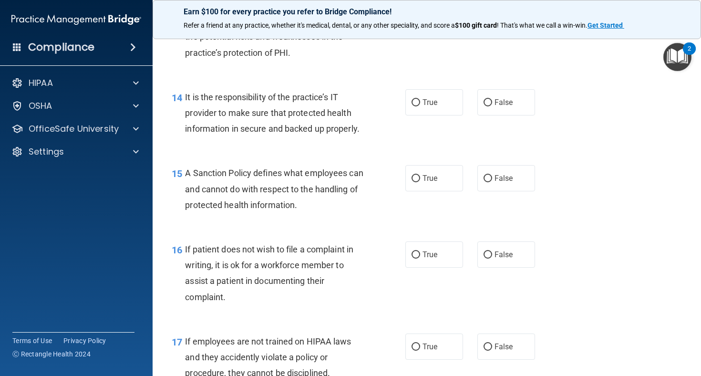
scroll to position [1324, 0]
click at [487, 106] on input "False" at bounding box center [487, 102] width 9 height 7
radio input "true"
click at [482, 189] on label "False" at bounding box center [506, 178] width 58 height 26
click at [483, 182] on input "False" at bounding box center [487, 178] width 9 height 7
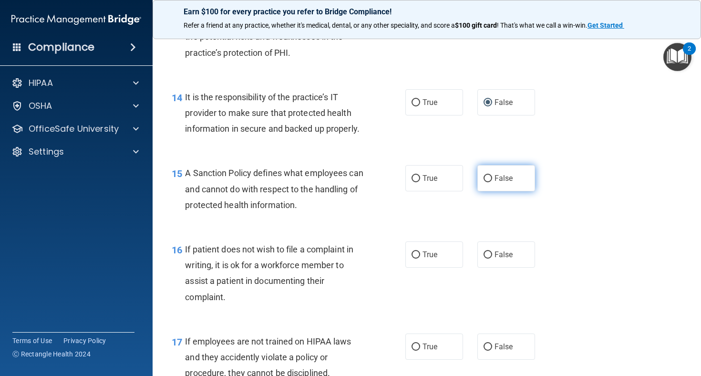
radio input "true"
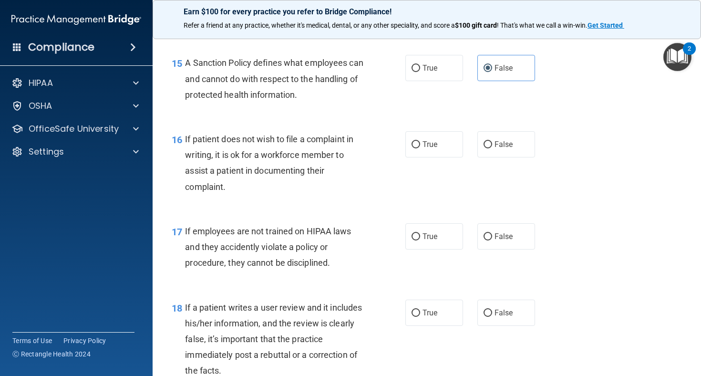
scroll to position [1435, 0]
click at [436, 157] on label "True" at bounding box center [434, 144] width 58 height 26
click at [420, 148] on input "True" at bounding box center [415, 144] width 9 height 7
radio input "true"
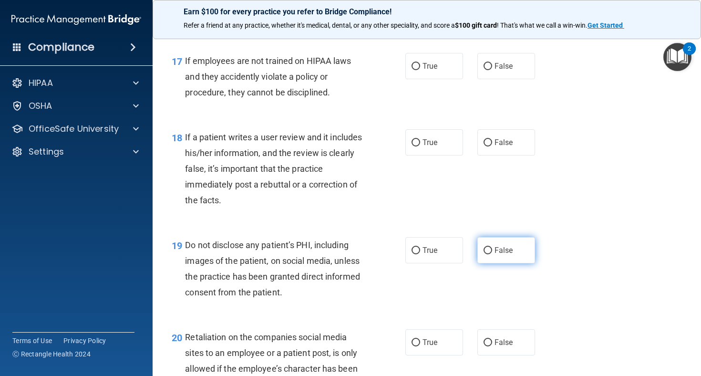
scroll to position [1614, 0]
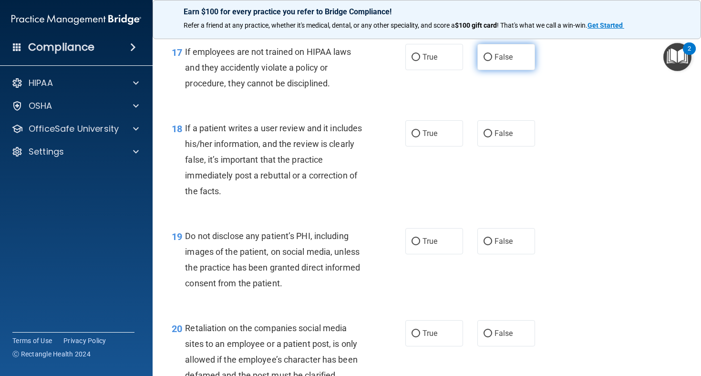
click at [506, 60] on label "False" at bounding box center [506, 57] width 58 height 26
click at [492, 60] on input "False" at bounding box center [487, 57] width 9 height 7
radio input "true"
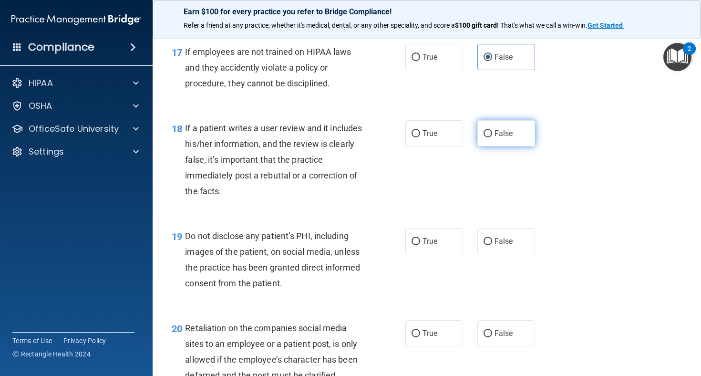
click at [500, 138] on span "False" at bounding box center [503, 133] width 19 height 9
click at [492, 137] on input "False" at bounding box center [487, 133] width 9 height 7
radio input "true"
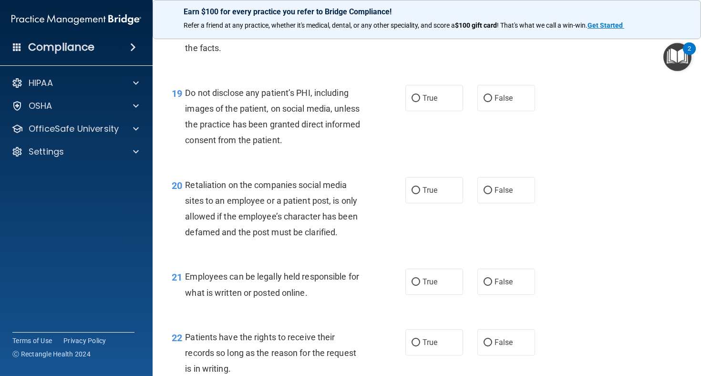
scroll to position [1758, 0]
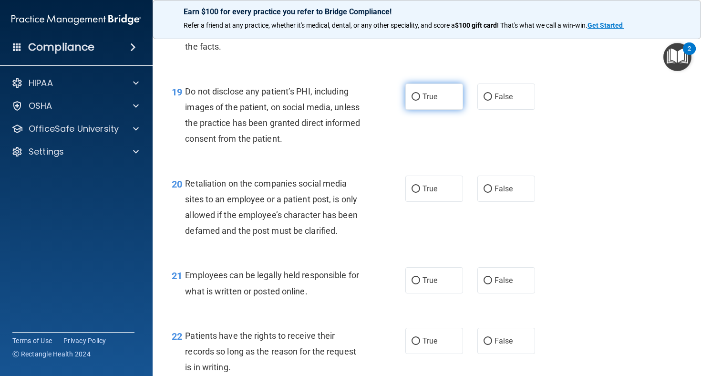
click at [452, 104] on label "True" at bounding box center [434, 96] width 58 height 26
click at [420, 101] on input "True" at bounding box center [415, 96] width 9 height 7
radio input "true"
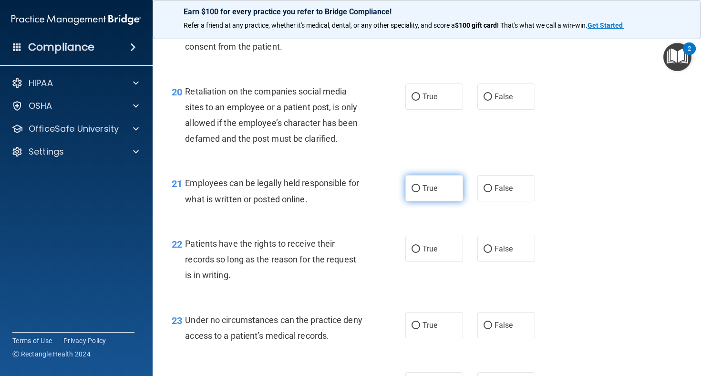
scroll to position [1851, 0]
click at [498, 97] on label "False" at bounding box center [506, 95] width 58 height 26
click at [492, 97] on input "False" at bounding box center [487, 95] width 9 height 7
radio input "true"
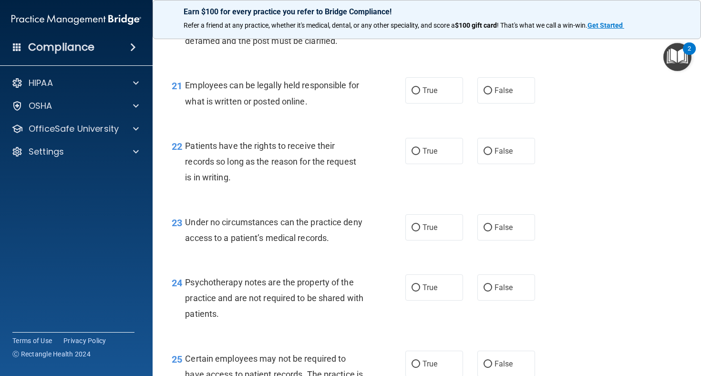
scroll to position [1953, 0]
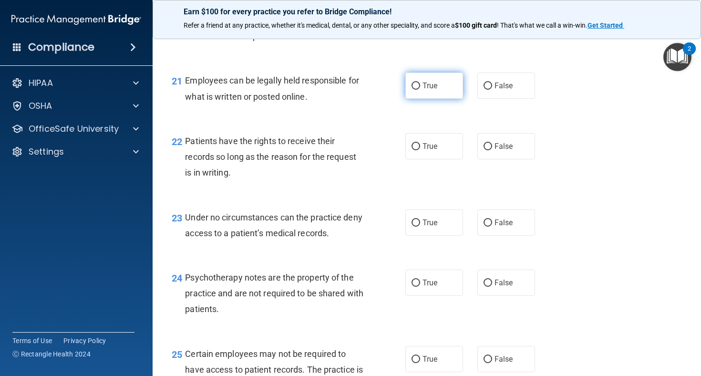
click at [440, 93] on label "True" at bounding box center [434, 85] width 58 height 26
click at [420, 90] on input "True" at bounding box center [415, 85] width 9 height 7
radio input "true"
click at [497, 151] on span "False" at bounding box center [503, 146] width 19 height 9
click at [492, 150] on input "False" at bounding box center [487, 146] width 9 height 7
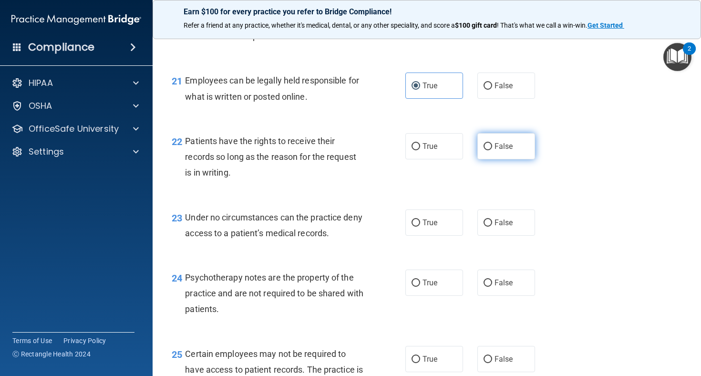
radio input "true"
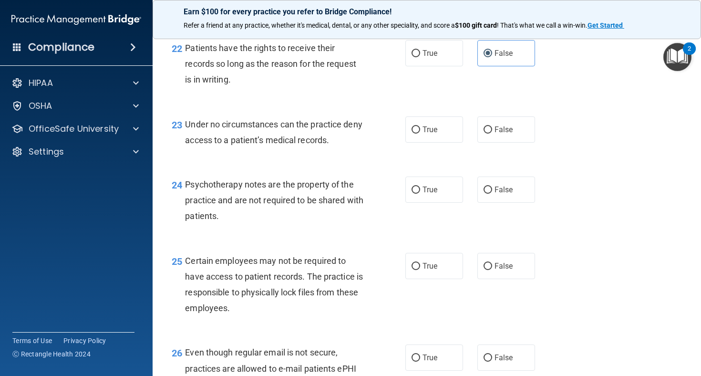
scroll to position [2047, 0]
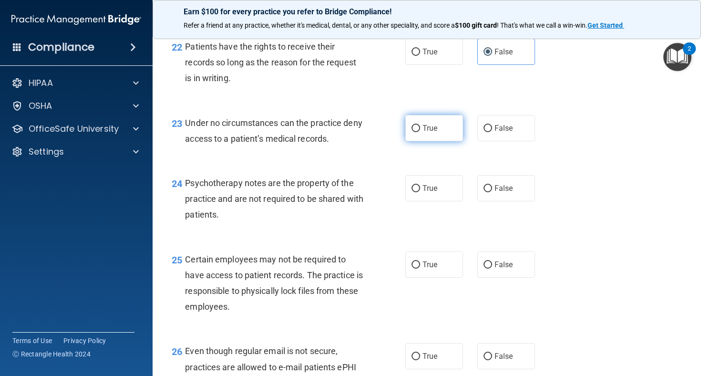
click at [447, 137] on label "True" at bounding box center [434, 128] width 58 height 26
click at [420, 132] on input "True" at bounding box center [415, 128] width 9 height 7
radio input "true"
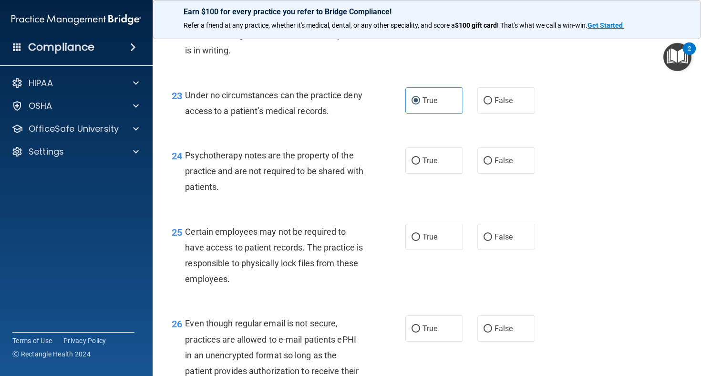
scroll to position [2081, 0]
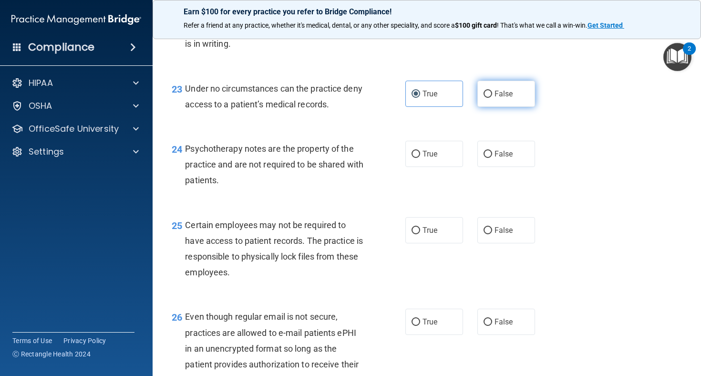
click at [491, 106] on label "False" at bounding box center [506, 94] width 58 height 26
click at [491, 98] on input "False" at bounding box center [487, 94] width 9 height 7
radio input "true"
radio input "false"
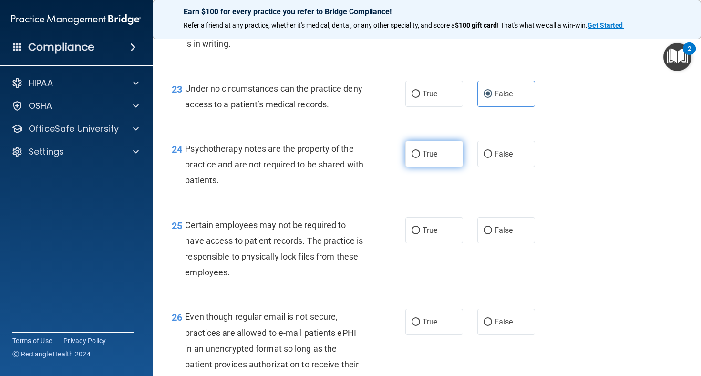
click at [437, 155] on span "True" at bounding box center [429, 153] width 15 height 9
click at [420, 155] on input "True" at bounding box center [415, 154] width 9 height 7
radio input "true"
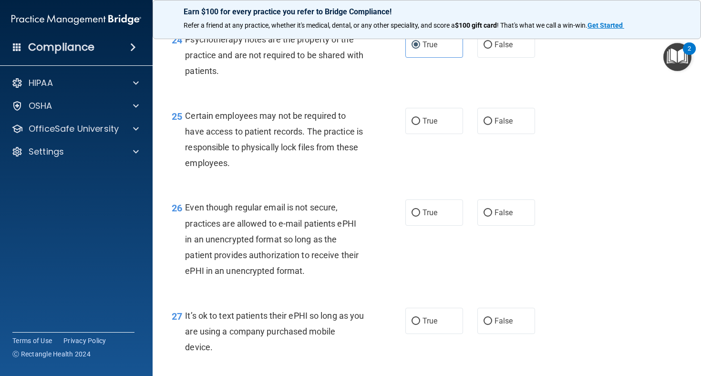
scroll to position [2189, 0]
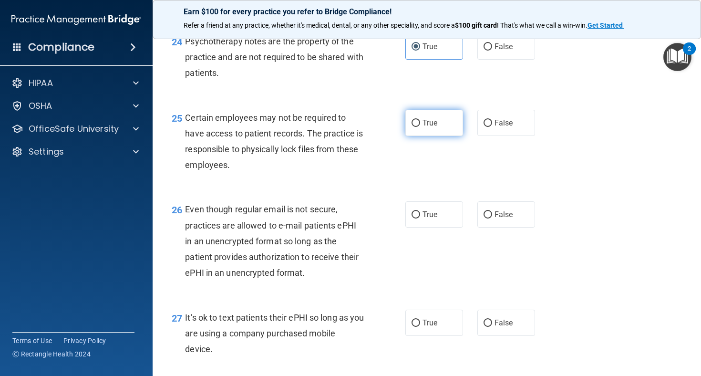
click at [451, 125] on label "True" at bounding box center [434, 123] width 58 height 26
click at [420, 125] on input "True" at bounding box center [415, 123] width 9 height 7
radio input "true"
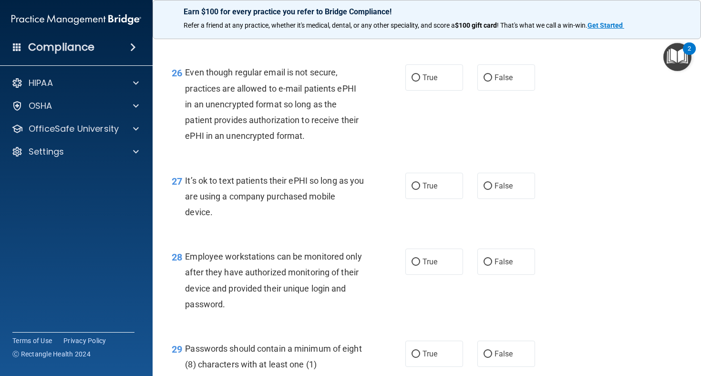
scroll to position [2331, 0]
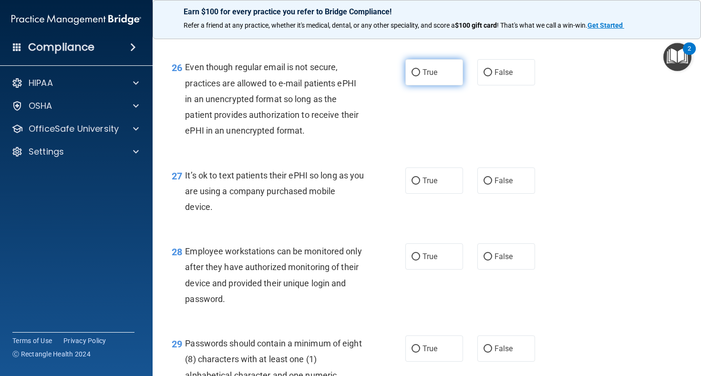
click at [434, 83] on label "True" at bounding box center [434, 72] width 58 height 26
click at [420, 76] on input "True" at bounding box center [415, 72] width 9 height 7
radio input "true"
click at [492, 184] on input "False" at bounding box center [487, 180] width 9 height 7
radio input "true"
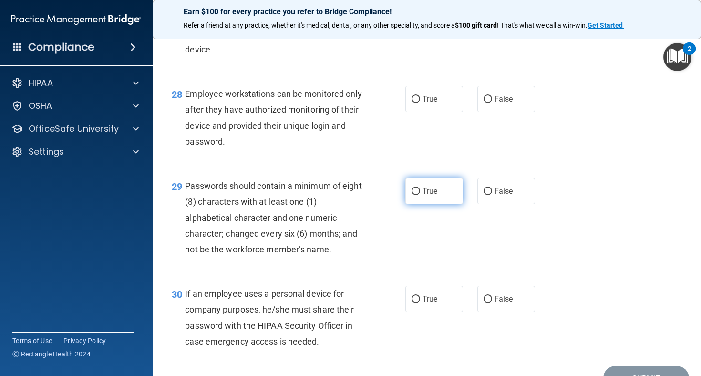
scroll to position [2490, 0]
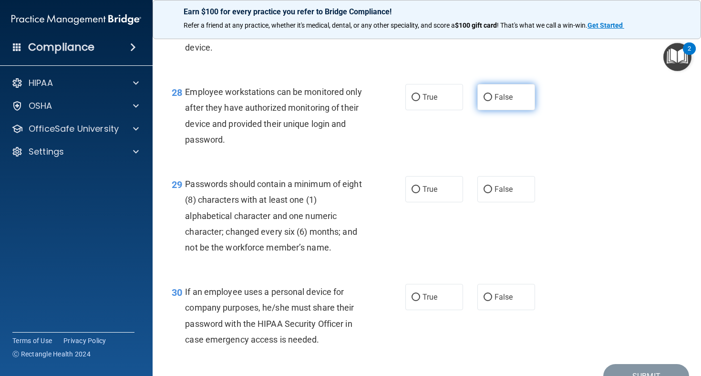
click at [497, 97] on span "False" at bounding box center [503, 96] width 19 height 9
click at [492, 97] on input "False" at bounding box center [487, 97] width 9 height 7
radio input "true"
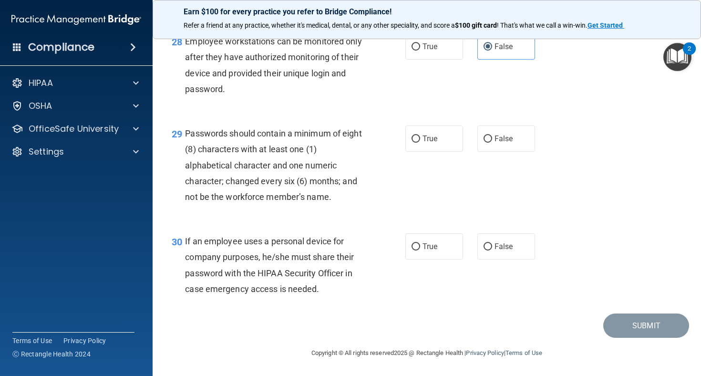
scroll to position [2543, 0]
click at [443, 143] on label "True" at bounding box center [434, 138] width 58 height 26
click at [420, 143] on input "True" at bounding box center [415, 138] width 9 height 7
radio input "true"
click at [450, 249] on label "True" at bounding box center [434, 246] width 58 height 26
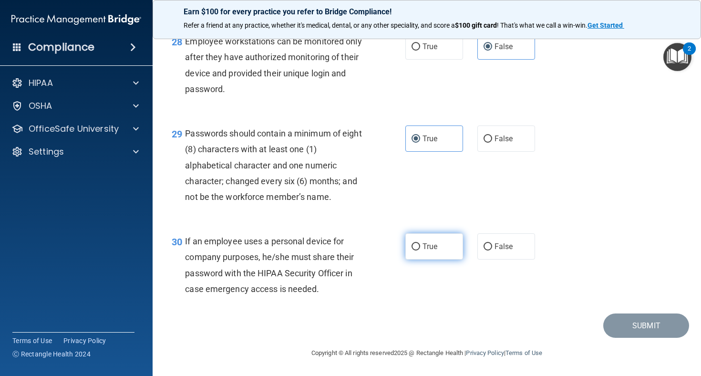
click at [420, 249] on input "True" at bounding box center [415, 246] width 9 height 7
radio input "true"
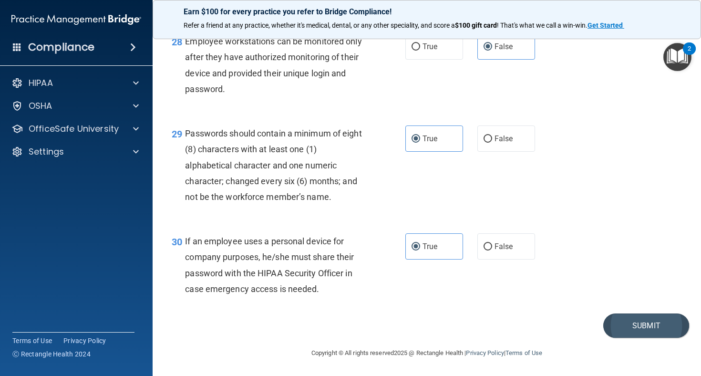
click at [625, 327] on button "Submit" at bounding box center [646, 325] width 86 height 24
click at [494, 249] on span "False" at bounding box center [503, 246] width 19 height 9
click at [492, 249] on input "False" at bounding box center [487, 246] width 9 height 7
radio input "true"
radio input "false"
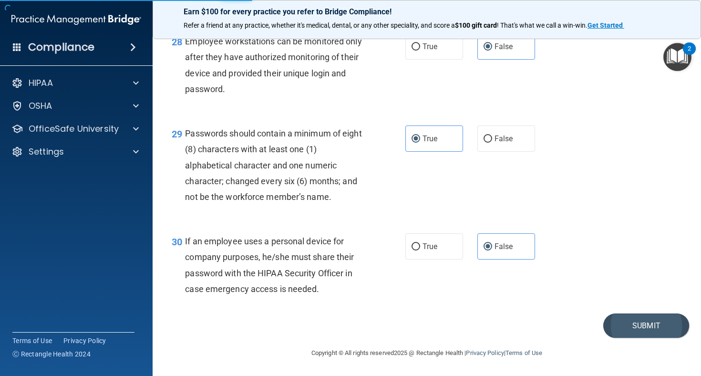
click at [623, 327] on button "Submit" at bounding box center [646, 325] width 86 height 24
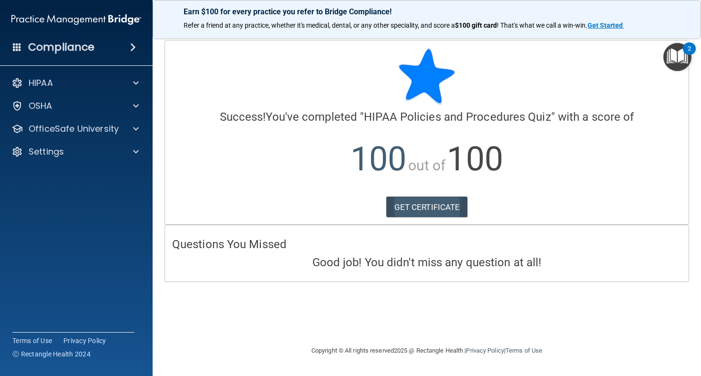
click at [446, 208] on link "GET CERTIFICATE" at bounding box center [427, 206] width 82 height 21
click at [77, 136] on div "OfficeSafe University" at bounding box center [76, 128] width 153 height 19
click at [94, 128] on p "OfficeSafe University" at bounding box center [74, 128] width 90 height 11
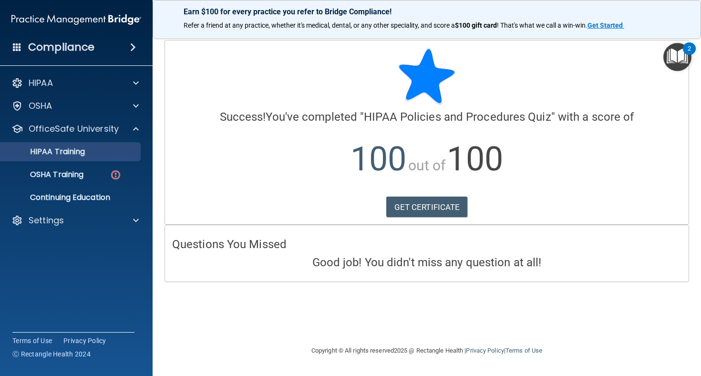
click at [84, 150] on p "HIPAA Training" at bounding box center [45, 152] width 79 height 10
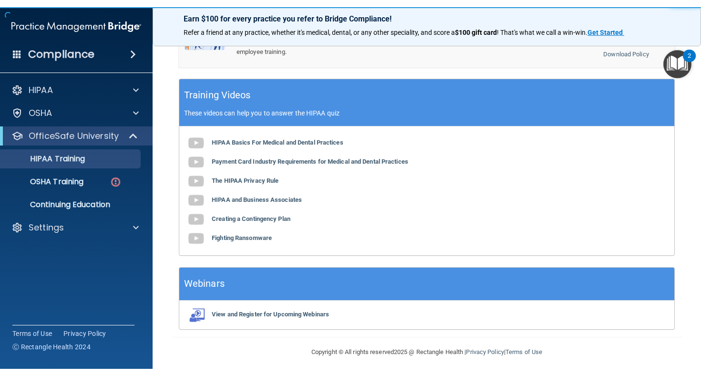
scroll to position [349, 0]
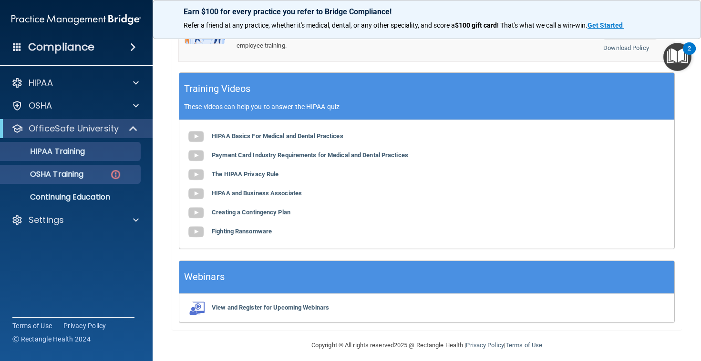
click at [71, 179] on p "OSHA Training" at bounding box center [44, 175] width 77 height 10
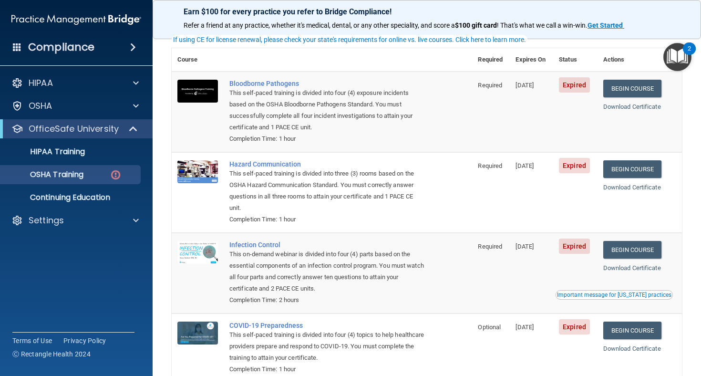
scroll to position [64, 0]
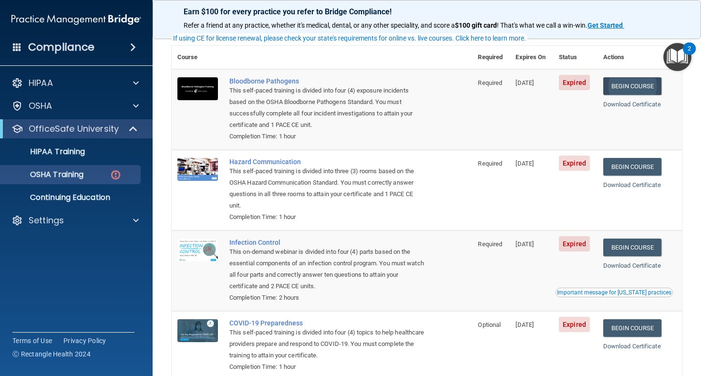
click at [632, 85] on link "Begin Course" at bounding box center [632, 86] width 58 height 18
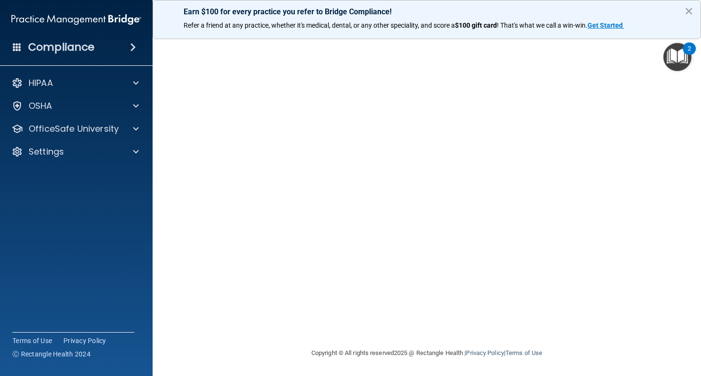
scroll to position [32, 0]
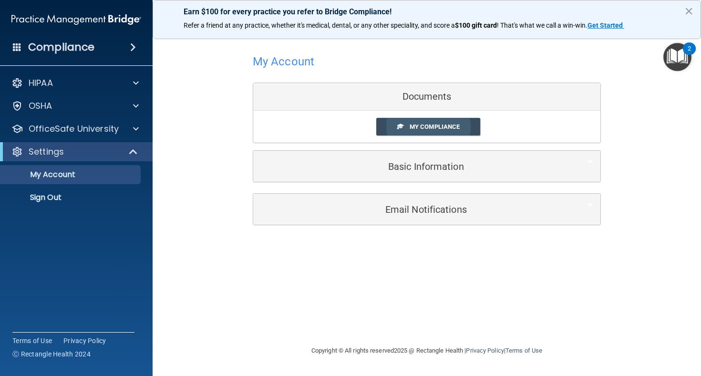
click at [405, 127] on link "My Compliance" at bounding box center [428, 127] width 104 height 18
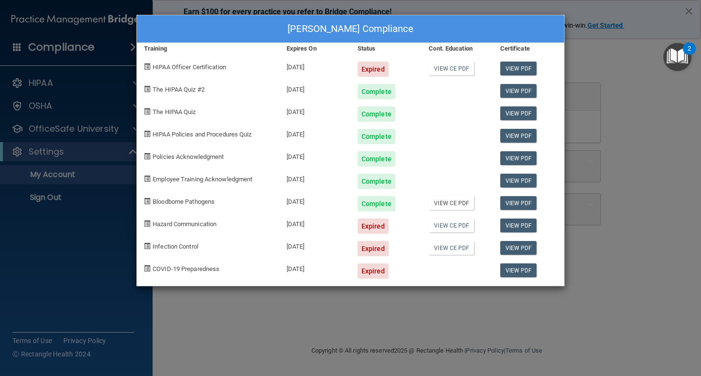
click at [441, 205] on link "View CE PDF" at bounding box center [451, 203] width 45 height 14
click at [123, 205] on div "Kendra Underhill's Compliance Training Expires On Status Cont. Education Certif…" at bounding box center [350, 188] width 701 height 376
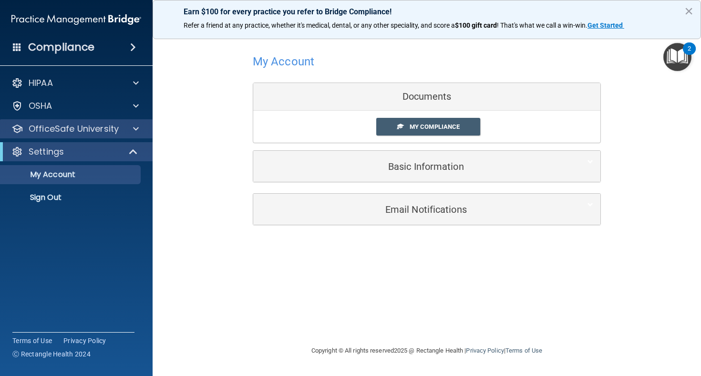
click at [98, 129] on p "OfficeSafe University" at bounding box center [74, 128] width 90 height 11
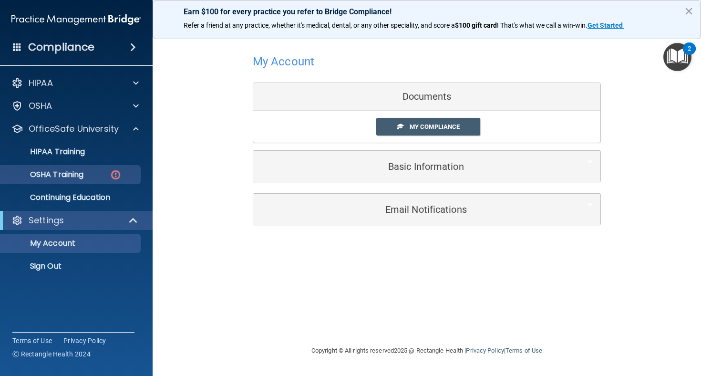
click at [83, 179] on p "OSHA Training" at bounding box center [44, 175] width 77 height 10
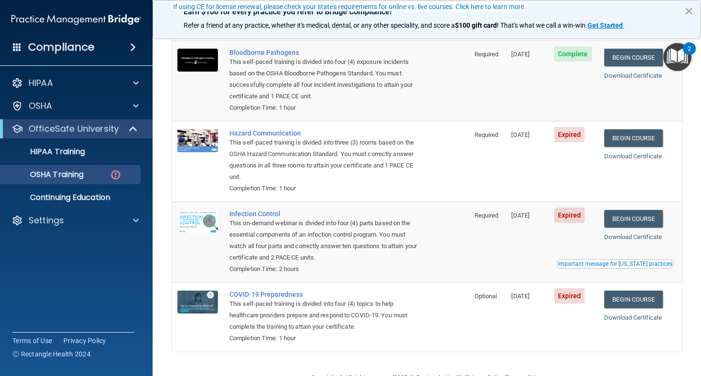
scroll to position [99, 0]
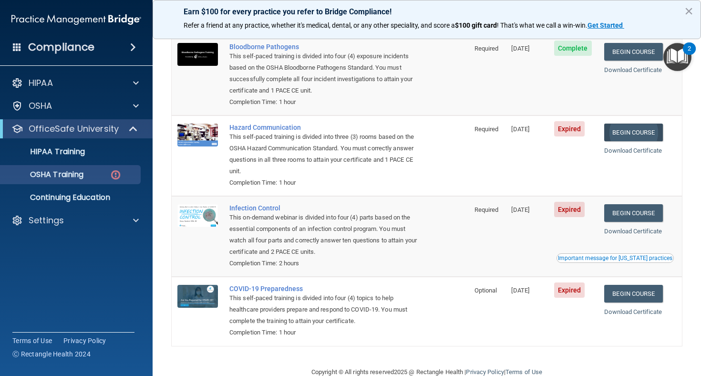
click at [628, 128] on link "Begin Course" at bounding box center [633, 132] width 58 height 18
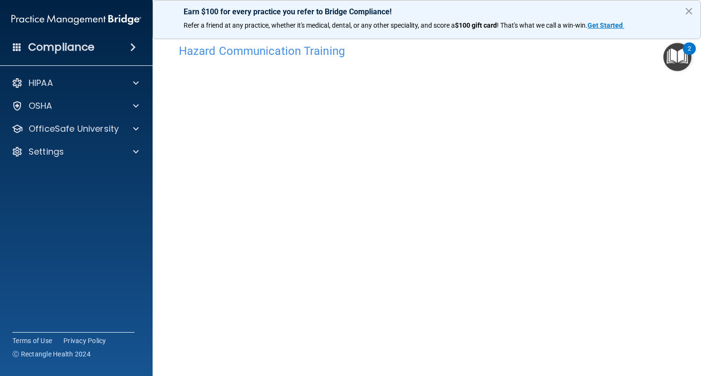
scroll to position [12, 0]
click at [280, 47] on h4 "Hazard Communication Training" at bounding box center [427, 49] width 496 height 12
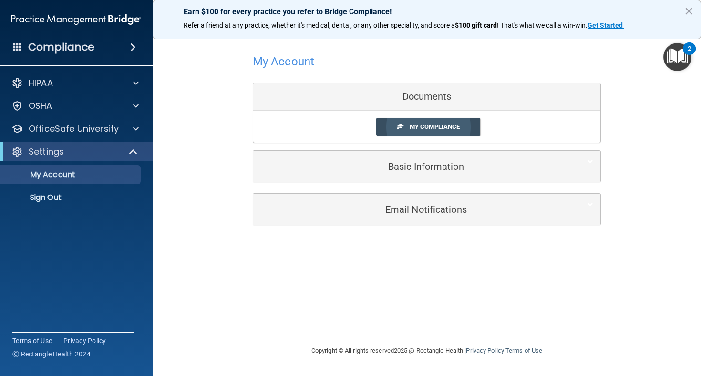
click at [418, 127] on span "My Compliance" at bounding box center [435, 126] width 50 height 7
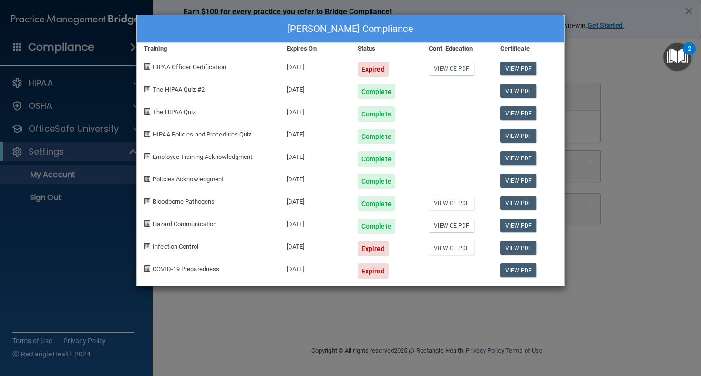
click at [461, 223] on link "View CE PDF" at bounding box center [451, 225] width 45 height 14
click at [301, 321] on div "Kendra Underhill's Compliance Training Expires On Status Cont. Education Certif…" at bounding box center [350, 188] width 701 height 376
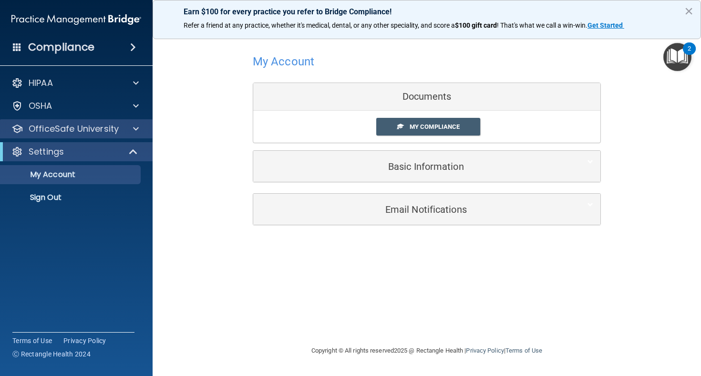
click at [98, 125] on p "OfficeSafe University" at bounding box center [74, 128] width 90 height 11
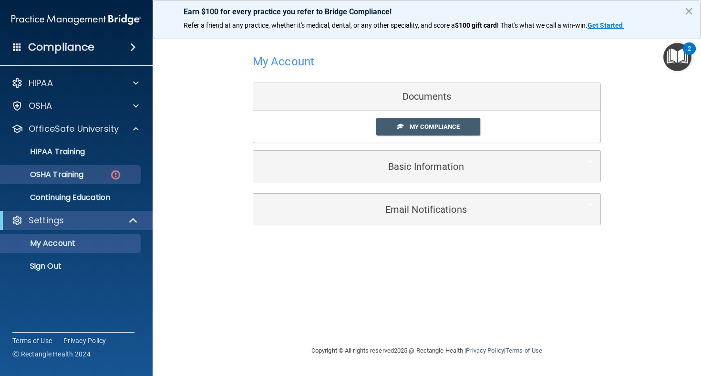
click at [83, 178] on p "OSHA Training" at bounding box center [44, 175] width 77 height 10
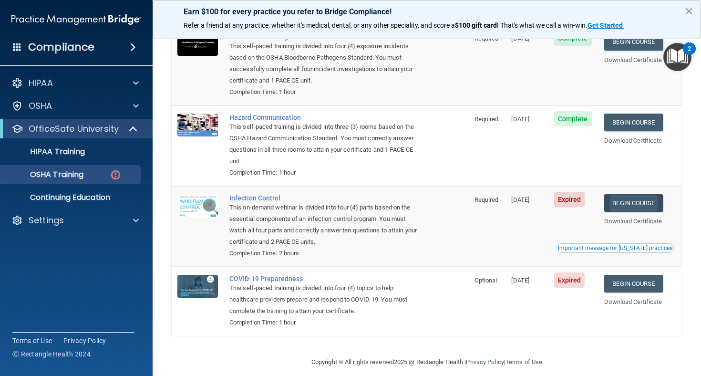
scroll to position [108, 0]
click at [635, 197] on link "Begin Course" at bounding box center [633, 204] width 58 height 18
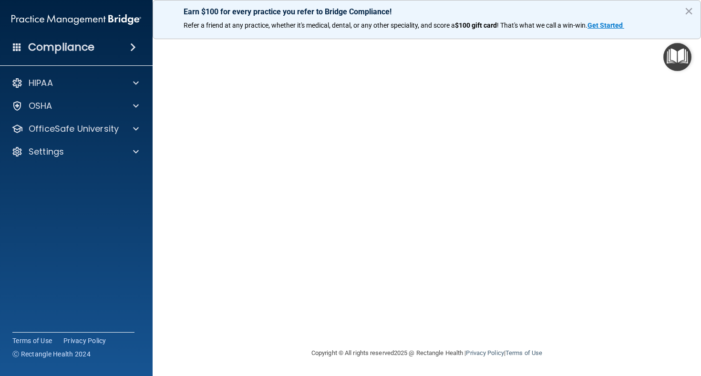
scroll to position [32, 0]
click at [87, 132] on p "OfficeSafe University" at bounding box center [74, 128] width 90 height 11
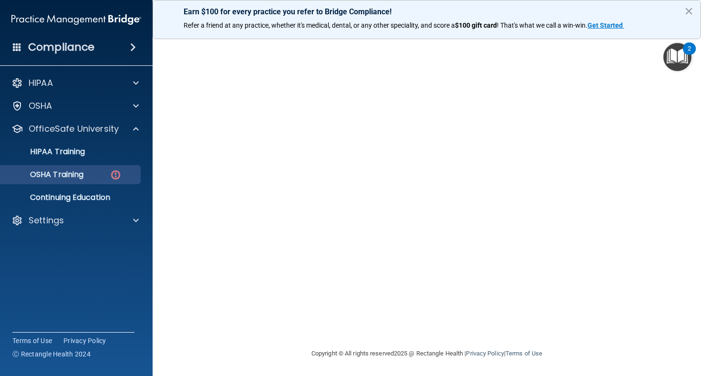
click at [82, 170] on p "OSHA Training" at bounding box center [44, 175] width 77 height 10
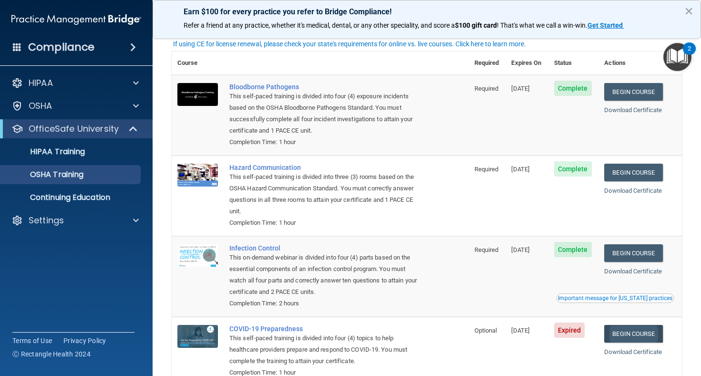
click at [623, 326] on link "Begin Course" at bounding box center [633, 334] width 58 height 18
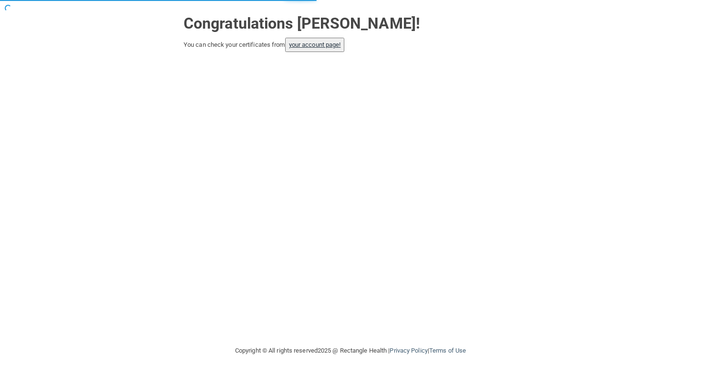
click at [317, 46] on link "your account page!" at bounding box center [315, 44] width 52 height 7
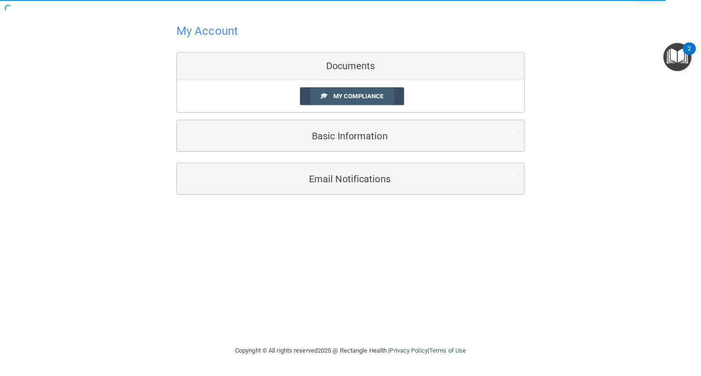
click at [334, 100] on link "My Compliance" at bounding box center [352, 96] width 104 height 18
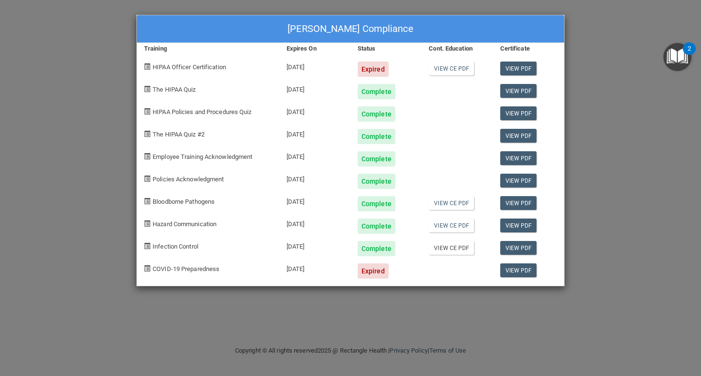
click at [443, 246] on link "View CE PDF" at bounding box center [451, 248] width 45 height 14
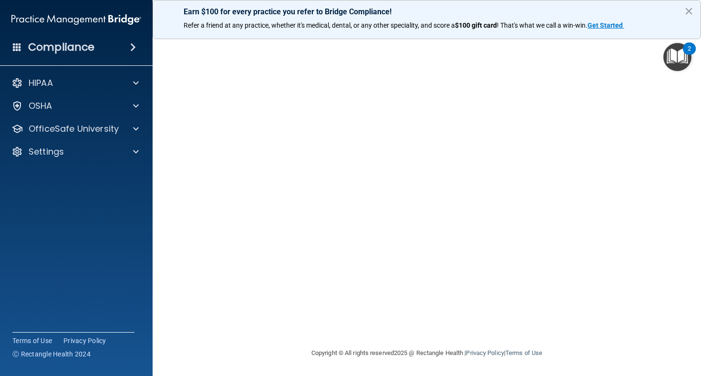
scroll to position [32, 0]
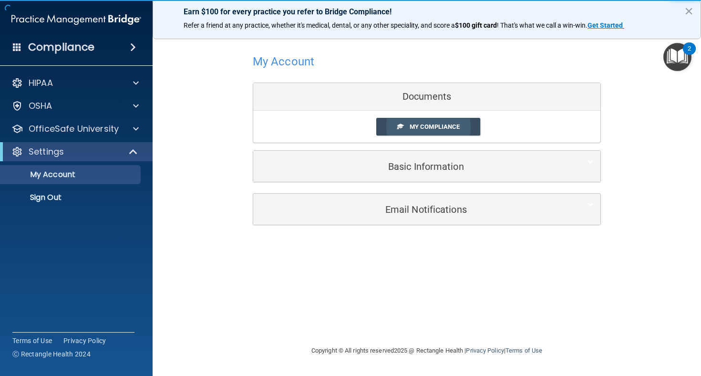
click at [400, 133] on link "My Compliance" at bounding box center [428, 127] width 104 height 18
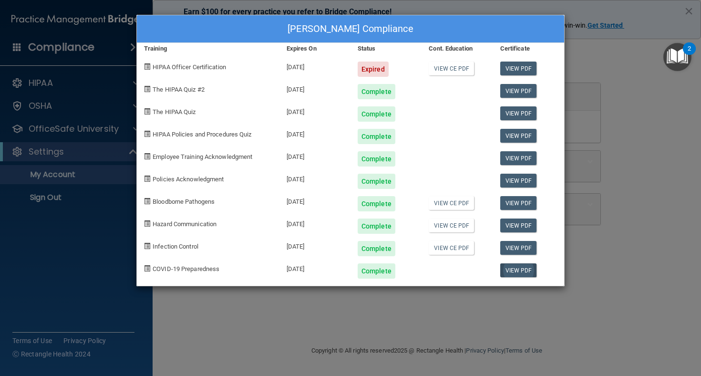
click at [520, 265] on link "View PDF" at bounding box center [518, 270] width 37 height 14
click at [201, 308] on div "[PERSON_NAME] Compliance Training Expires On Status Cont. Education Certificate…" at bounding box center [350, 188] width 701 height 376
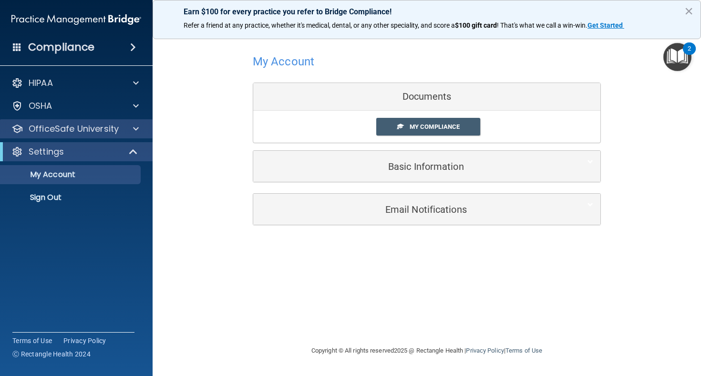
click at [108, 137] on div "OfficeSafe University" at bounding box center [76, 128] width 153 height 19
click at [99, 130] on p "OfficeSafe University" at bounding box center [74, 128] width 90 height 11
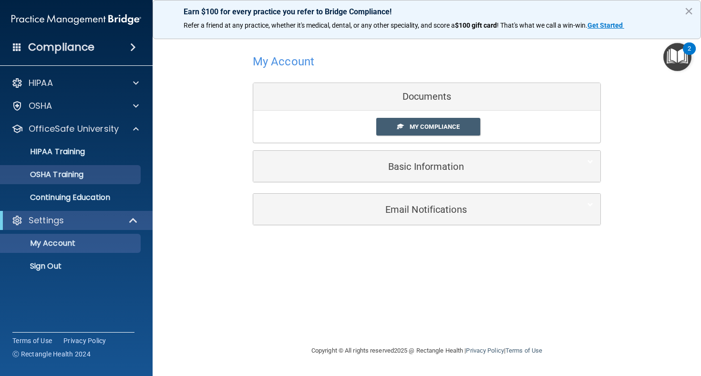
click at [83, 174] on p "OSHA Training" at bounding box center [44, 175] width 77 height 10
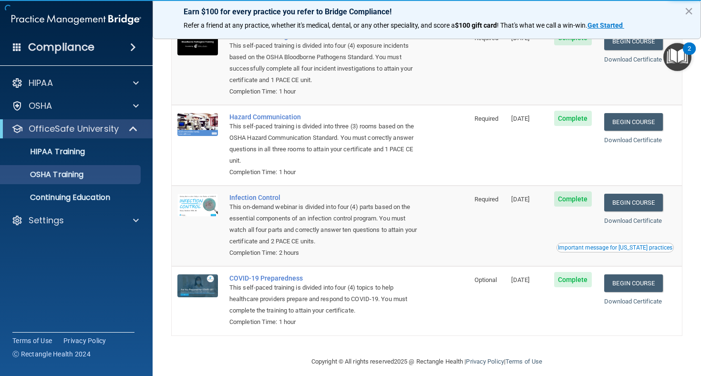
scroll to position [82, 0]
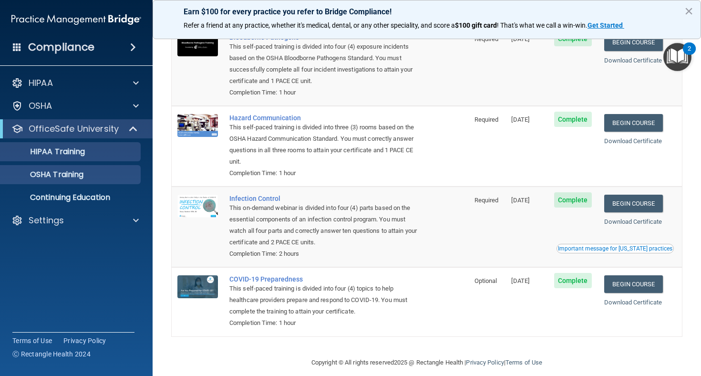
click at [85, 150] on p "HIPAA Training" at bounding box center [45, 152] width 79 height 10
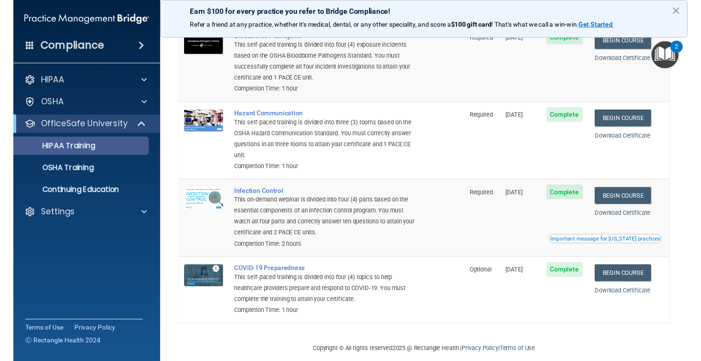
scroll to position [67, 0]
